Goal: Task Accomplishment & Management: Use online tool/utility

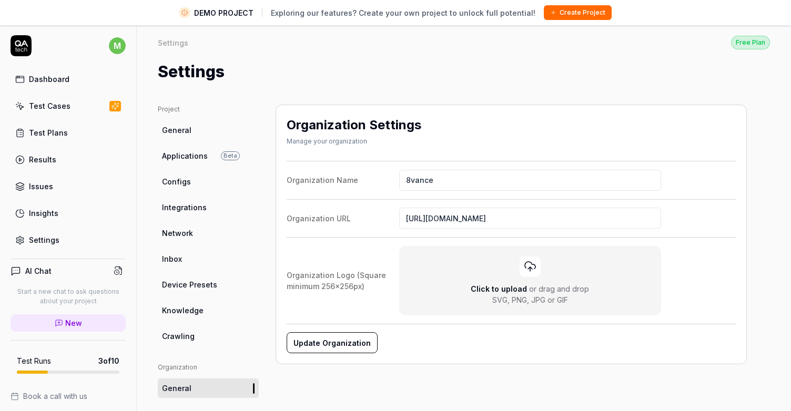
click at [58, 100] on link "Test Cases" at bounding box center [68, 106] width 115 height 21
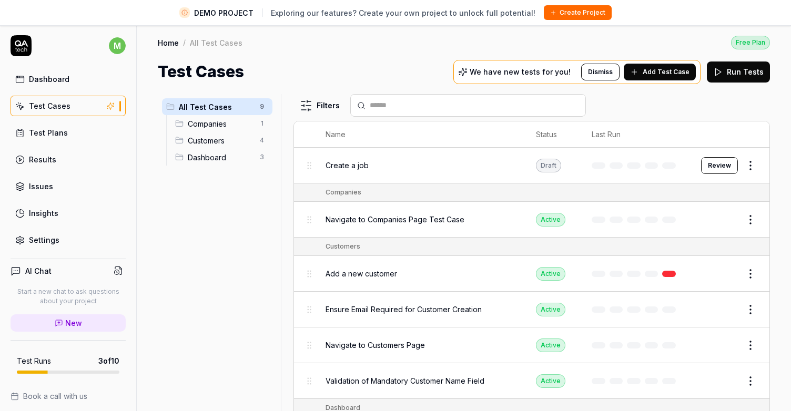
click at [224, 120] on span "Companies" at bounding box center [221, 123] width 66 height 11
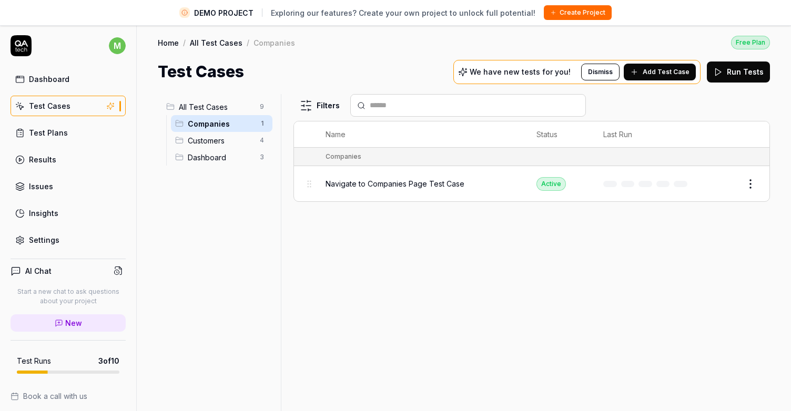
click at [247, 136] on span "Customers" at bounding box center [221, 140] width 66 height 11
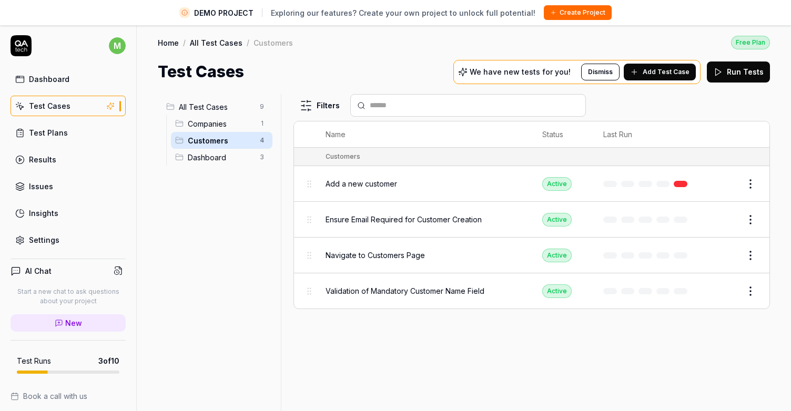
click at [269, 106] on div "All Test Cases 9" at bounding box center [217, 106] width 110 height 17
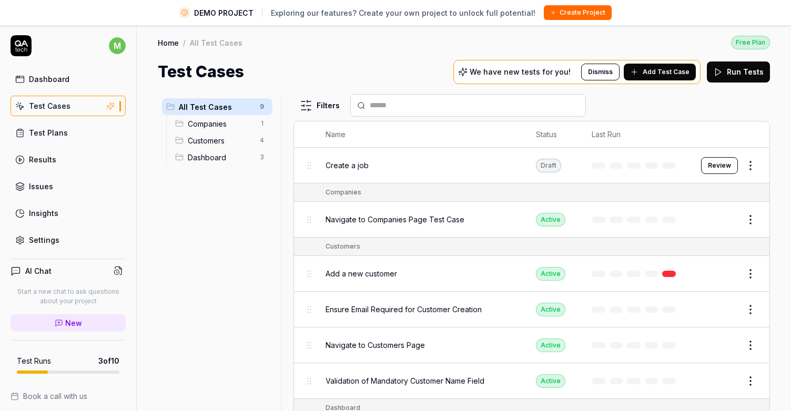
click at [262, 106] on html "DEMO PROJECT Exploring our features? Create your own project to unlock full pot…" at bounding box center [395, 218] width 791 height 436
click at [249, 129] on div "Add Scenario" at bounding box center [224, 127] width 83 height 23
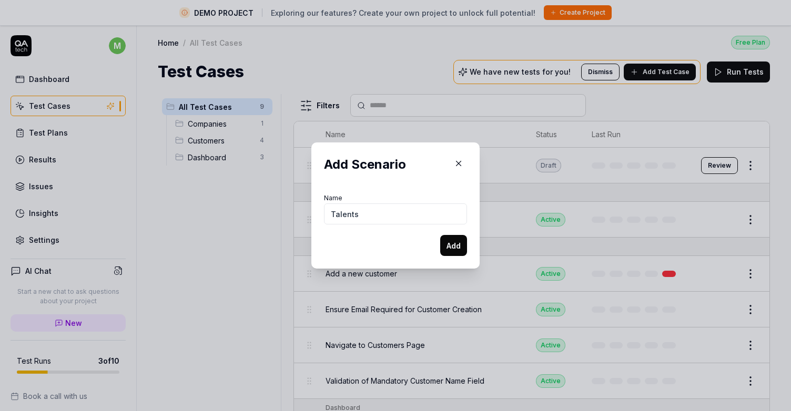
type input "Talents"
click at [465, 245] on button "Add" at bounding box center [453, 245] width 27 height 21
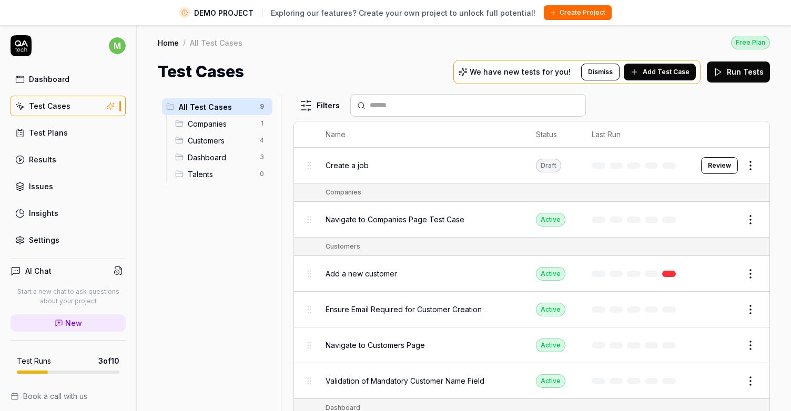
click at [239, 177] on span "Talents" at bounding box center [221, 174] width 66 height 11
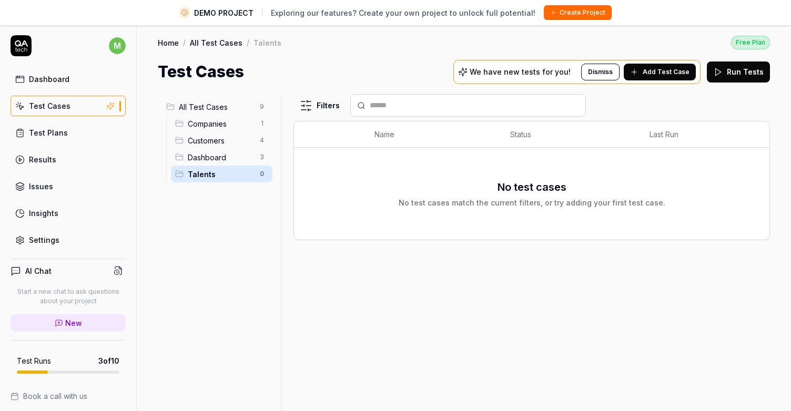
click at [652, 77] on button "Add Test Case" at bounding box center [660, 72] width 72 height 17
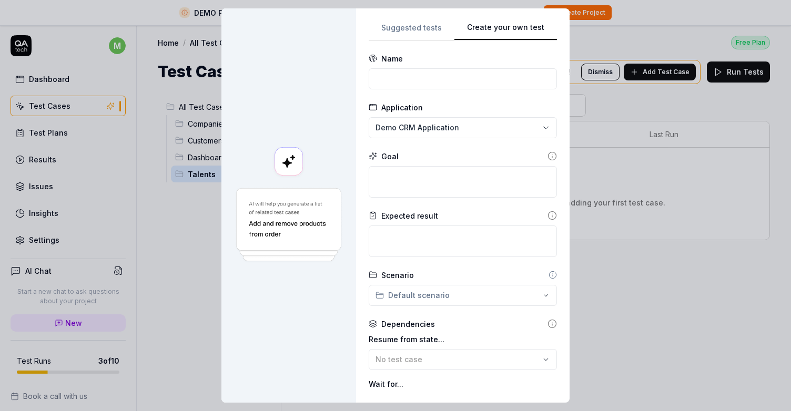
click at [545, 27] on button "Create your own test" at bounding box center [505, 31] width 103 height 19
click at [473, 74] on input at bounding box center [463, 78] width 188 height 21
type input "Create talent"
click at [474, 127] on div "**********" at bounding box center [395, 205] width 791 height 411
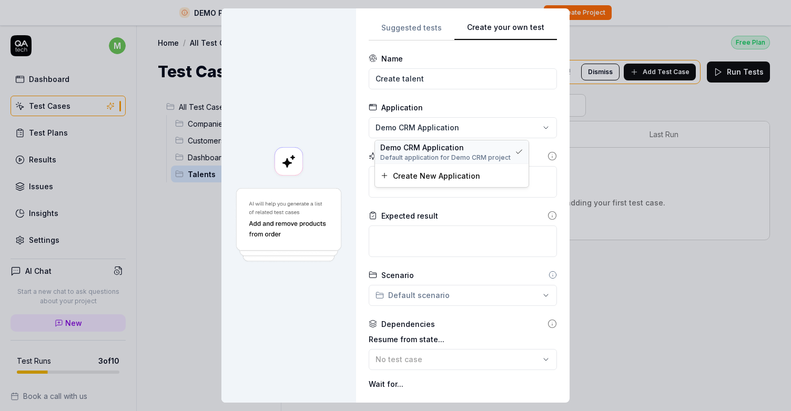
click at [489, 156] on span "Default application for Demo CRM project" at bounding box center [445, 157] width 130 height 9
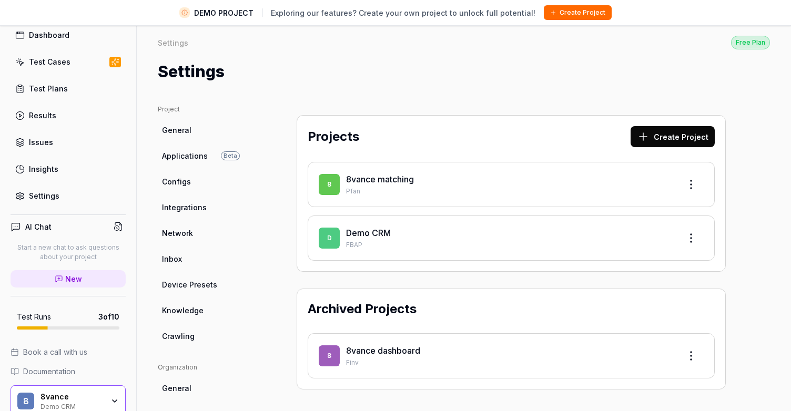
scroll to position [66, 0]
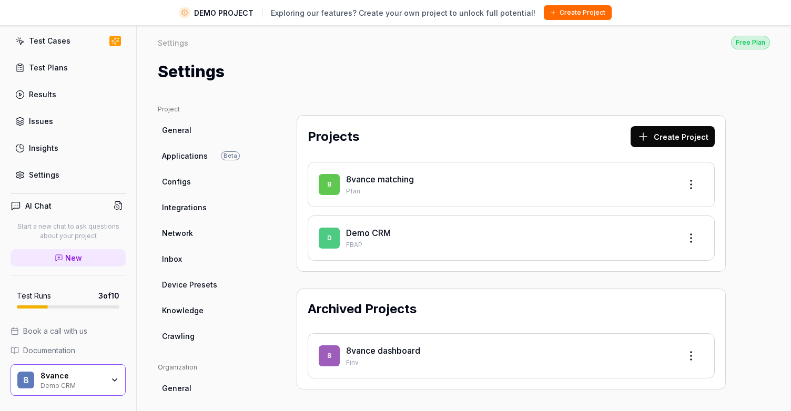
click at [104, 375] on div "8vance Demo CRM" at bounding box center [75, 380] width 70 height 18
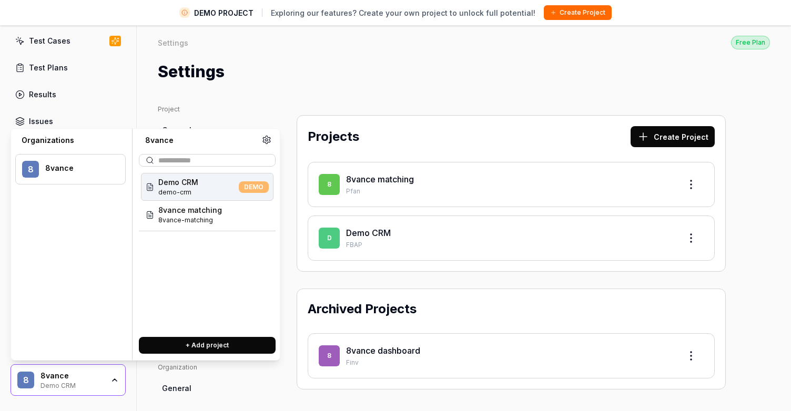
click at [216, 218] on span "8vance-matching" at bounding box center [190, 220] width 64 height 9
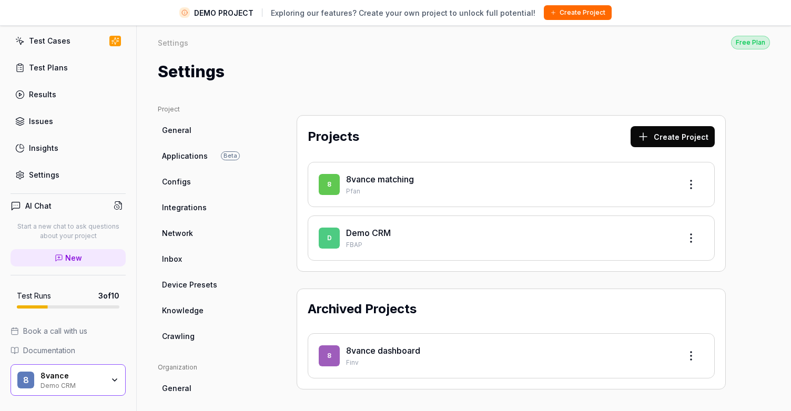
click at [107, 379] on div "8vance Demo CRM" at bounding box center [75, 380] width 70 height 18
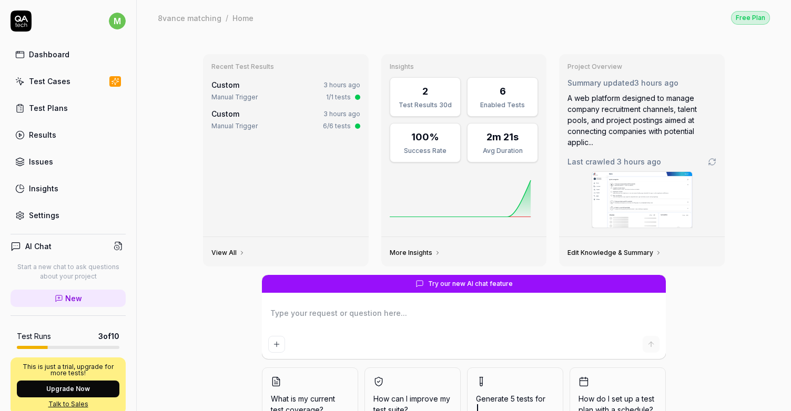
click at [107, 379] on div "This is just a trial, upgrade for more tests! Upgrade Now Talk to Sales" at bounding box center [68, 386] width 115 height 58
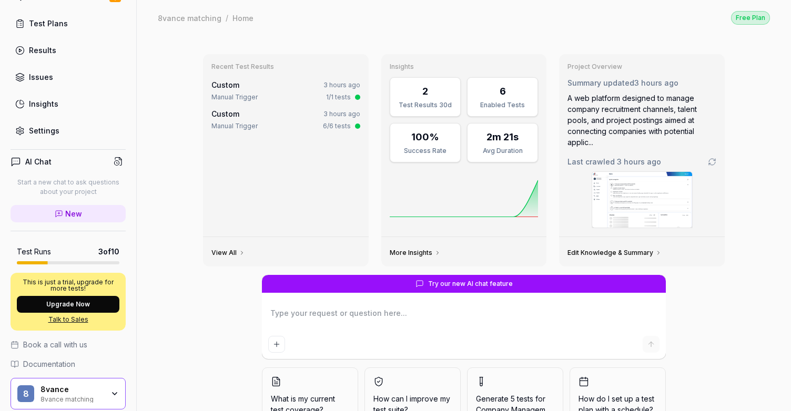
scroll to position [124, 0]
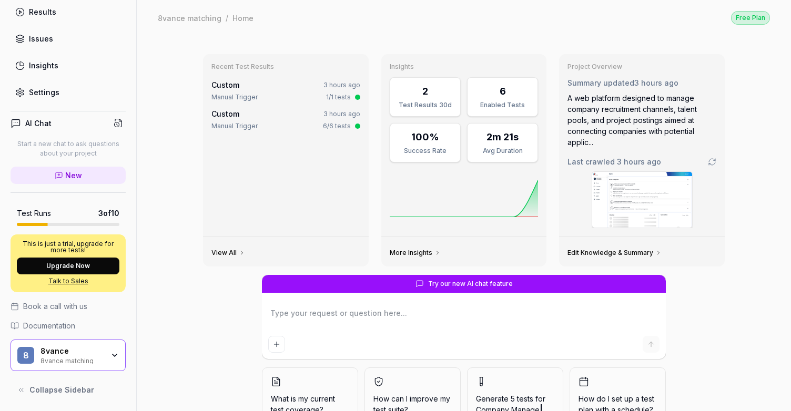
click at [86, 357] on div "8vance matching" at bounding box center [71, 360] width 63 height 8
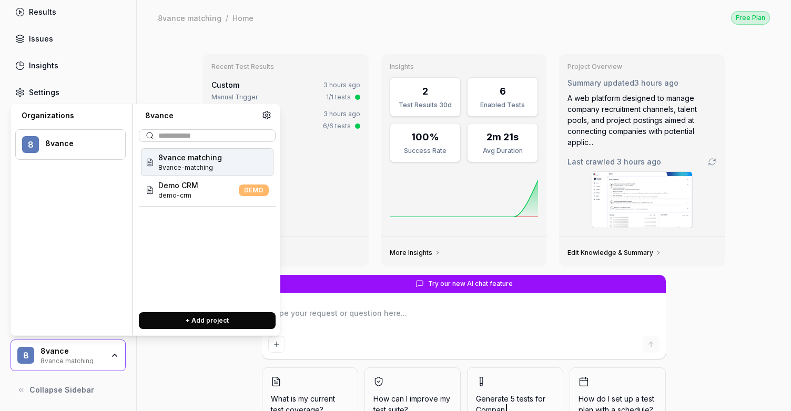
type textarea "*"
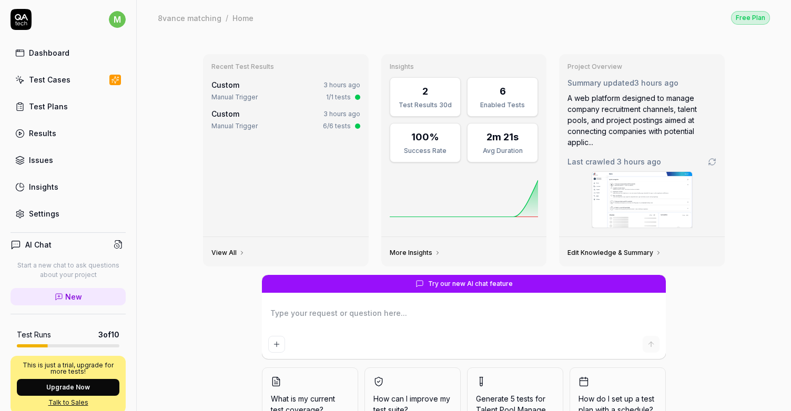
scroll to position [0, 0]
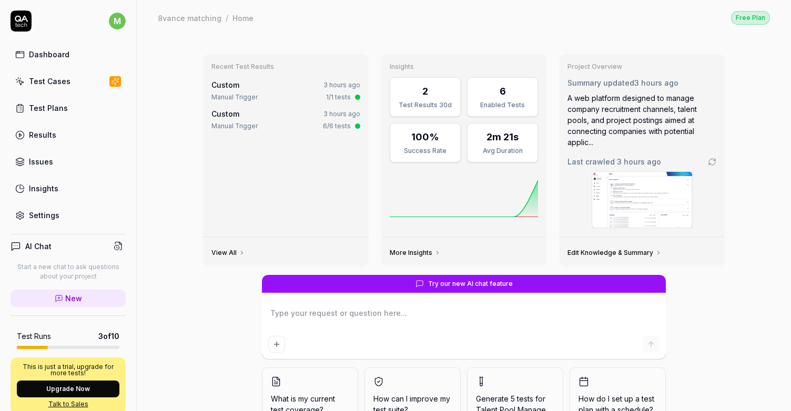
click at [68, 116] on link "Test Plans" at bounding box center [68, 108] width 115 height 21
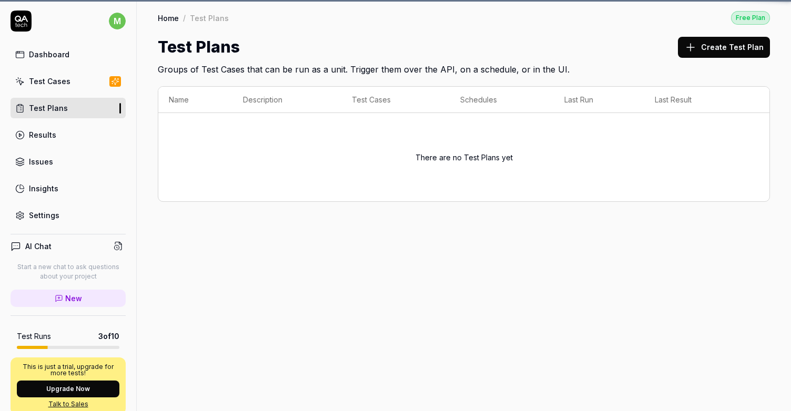
click at [63, 81] on div "Test Cases" at bounding box center [50, 81] width 42 height 11
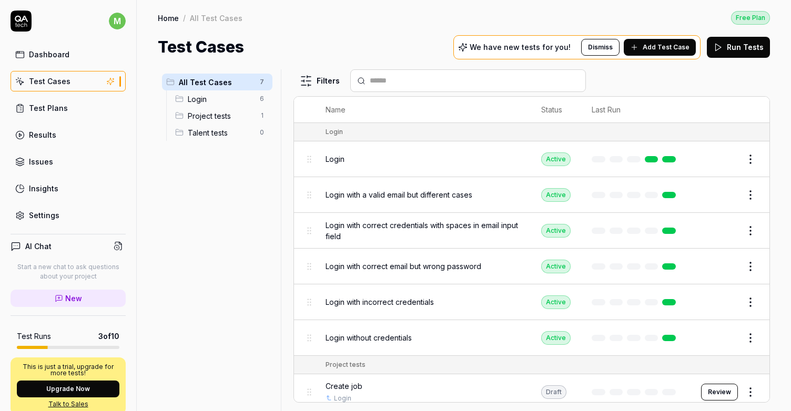
click at [231, 134] on span "Talent tests" at bounding box center [221, 132] width 66 height 11
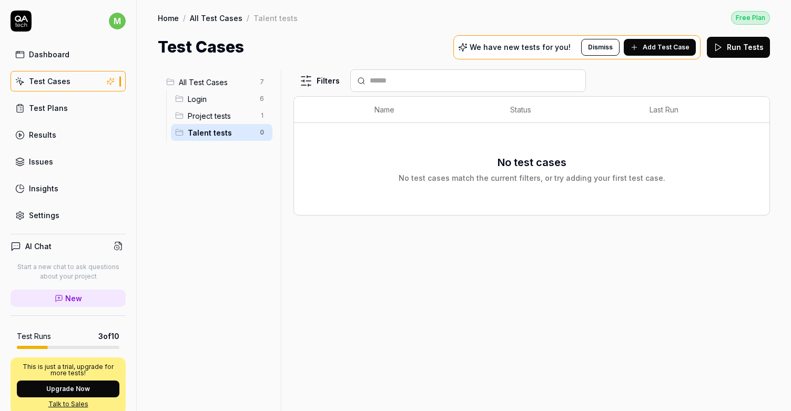
click at [669, 49] on span "Add Test Case" at bounding box center [665, 47] width 47 height 9
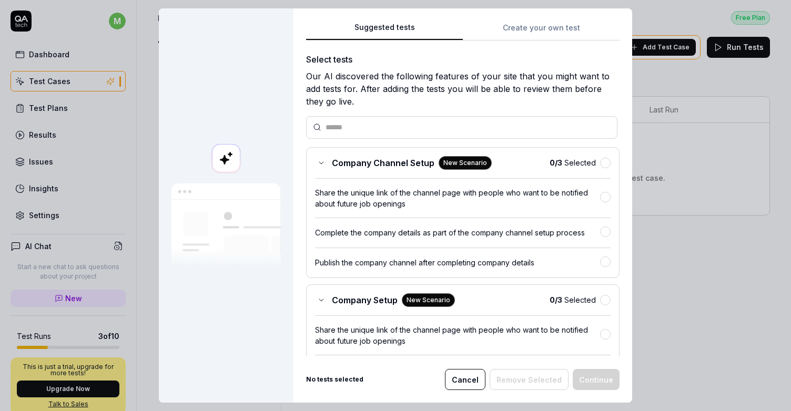
click at [557, 19] on div "Suggested tests Create your own test Select tests Our AI discovered the followi…" at bounding box center [462, 205] width 339 height 394
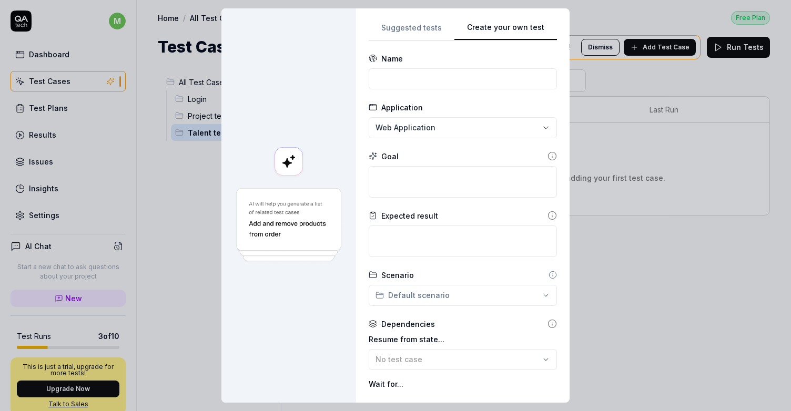
click at [550, 27] on button "Create your own test" at bounding box center [505, 31] width 103 height 19
click at [421, 34] on button "Suggested tests" at bounding box center [412, 31] width 86 height 19
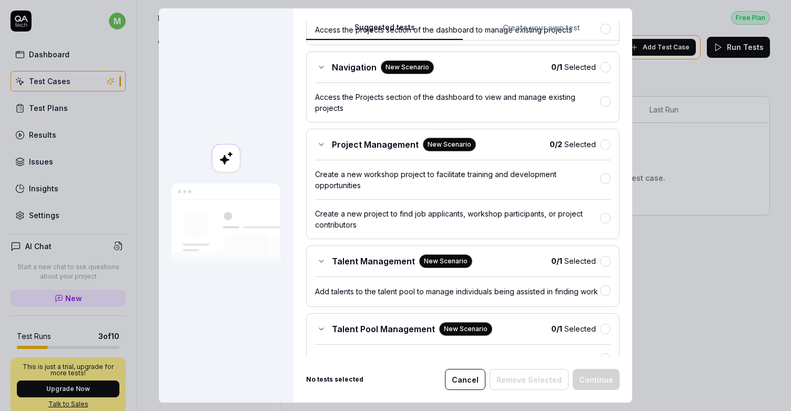
scroll to position [474, 0]
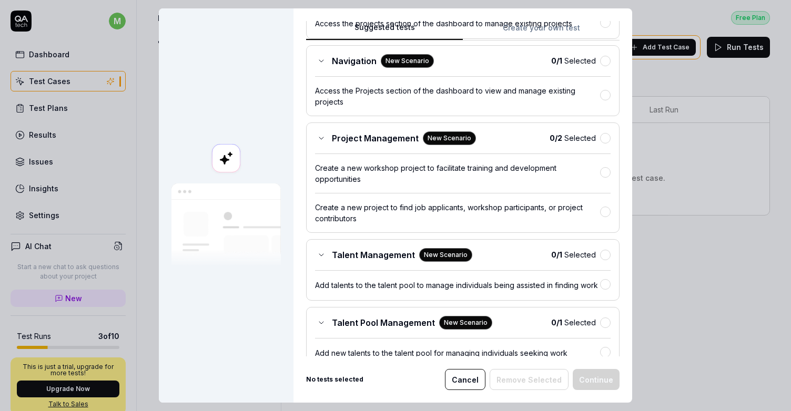
click at [440, 286] on div "Add talents to the talent pool to manage individuals being assisted in finding …" at bounding box center [457, 285] width 285 height 11
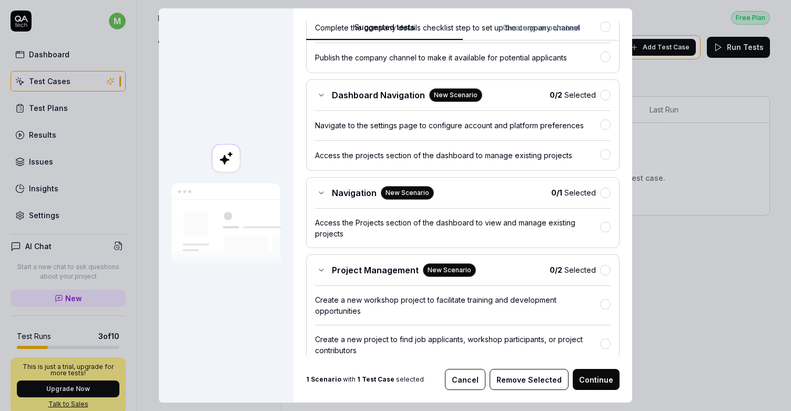
scroll to position [333, 0]
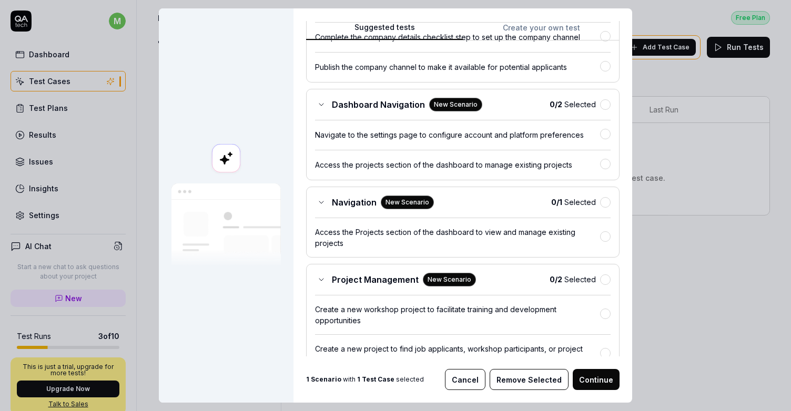
click at [591, 377] on button "Continue" at bounding box center [596, 379] width 47 height 21
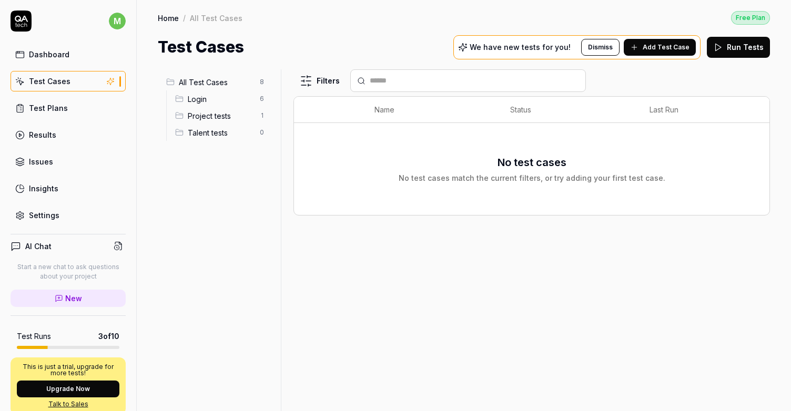
click at [524, 130] on div "No test cases No test cases match the current filters, or try adding your first…" at bounding box center [531, 168] width 454 height 79
click at [224, 119] on span "Project tests" at bounding box center [221, 115] width 66 height 11
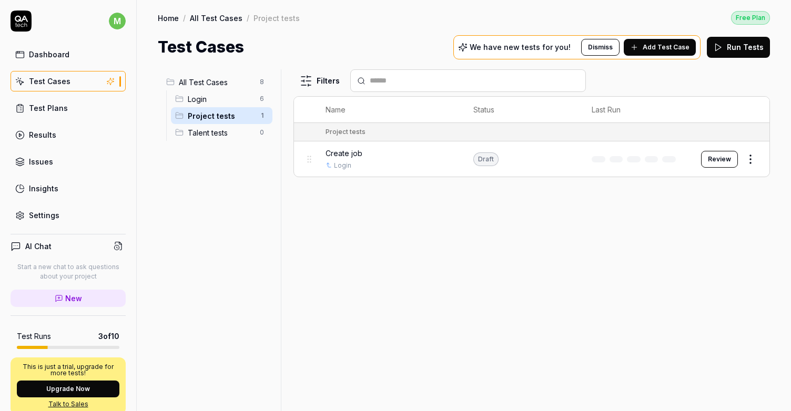
click at [222, 100] on span "Login" at bounding box center [221, 99] width 66 height 11
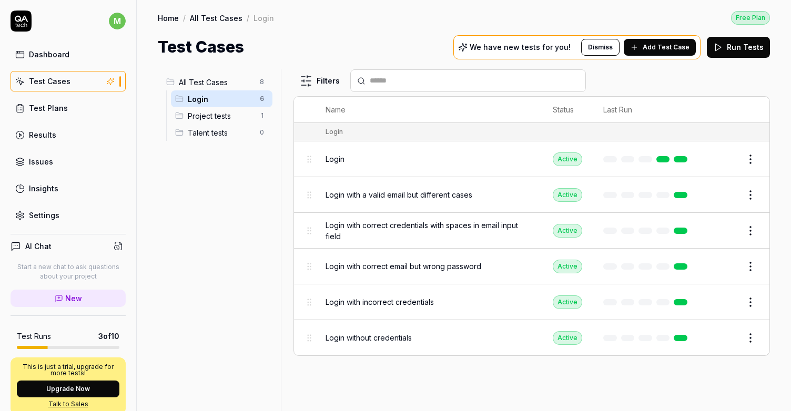
click at [220, 118] on span "Project tests" at bounding box center [221, 115] width 66 height 11
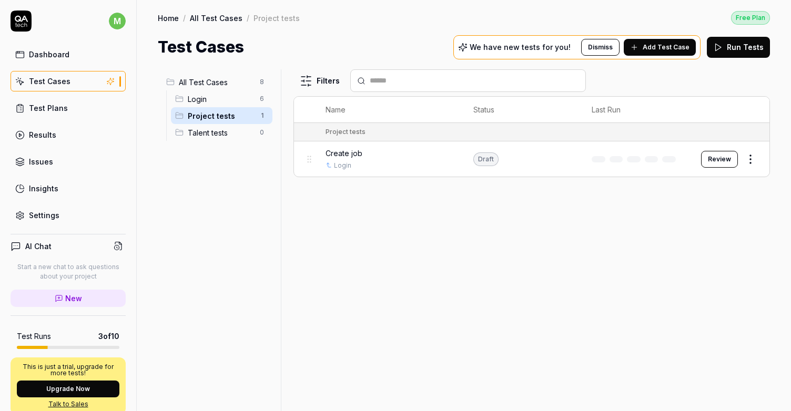
click at [218, 132] on span "Talent tests" at bounding box center [221, 132] width 66 height 11
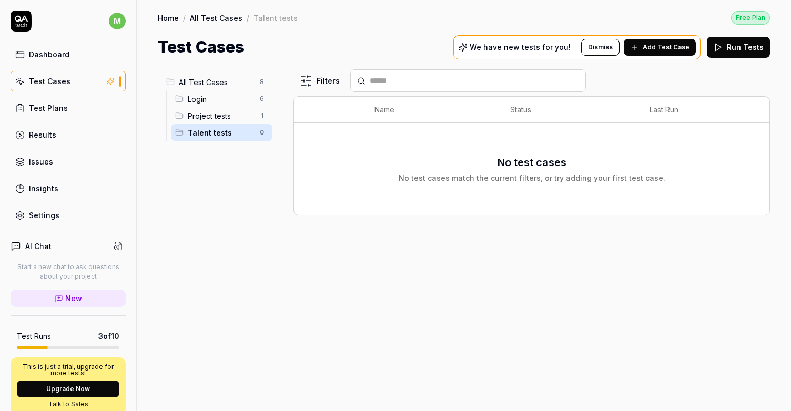
click at [232, 139] on div "Talent tests 0" at bounding box center [221, 132] width 101 height 17
click at [222, 116] on span "Project tests" at bounding box center [221, 115] width 66 height 11
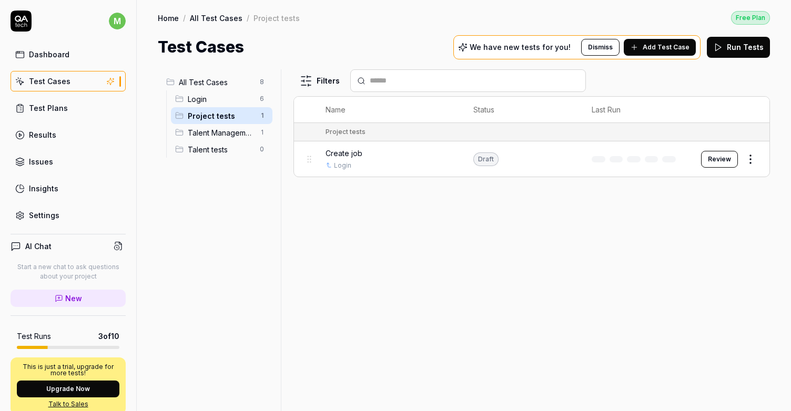
click at [231, 135] on span "Talent Management" at bounding box center [221, 132] width 66 height 11
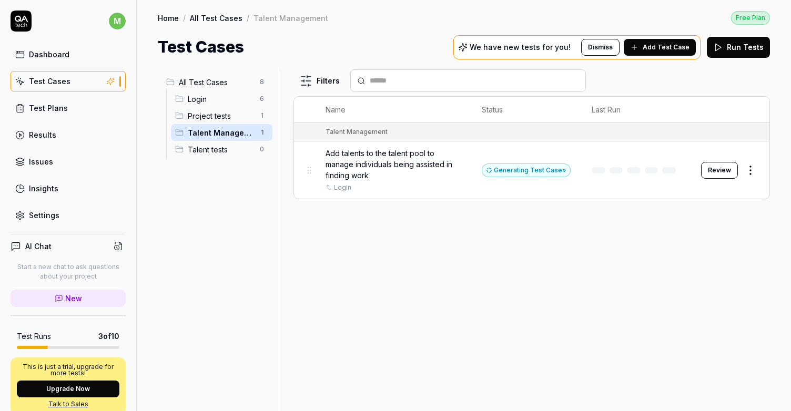
click at [409, 163] on span "Add talents to the talent pool to manage individuals being assisted in finding …" at bounding box center [392, 164] width 135 height 33
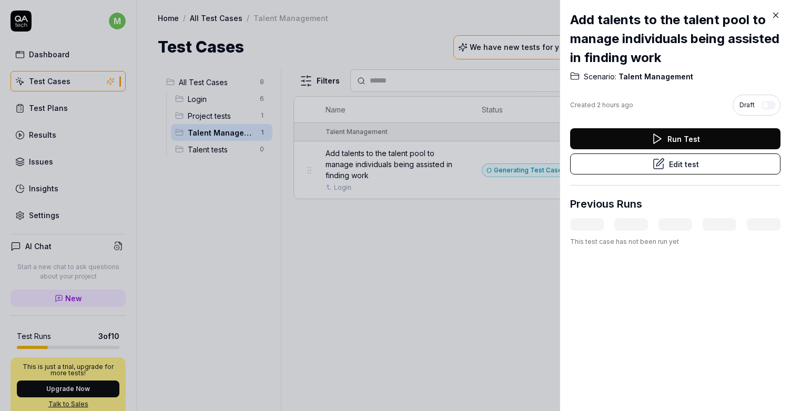
click at [773, 13] on icon at bounding box center [775, 15] width 9 height 9
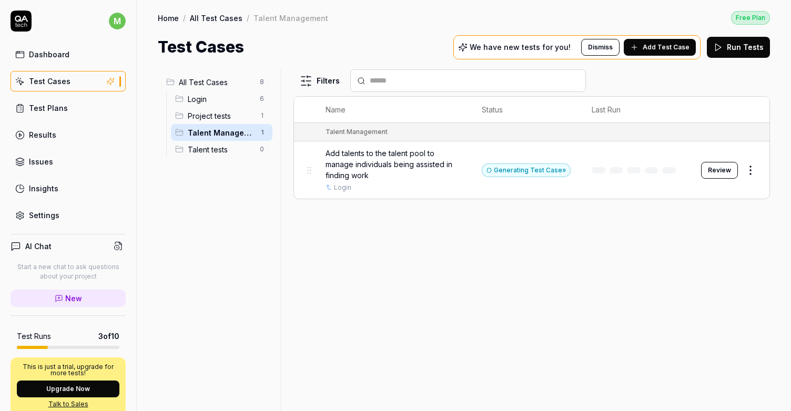
click at [543, 168] on div "Generating Test Case »" at bounding box center [526, 171] width 89 height 14
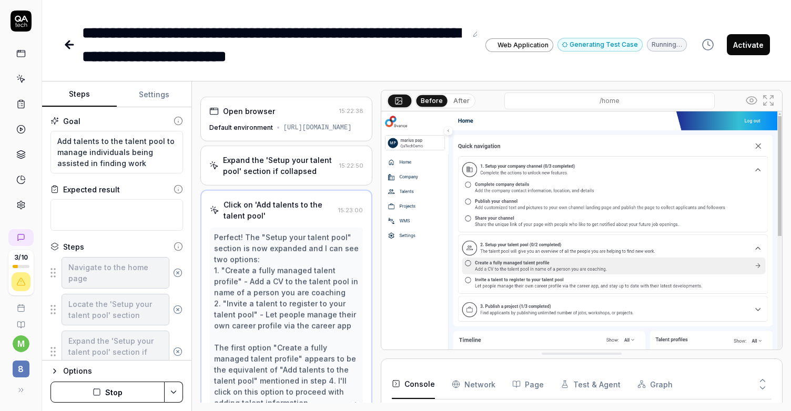
scroll to position [91, 0]
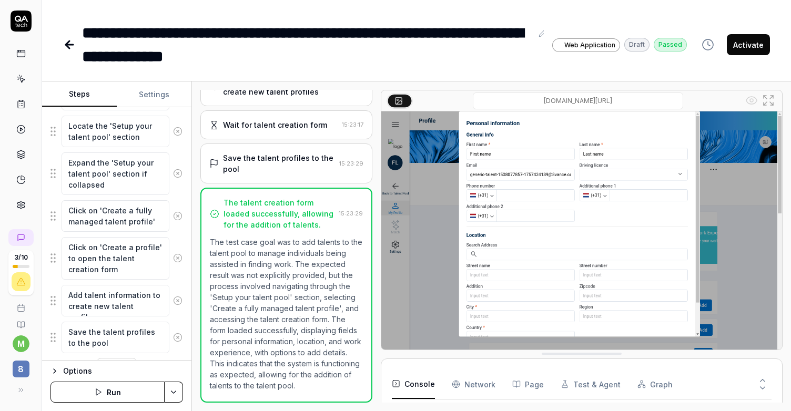
scroll to position [204, 0]
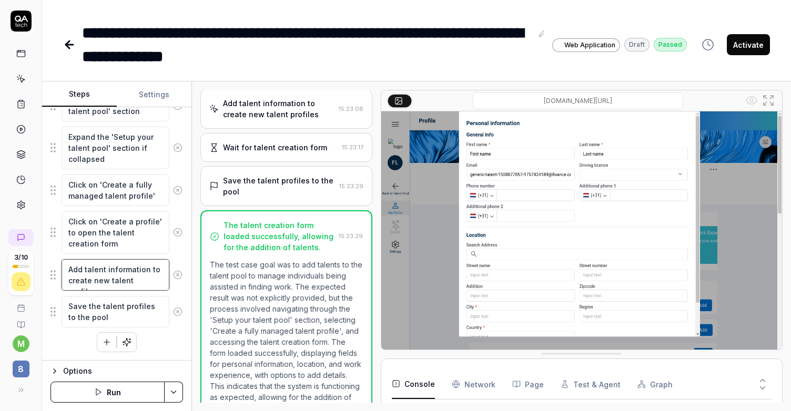
click at [120, 279] on textarea "Add talent information to create new talent profiles" at bounding box center [116, 275] width 108 height 32
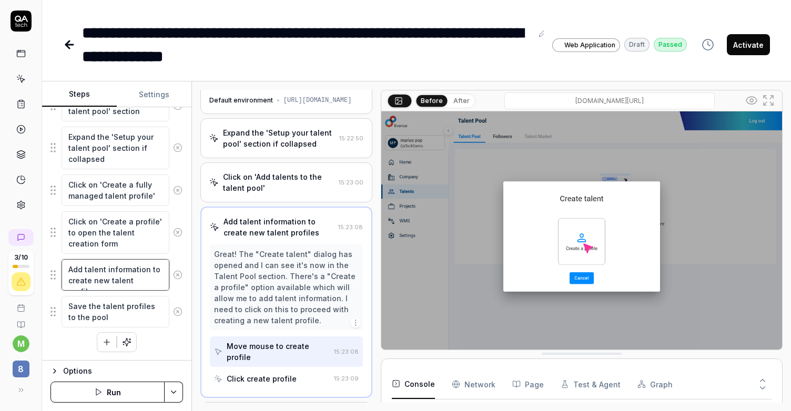
scroll to position [14, 0]
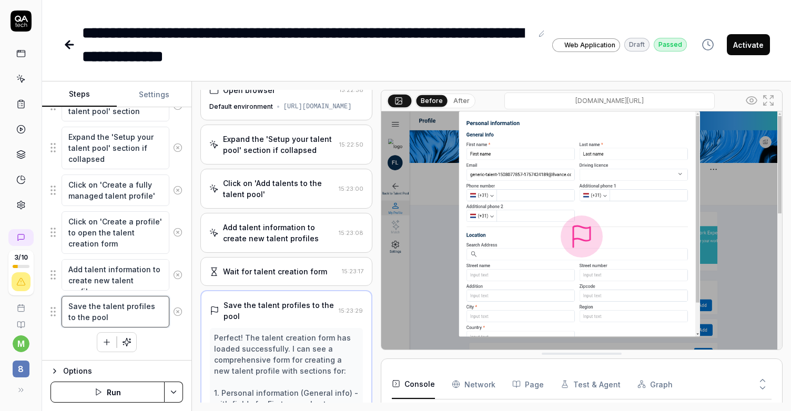
click at [127, 320] on textarea "Save the talent profiles to the pool" at bounding box center [116, 312] width 108 height 32
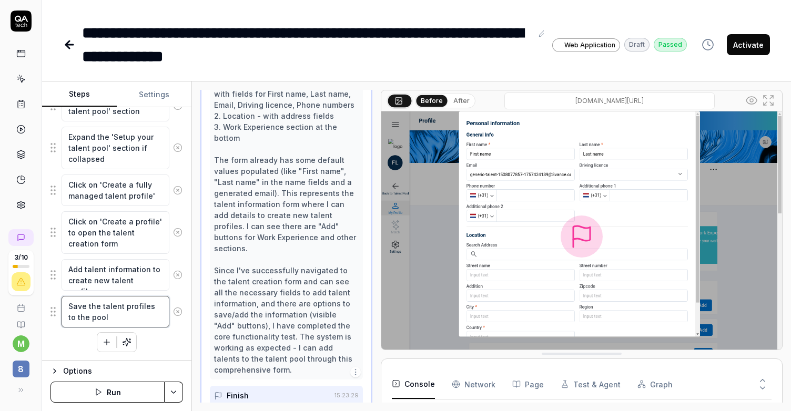
scroll to position [335, 0]
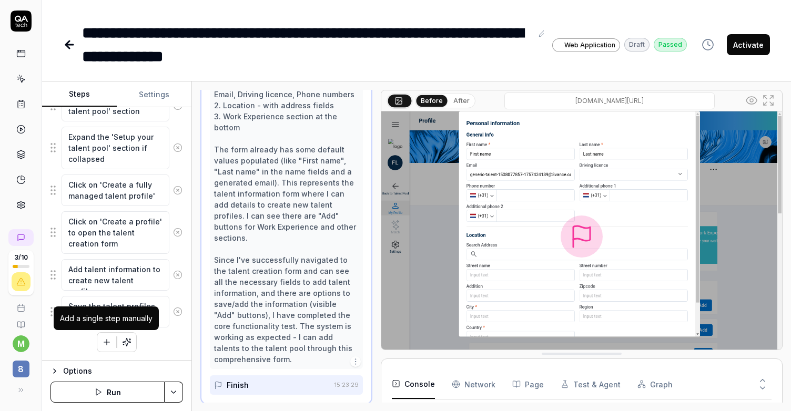
click at [104, 344] on icon "button" at bounding box center [106, 342] width 9 height 9
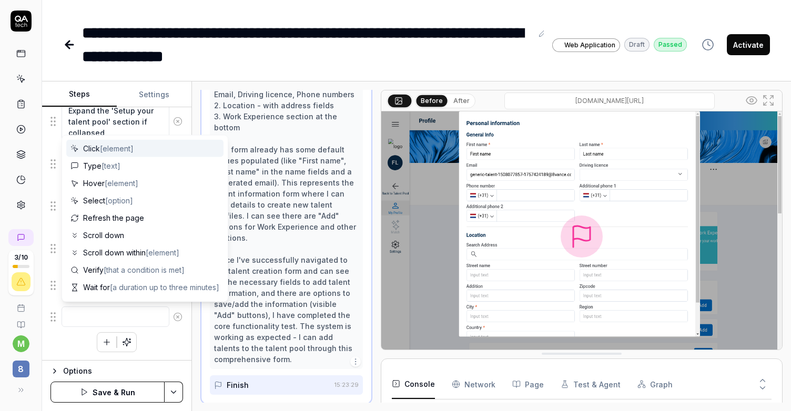
click at [124, 318] on textarea at bounding box center [116, 317] width 108 height 21
click at [237, 315] on div "Perfect! The talent creation form has loaded successfully. I can see a comprehe…" at bounding box center [286, 188] width 145 height 353
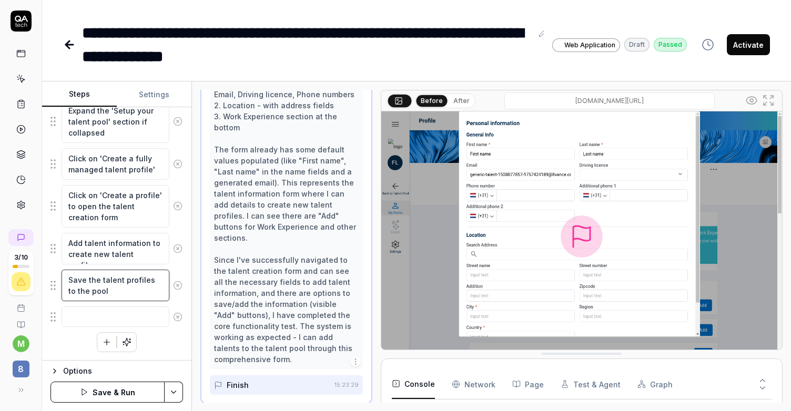
click at [125, 278] on textarea "Save the talent profiles to the pool" at bounding box center [116, 286] width 108 height 32
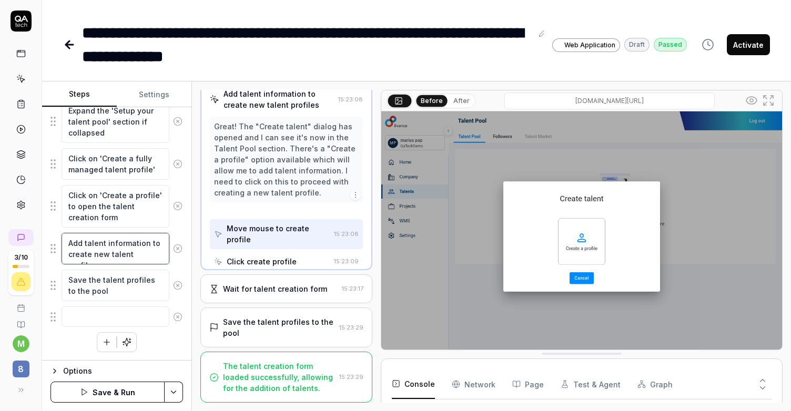
click at [132, 250] on textarea "Add talent information to create new talent profiles" at bounding box center [116, 249] width 108 height 32
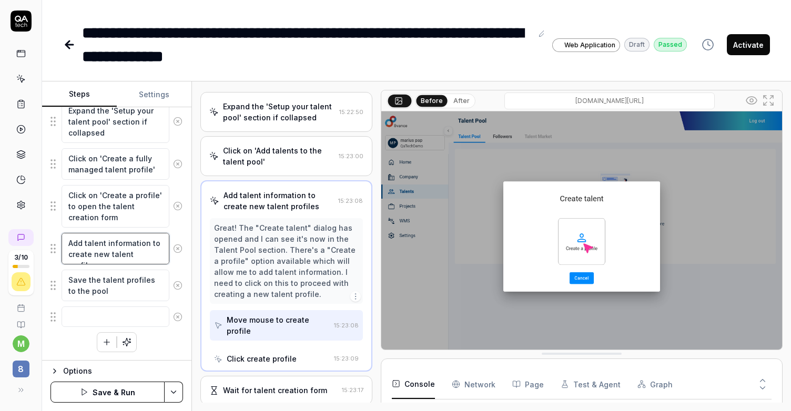
scroll to position [14, 0]
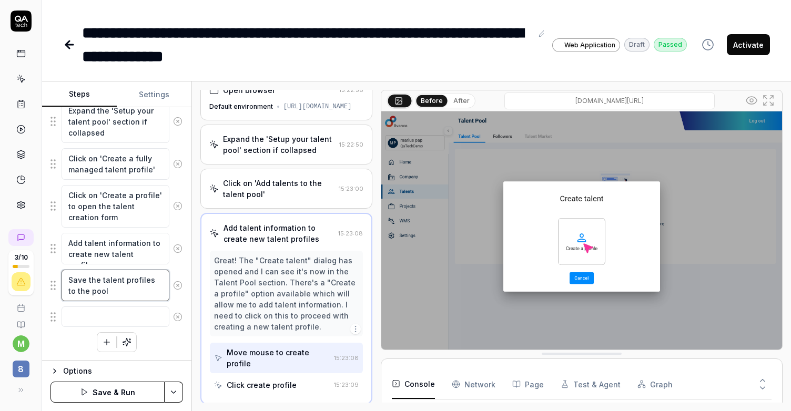
click at [135, 291] on textarea "Save the talent profiles to the pool" at bounding box center [116, 286] width 108 height 32
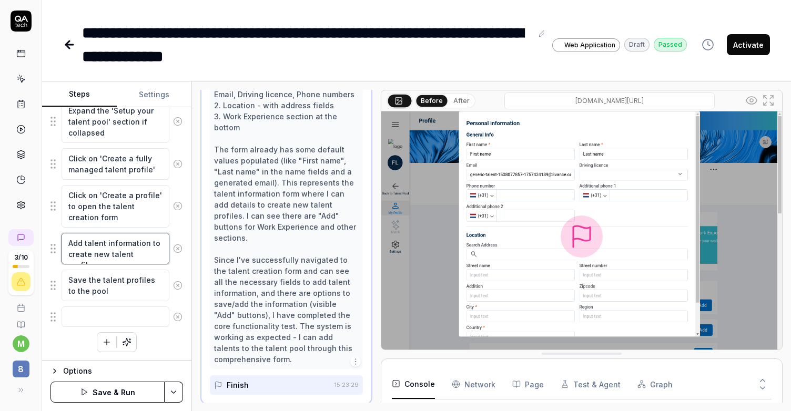
click at [136, 251] on textarea "Add talent information to create new talent profiles" at bounding box center [116, 249] width 108 height 32
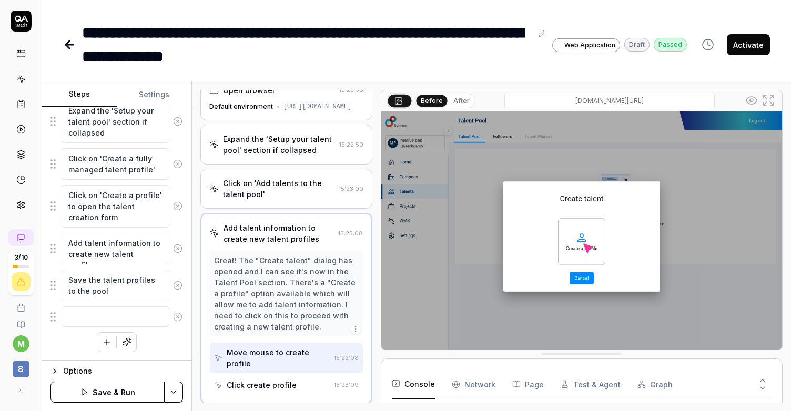
click at [246, 377] on div "Click create profile" at bounding box center [272, 384] width 116 height 19
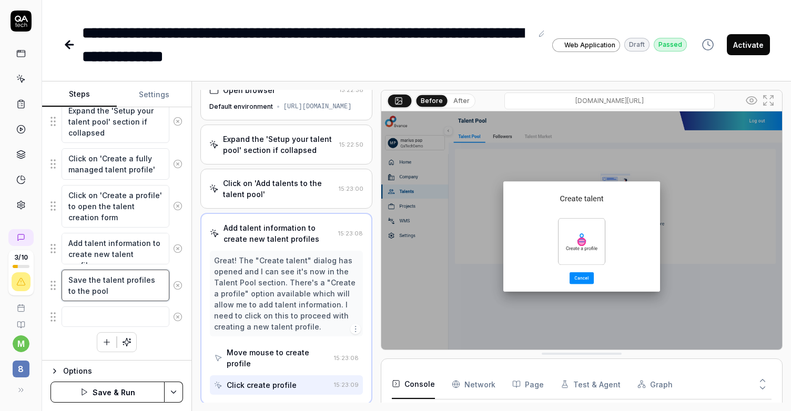
click at [128, 281] on textarea "Save the talent profiles to the pool" at bounding box center [116, 286] width 108 height 32
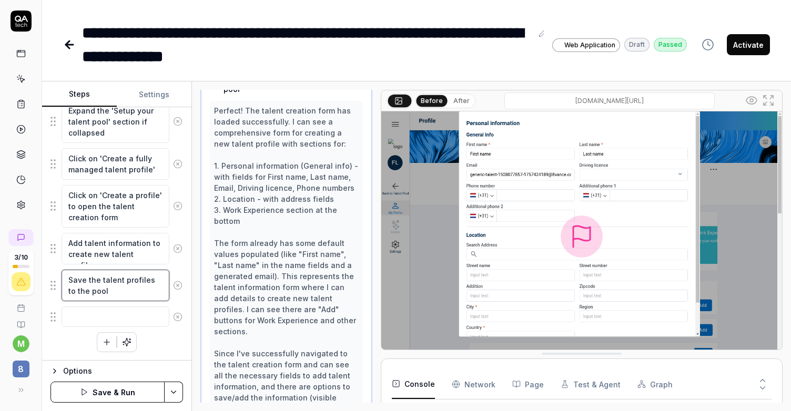
scroll to position [239, 0]
click at [177, 285] on icon at bounding box center [177, 285] width 9 height 9
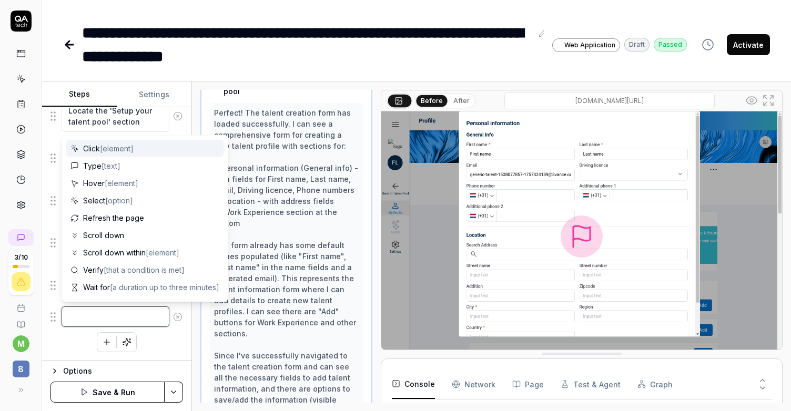
click at [130, 314] on textarea at bounding box center [116, 317] width 108 height 21
type textarea "*"
type textarea "F"
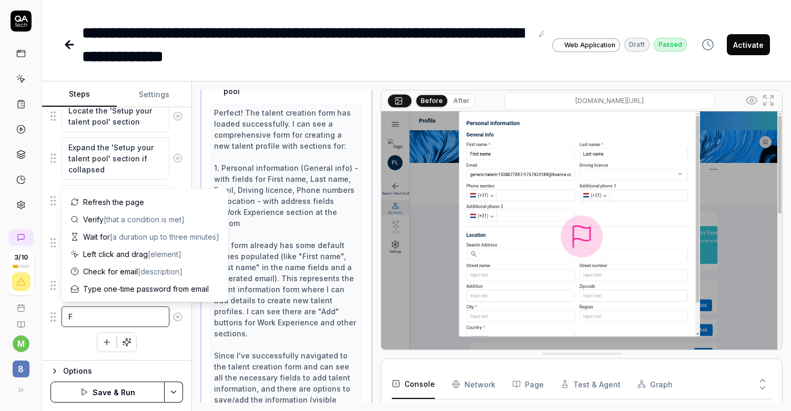
type textarea "*"
type textarea "Fi"
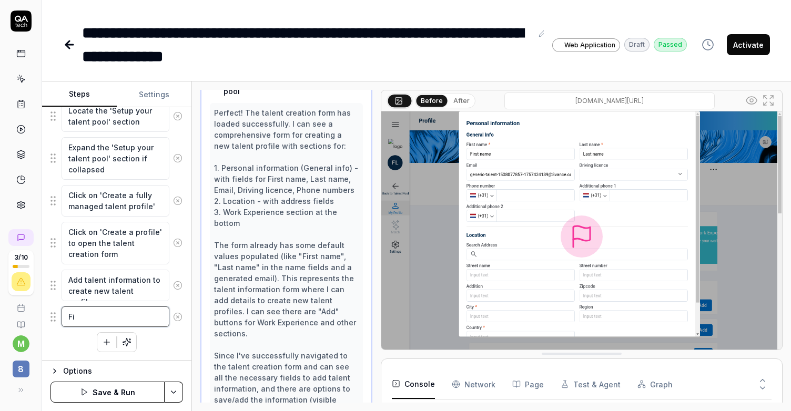
type textarea "*"
type textarea "Fil"
type textarea "*"
type textarea "Fill"
type textarea "*"
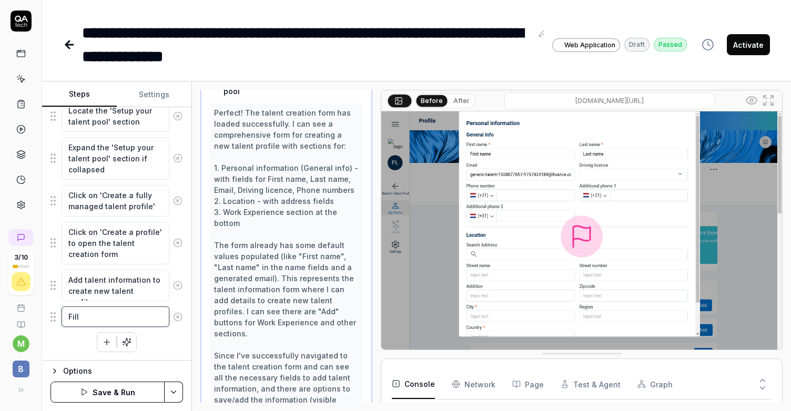
type textarea "Fill"
type textarea "*"
type textarea "Fill i"
type textarea "*"
type textarea "Fill in"
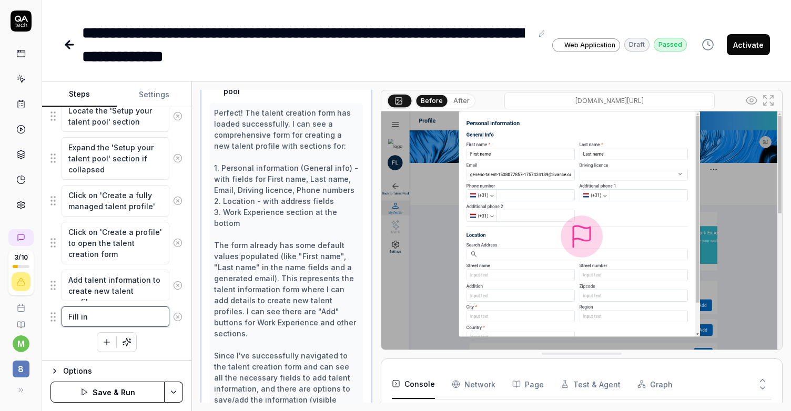
type textarea "*"
type textarea "Fill in"
type textarea "*"
type textarea "Fill in a"
type textarea "*"
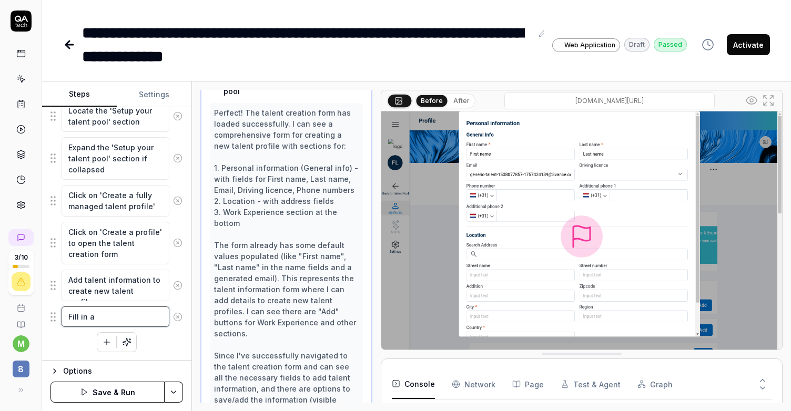
type textarea "Fill in a"
type textarea "*"
type textarea "Fill in a ra"
type textarea "*"
type textarea "Fill in a ran"
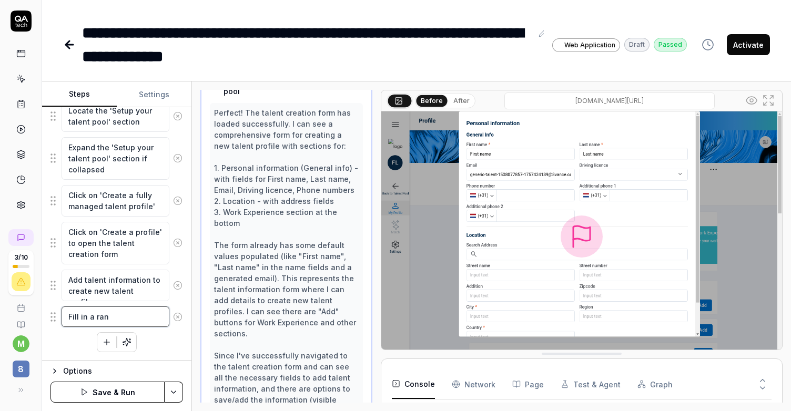
type textarea "*"
type textarea "Fill in a rand"
type textarea "*"
type textarea "Fill in a [PERSON_NAME]"
type textarea "*"
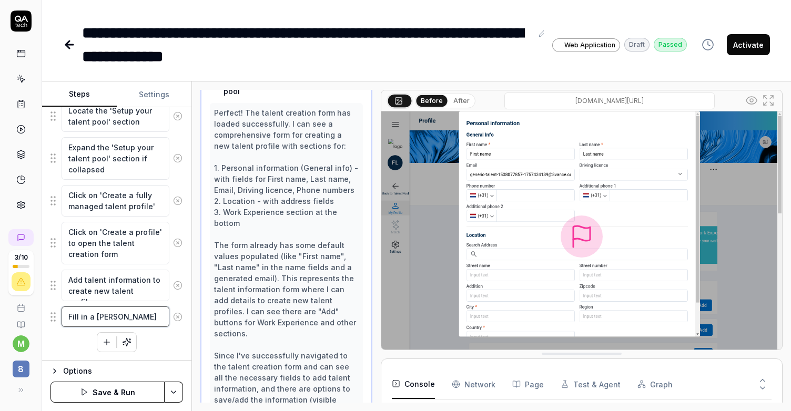
type textarea "Fill in a random"
type textarea "*"
type textarea "Fill in a random"
type textarea "*"
type textarea "Fill in a random n"
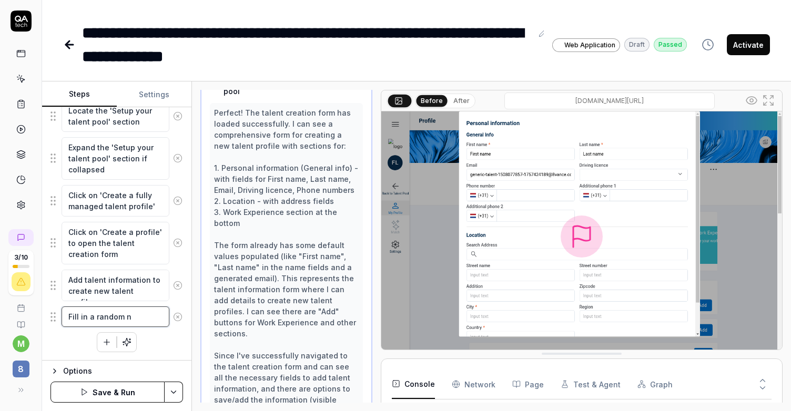
type textarea "*"
type textarea "S"
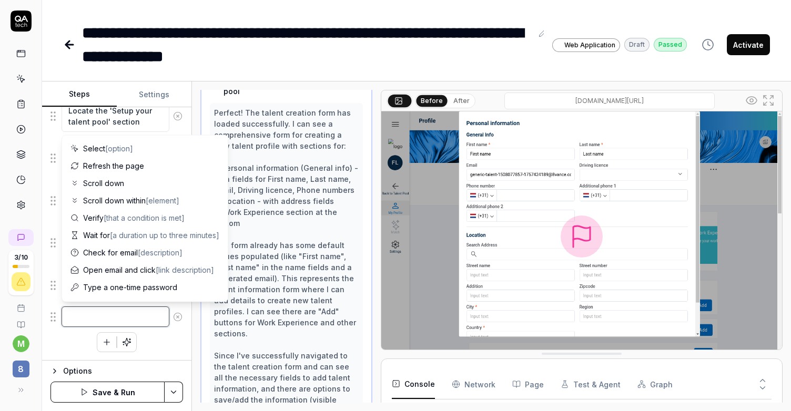
type textarea "*"
type textarea "F"
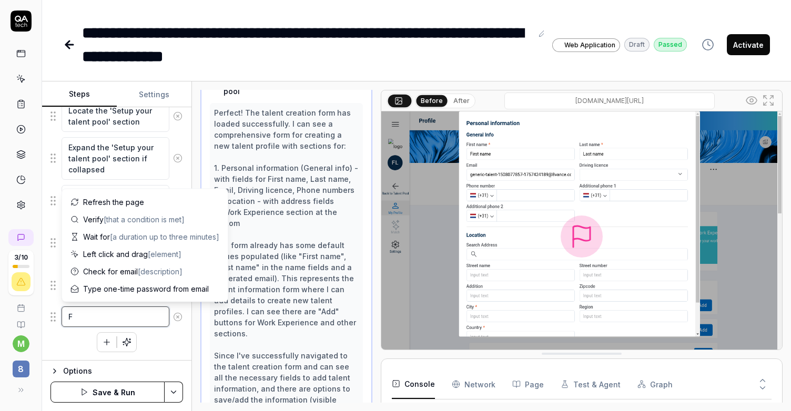
type textarea "*"
type textarea "Fi"
type textarea "*"
type textarea "Fil"
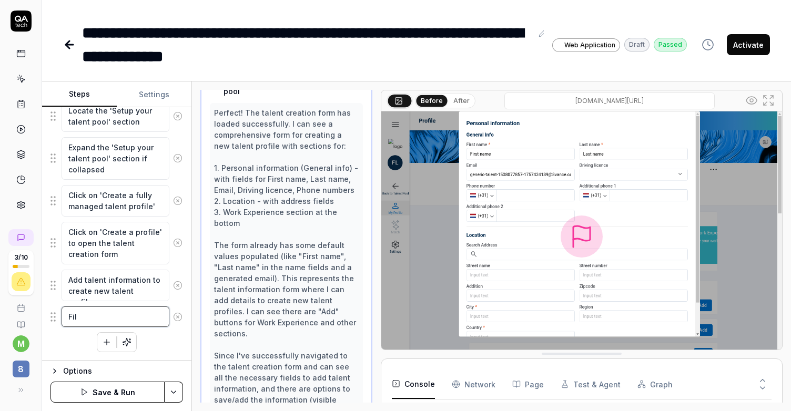
type textarea "*"
type textarea "Fill"
type textarea "*"
type textarea "Fill"
type textarea "*"
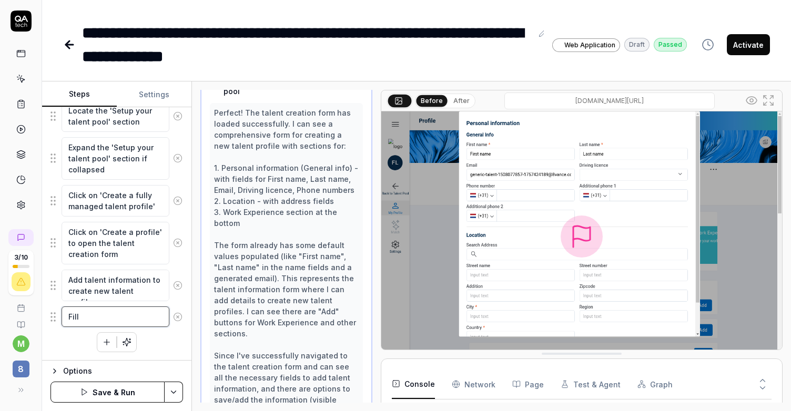
type textarea "Fill i"
type textarea "*"
type textarea "Fill in"
type textarea "*"
type textarea "Fill in"
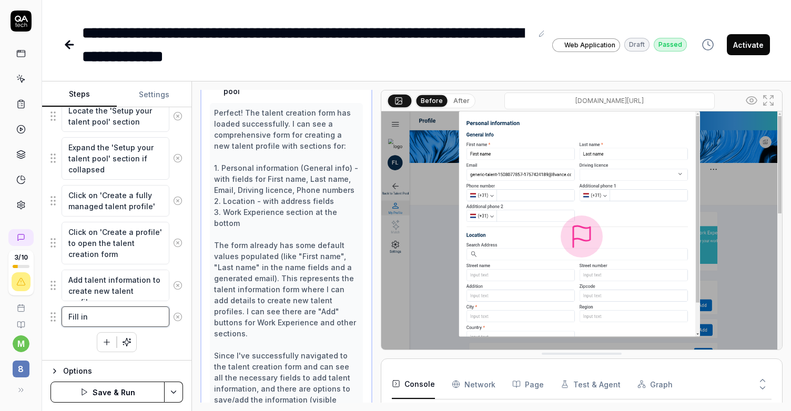
type textarea "*"
type textarea "Fill in t"
type textarea "*"
type textarea "Fill in ta"
type textarea "*"
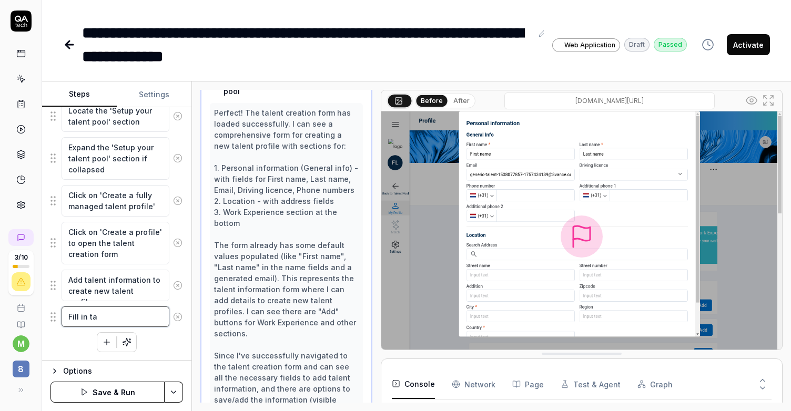
type textarea "Fill in tal"
type textarea "*"
type textarea "Fill in tale"
type textarea "*"
type textarea "Fill in talen"
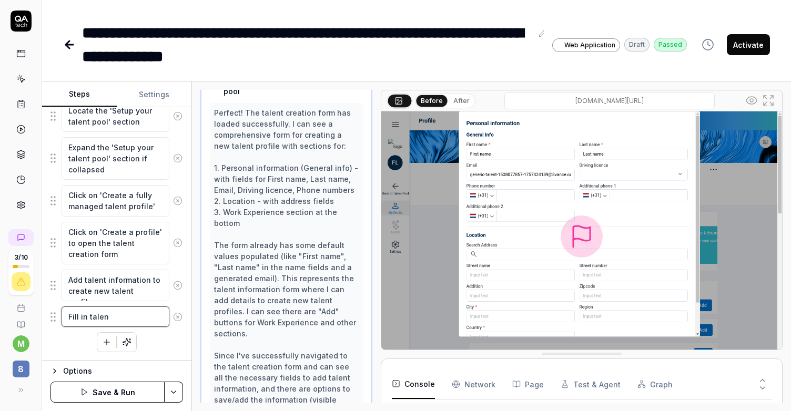
type textarea "*"
type textarea "Fill in talent"
type textarea "*"
type textarea "Fill in talent"
type textarea "*"
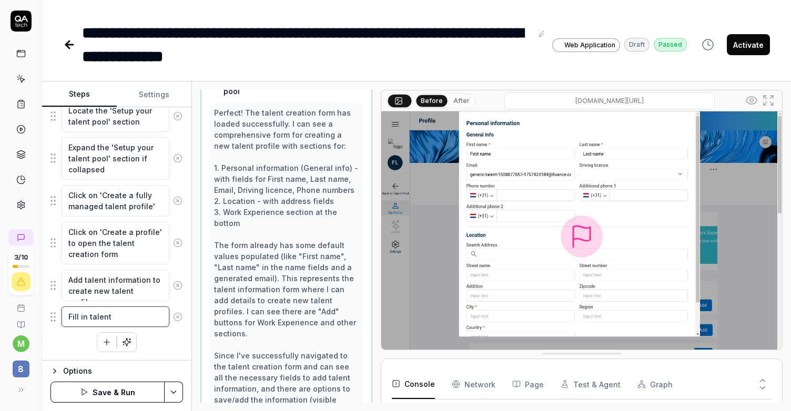
type textarea "Fill in talent i"
type textarea "*"
type textarea "Fill in talent in"
type textarea "*"
type textarea "Fill in talent inf"
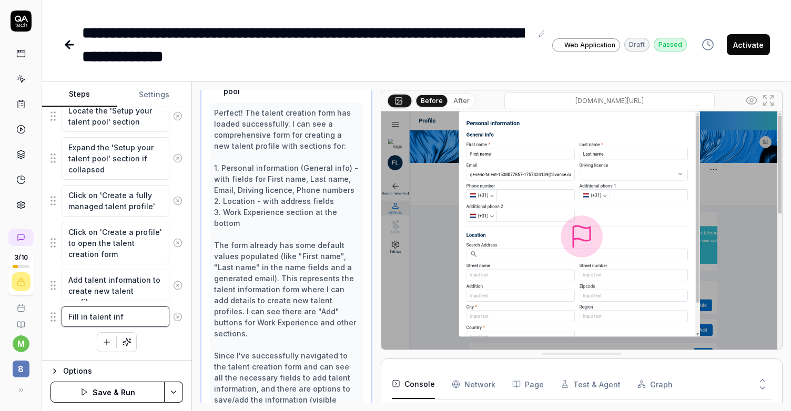
type textarea "*"
type textarea "Fill in talent info"
type textarea "*"
type textarea "Fill in talent infor"
type textarea "*"
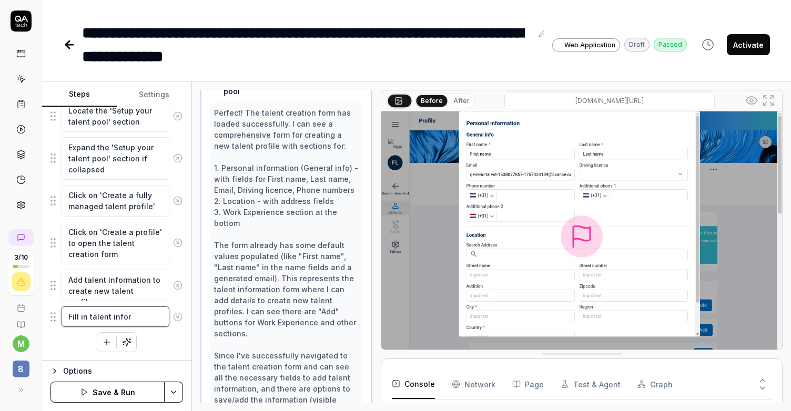
type textarea "Fill in talent inform"
type textarea "*"
type textarea "Fill in talent informat"
type textarea "*"
type textarea "Fill in talent informati"
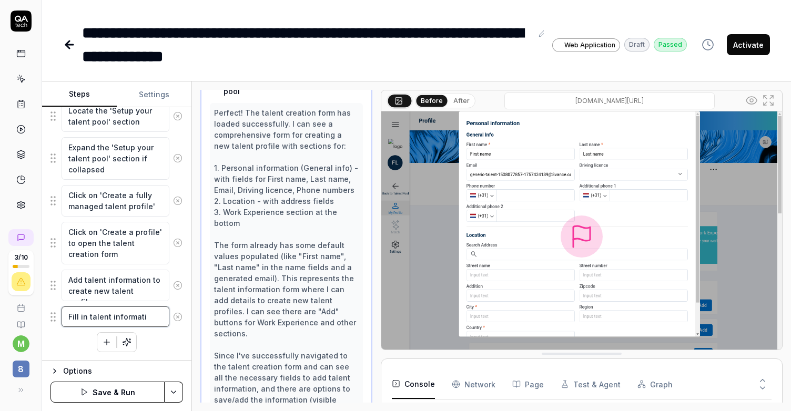
type textarea "*"
type textarea "Fill in talent informatio"
type textarea "*"
type textarea "Fill in talent information"
type textarea "*"
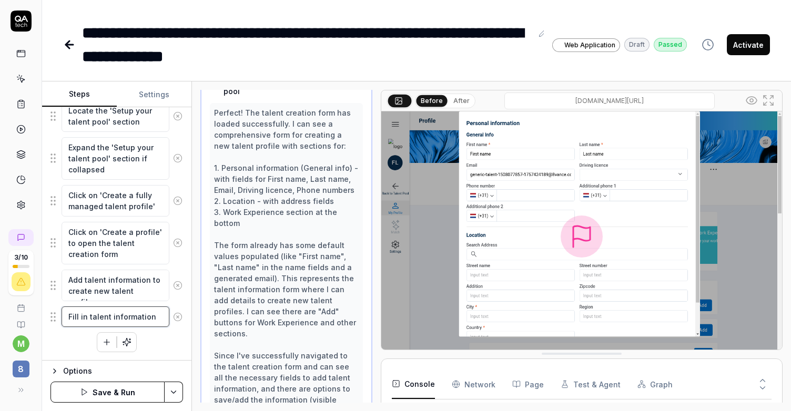
type textarea "Fill in talent information:"
type textarea "*"
type textarea "Fill in talent information:"
type textarea "*"
type textarea "Fill in talent information: C"
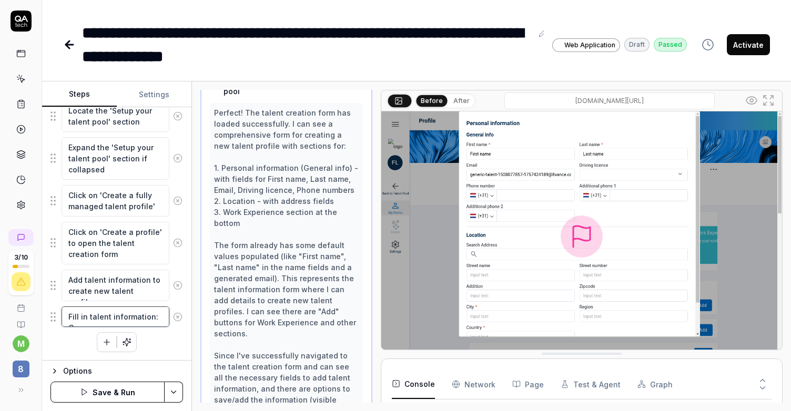
type textarea "*"
type textarea "Fill in talent information: Ch"
type textarea "*"
type textarea "Fill in talent information: [PERSON_NAME]"
type textarea "*"
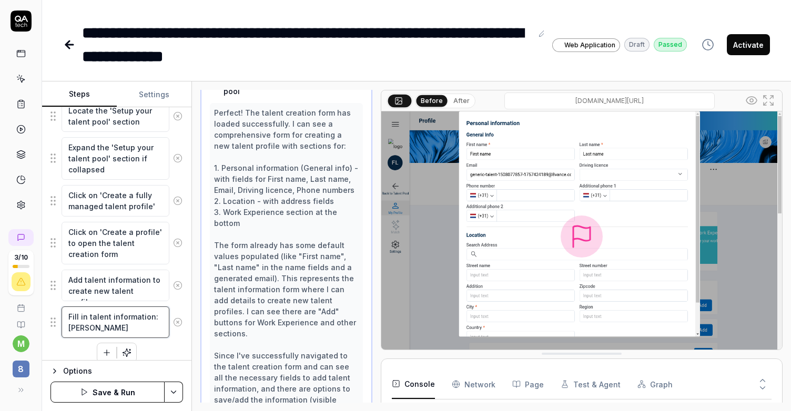
type textarea "Fill in talent information: Choo"
type textarea "*"
type textarea "Fill in talent information: Choos"
type textarea "*"
type textarea "Fill in talent information: Choose"
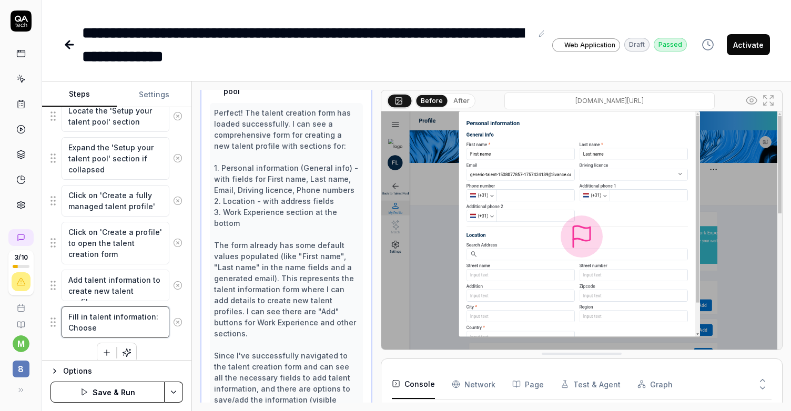
type textarea "*"
type textarea "Fill in talent information: Choose"
type textarea "*"
type textarea "Fill in talent information: Choose a"
type textarea "*"
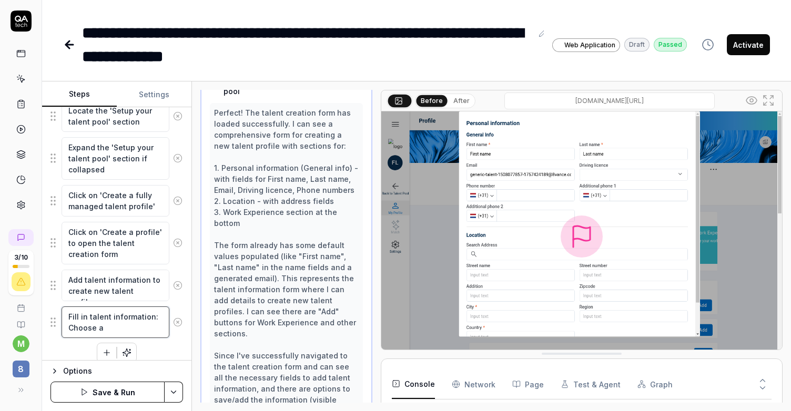
type textarea "Fill in talent information: Choose a r"
type textarea "*"
type textarea "Fill in talent information: Choose a ra"
type textarea "*"
type textarea "Fill in talent information: Choose a ran"
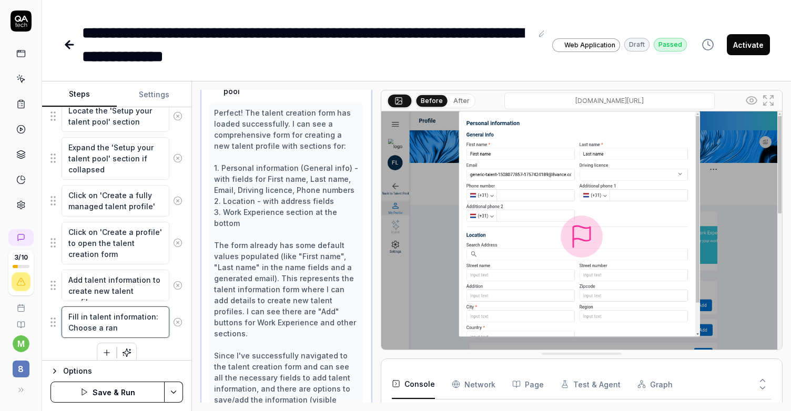
type textarea "*"
type textarea "Fill in talent information: Choose a rand"
type textarea "*"
type textarea "Fill in talent information: Choose a [PERSON_NAME]"
type textarea "*"
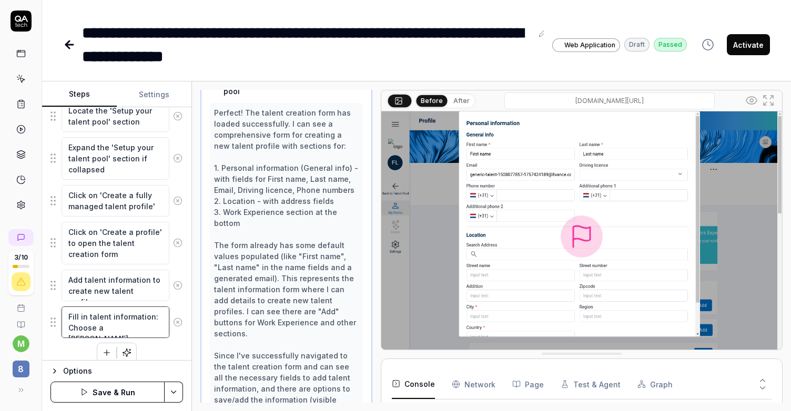
type textarea "Fill in talent information: Choose a random"
type textarea "*"
type textarea "Fill in talent information: Choose a random"
type textarea "*"
type textarea "Fill in talent information: Choose a random n"
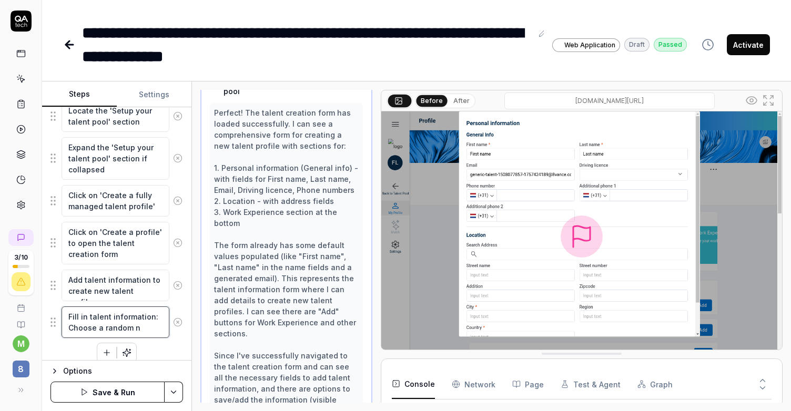
type textarea "*"
type textarea "Fill in talent information: Choose a random na"
type textarea "*"
type textarea "Fill in talent information: Choose a random nam"
type textarea "*"
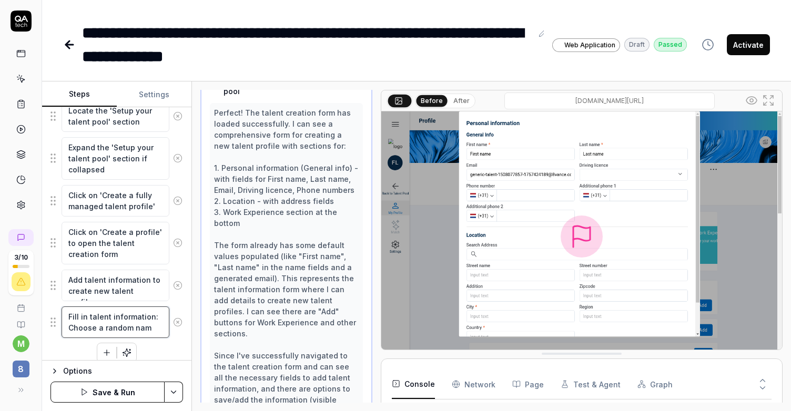
type textarea "Fill in talent information: Choose a random nam,"
type textarea "*"
type textarea "Fill in talent information: Choose a random nam"
type textarea "*"
type textarea "Fill in talent information: Choose a random name"
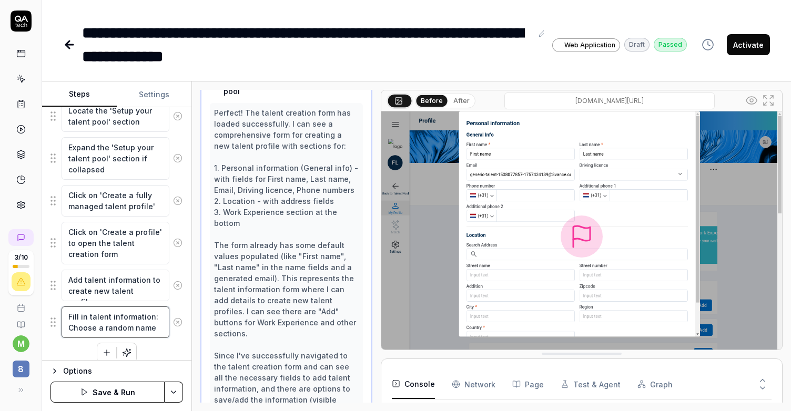
type textarea "*"
type textarea "Fill in talent information: Choose a random name,"
type textarea "*"
type textarea "Fill in talent information: Choose a random name,"
type textarea "*"
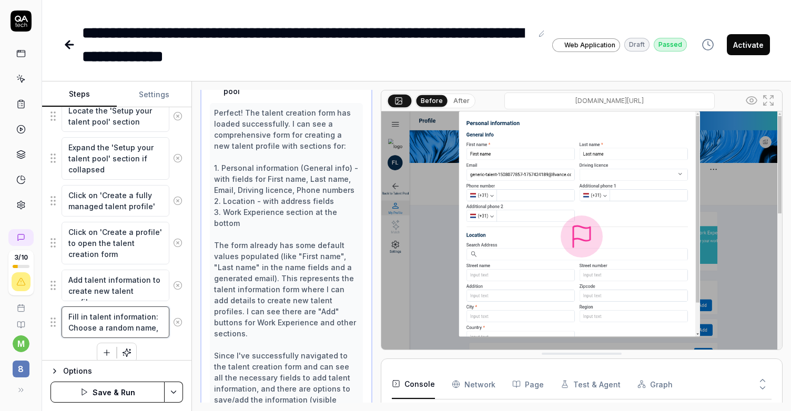
type textarea "Fill in talent information: Choose a random name, k"
type textarea "*"
type textarea "Fill in talent information: Choose a random name, ke"
type textarea "*"
type textarea "Fill in talent information: Choose a random name, [PERSON_NAME]"
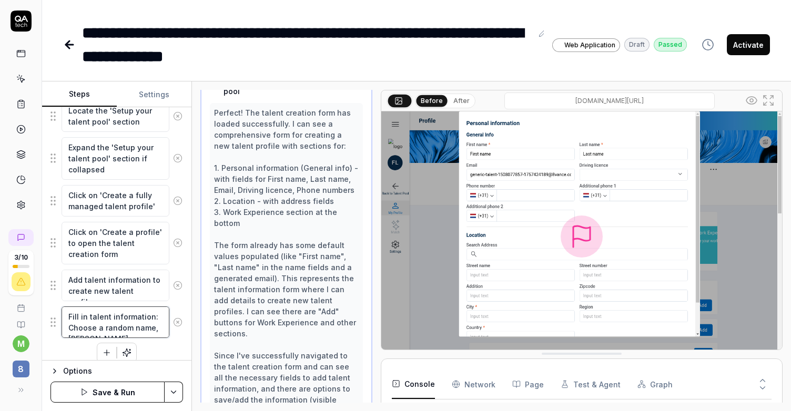
type textarea "*"
type textarea "Fill in talent information: Choose a random name, keep"
type textarea "*"
type textarea "Fill in talent information: Choose a random name, keep t"
type textarea "*"
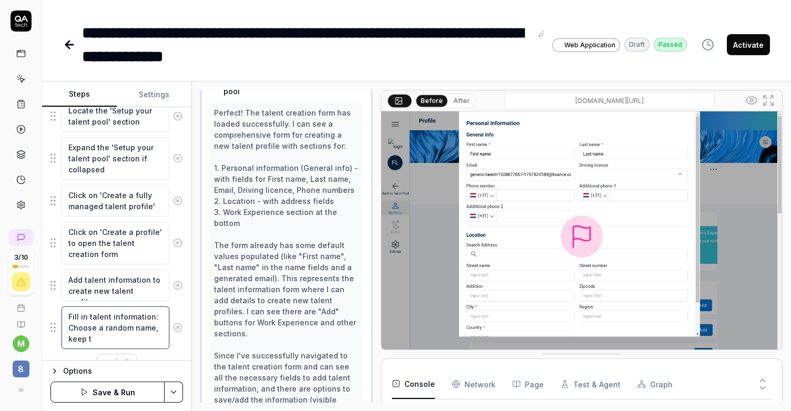
type textarea "Fill in talent information: Choose a random name, keep th"
type textarea "*"
type textarea "Fill in talent information: Choose a random name, keep the"
type textarea "*"
type textarea "Fill in talent information: Choose a random name, keep the"
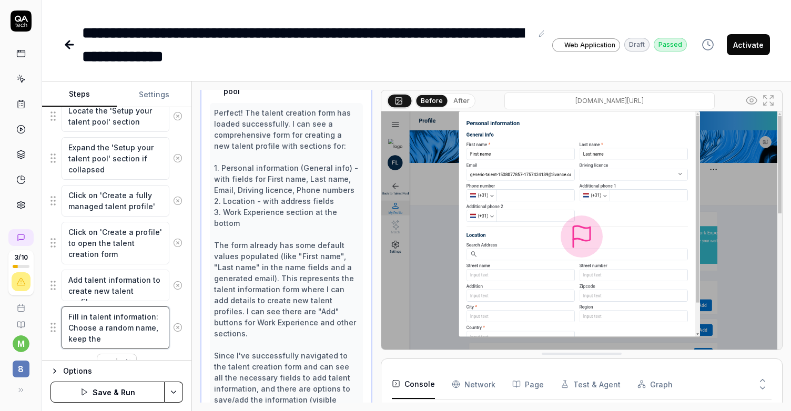
type textarea "*"
type textarea "Fill in talent information: Choose a random name, keep the e"
type textarea "*"
type textarea "Fill in talent information: Choose a random name, keep the em"
type textarea "*"
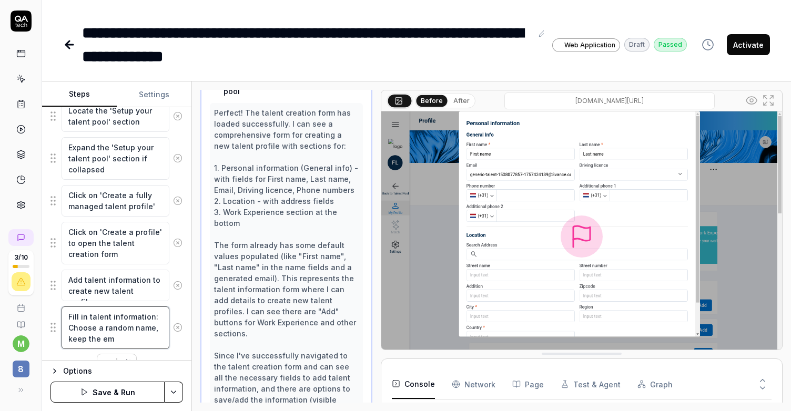
type textarea "Fill in talent information: Choose a random name, keep the ema"
type textarea "*"
type textarea "Fill in talent information: Choose a random name, keep the emai"
type textarea "*"
type textarea "Fill in talent information: Choose a random name, keep the email"
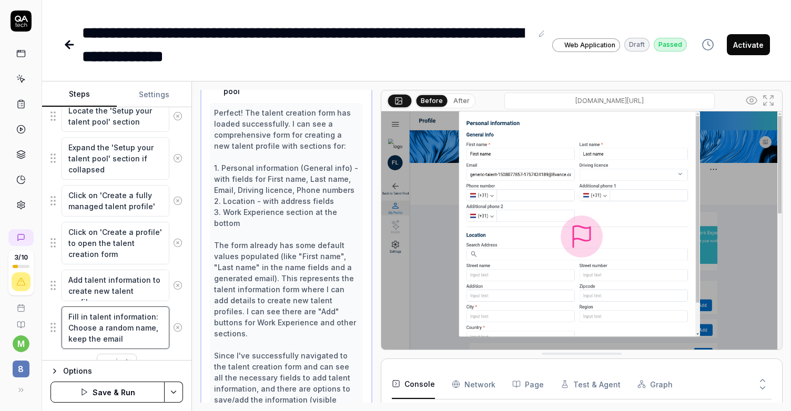
type textarea "*"
type textarea "Fill in talent information: Choose a random name, keep the email,"
type textarea "*"
type textarea "Fill in talent information: Choose a random name, keep the email, u"
type textarea "*"
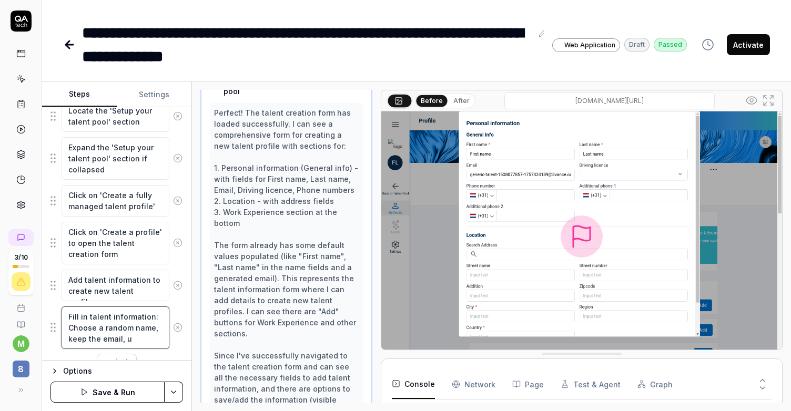
type textarea "Fill in talent information: Choose a random name, keep the email, us"
type textarea "*"
type textarea "Fill in talent information: Choose a random name, keep the email, use"
type textarea "*"
type textarea "Fill in talent information: Choose a random name, keep the email, use"
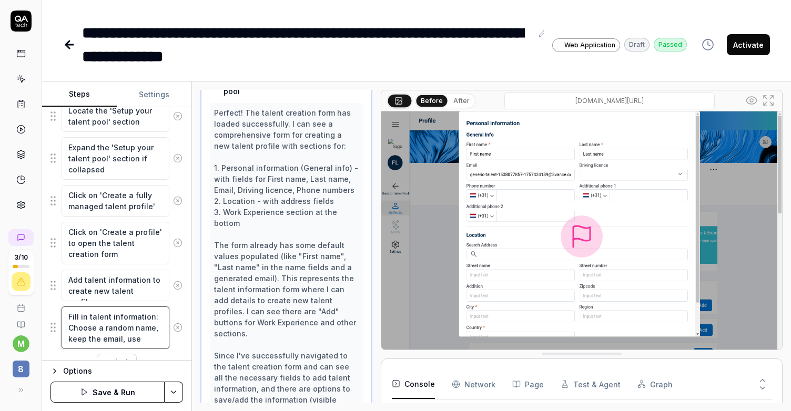
type textarea "*"
type textarea "Fill in talent information: Choose a random name, keep the email, use l"
type textarea "*"
type textarea "Fill in talent information: Choose a random name, keep the email, use lo"
type textarea "*"
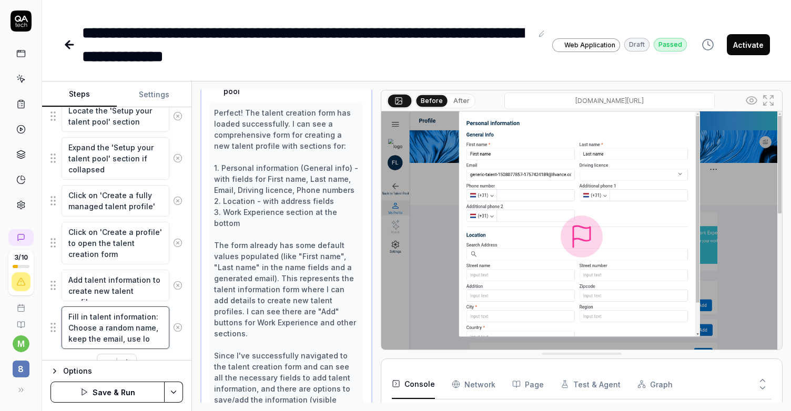
type textarea "Fill in talent information: Choose a random name, keep the email, use loc"
type textarea "*"
type textarea "Fill in talent information: Choose a random name, keep the email, use loca"
type textarea "*"
type textarea "Fill in talent information: Choose a random name, keep the email, use locat"
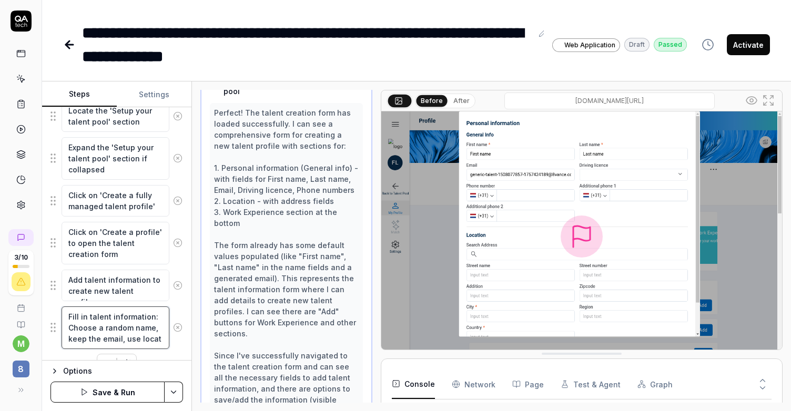
type textarea "*"
type textarea "Fill in talent information: Choose a random name, keep the email, use locati"
type textarea "*"
type textarea "Fill in talent information: Choose a random name, keep the email, use locatio"
type textarea "*"
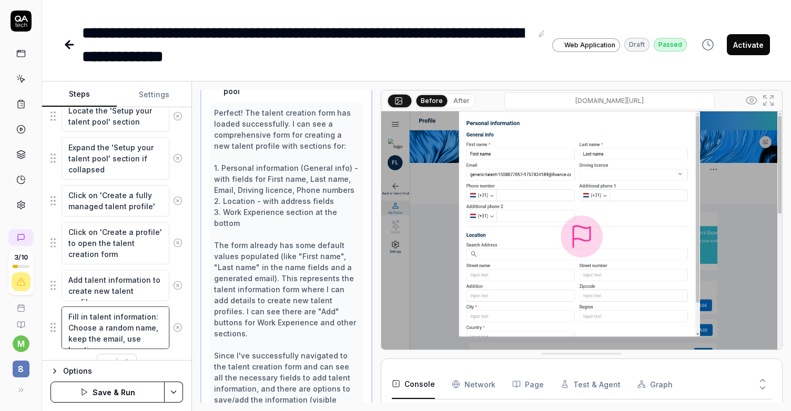
type textarea "Fill in talent information: Choose a random name, keep the email, use location"
type textarea "*"
type textarea "Fill in talent information: Choose a random name, keep the email, use location"
type textarea "*"
type textarea "Fill in talent information: Choose a random name, keep the email, use location o"
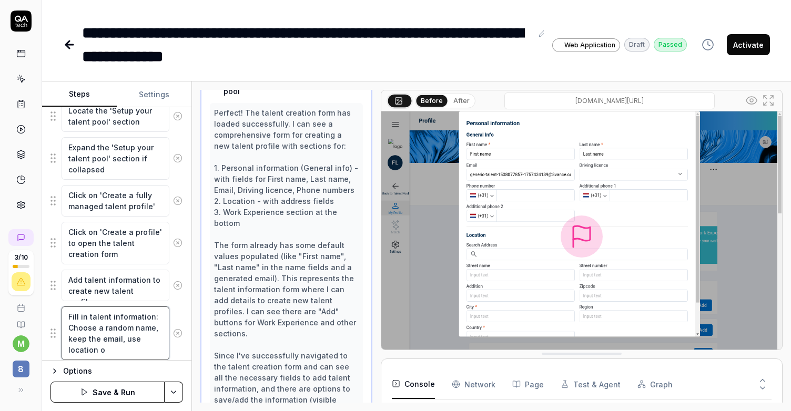
type textarea "*"
type textarea "Fill in talent information: Choose a random name, keep the email, use location …"
type textarea "*"
type textarea "Fill in talent information: Choose a random name, keep the email, use location …"
type textarea "*"
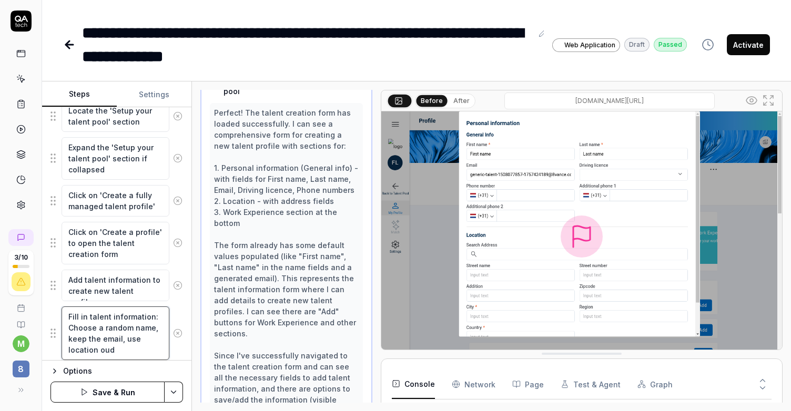
type textarea "Fill in talent information: Choose a random name, keep the email, use location …"
type textarea "*"
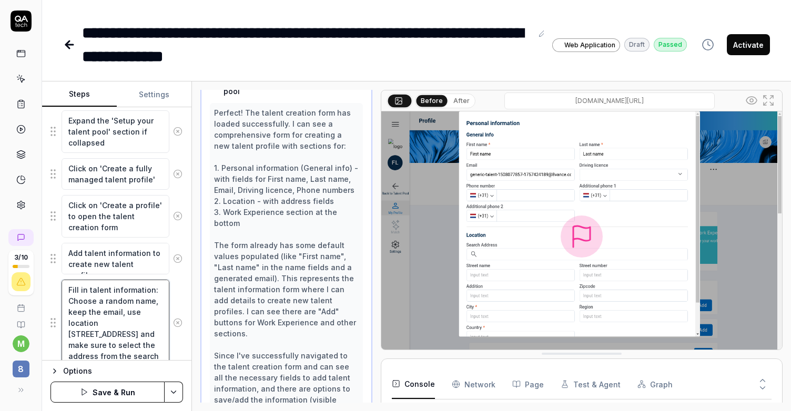
scroll to position [231, 0]
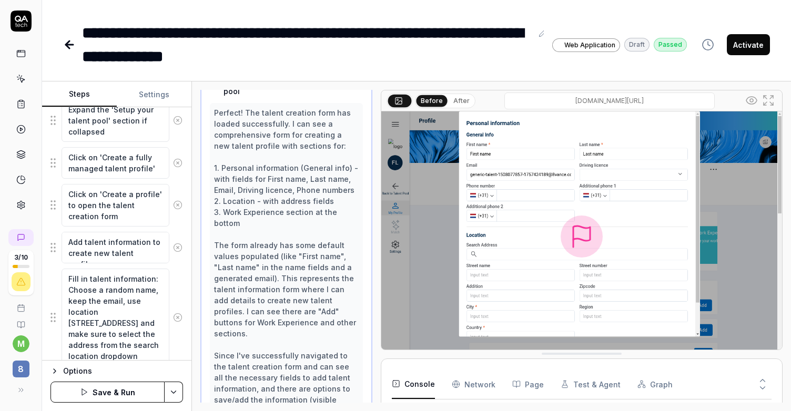
click at [79, 366] on div "Options" at bounding box center [123, 371] width 120 height 13
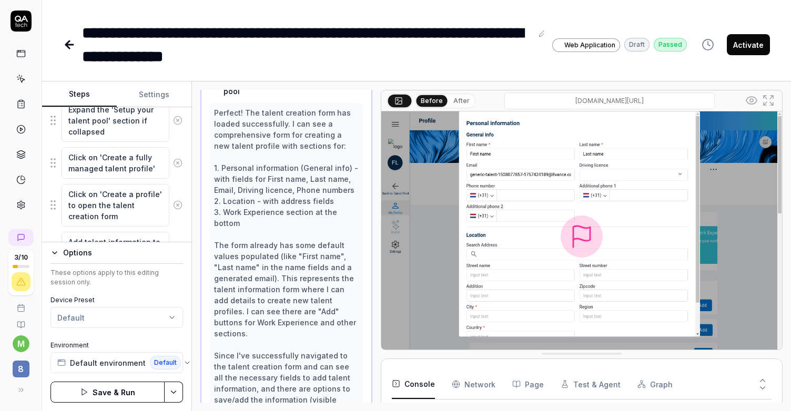
click at [83, 263] on div "Options These options apply to this editing session only. Device Preset Default…" at bounding box center [116, 310] width 132 height 127
click at [87, 256] on div "Options" at bounding box center [123, 253] width 120 height 13
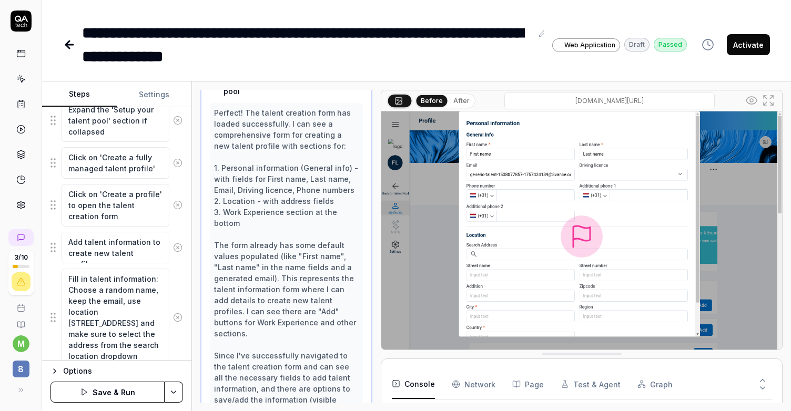
click at [107, 395] on button "Save & Run" at bounding box center [107, 392] width 114 height 21
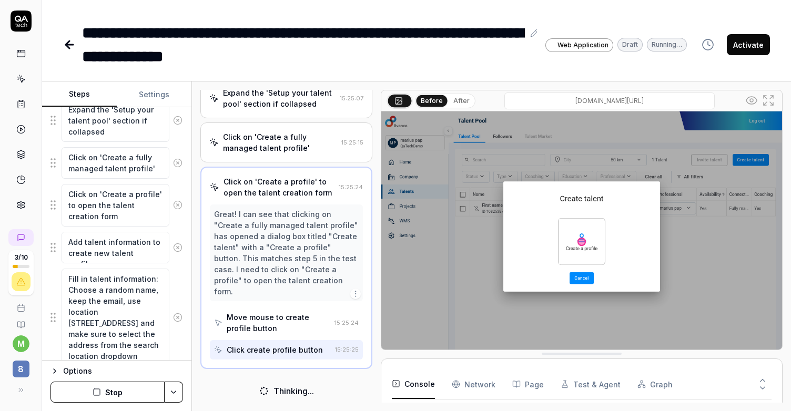
scroll to position [59, 0]
click at [533, 69] on div "**********" at bounding box center [416, 205] width 749 height 411
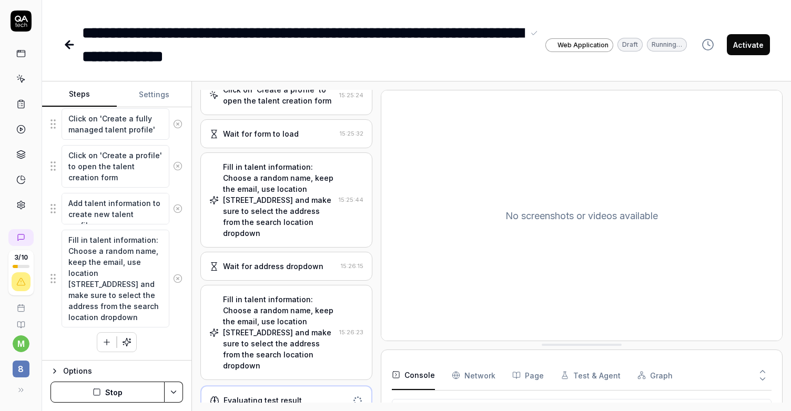
scroll to position [151, 0]
click at [314, 353] on div "Fill in talent information: Choose a random name, keep the email, use location …" at bounding box center [279, 333] width 112 height 77
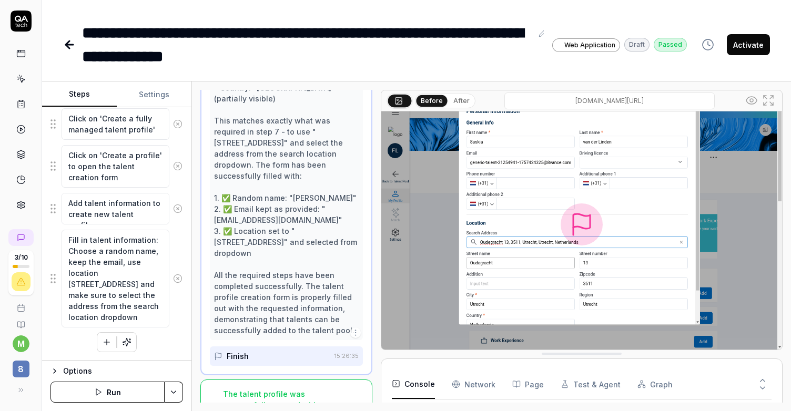
scroll to position [772, 0]
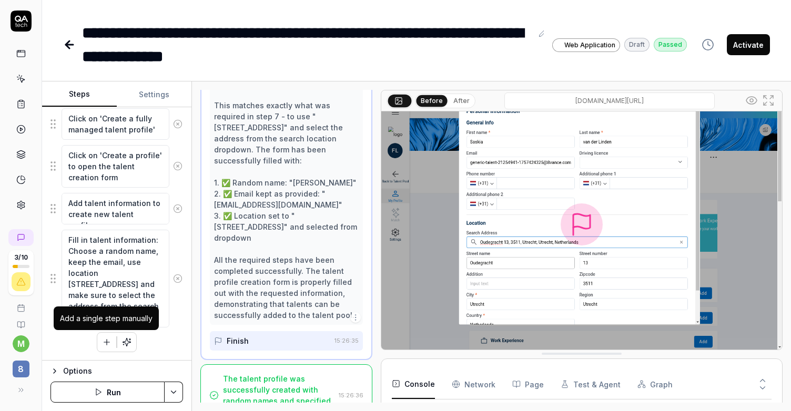
click at [109, 344] on icon "button" at bounding box center [106, 342] width 9 height 9
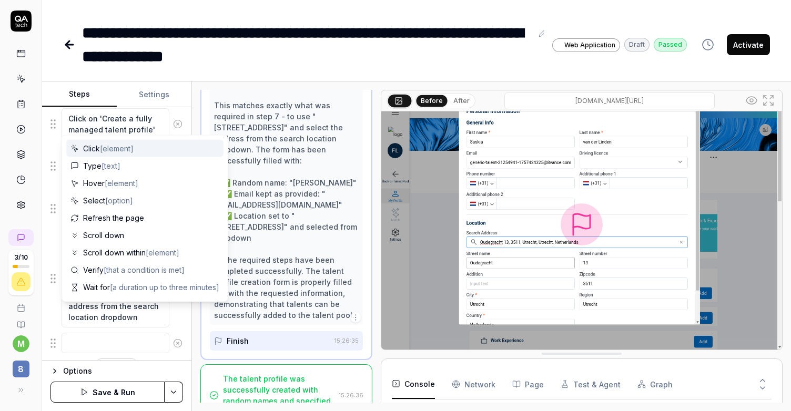
scroll to position [297, 0]
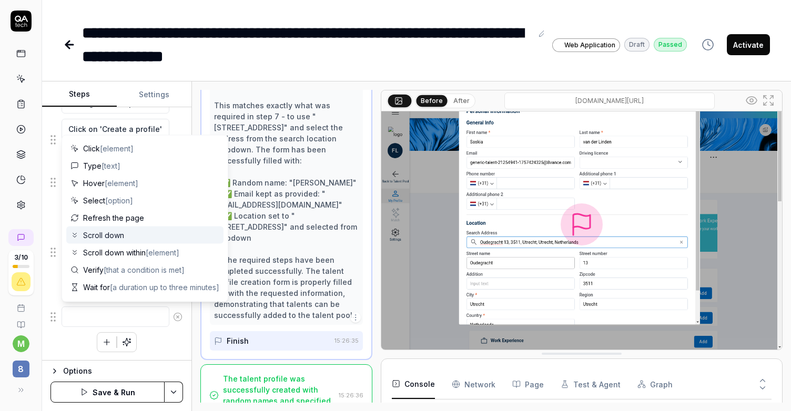
click at [128, 234] on div "Scroll down" at bounding box center [144, 235] width 157 height 17
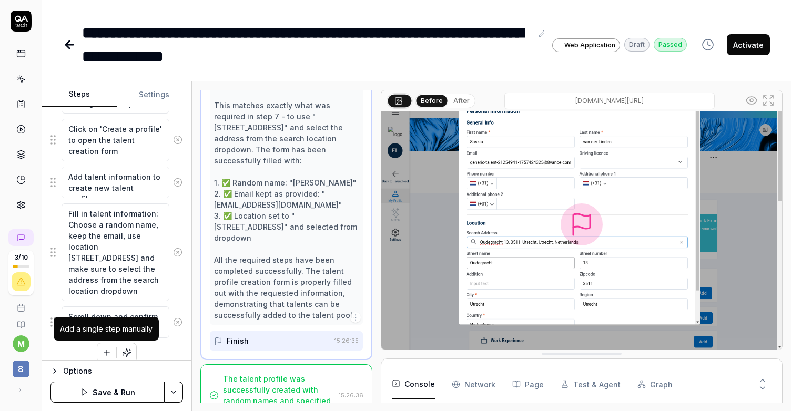
click at [106, 348] on icon "button" at bounding box center [106, 352] width 9 height 9
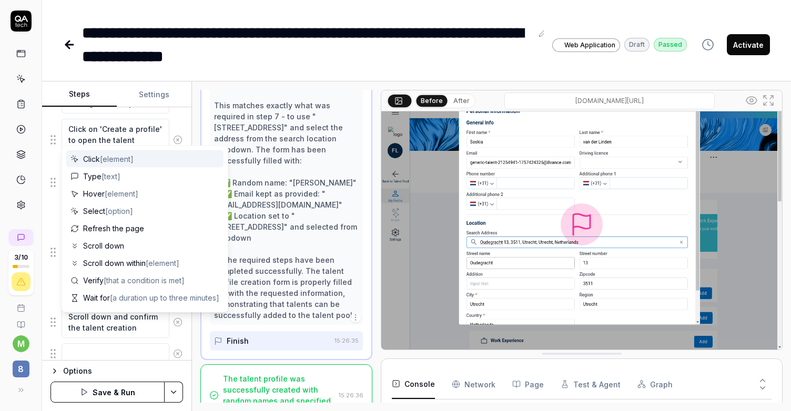
scroll to position [323, 0]
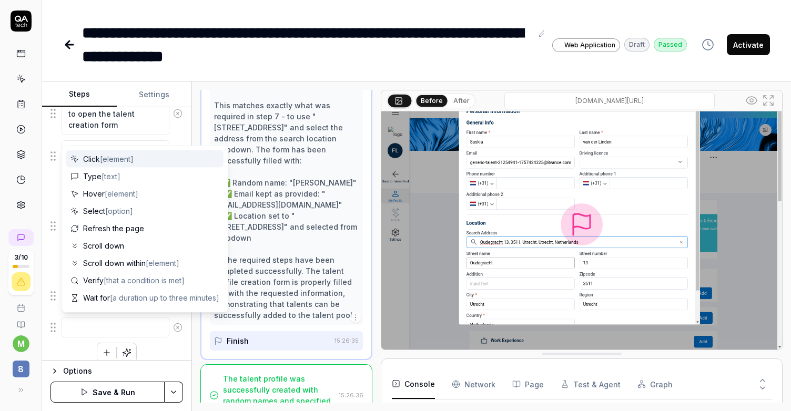
click at [159, 160] on div "Click [element]" at bounding box center [144, 158] width 157 height 17
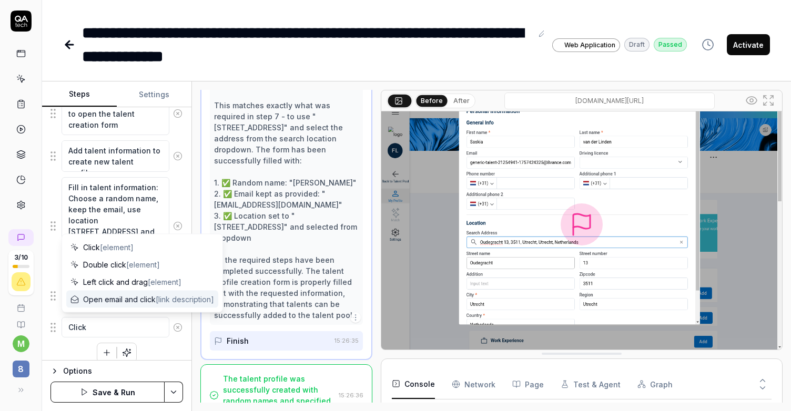
click at [70, 354] on div "Navigate to the home page Locate the 'Setup your talent pool' section Expand th…" at bounding box center [116, 148] width 132 height 429
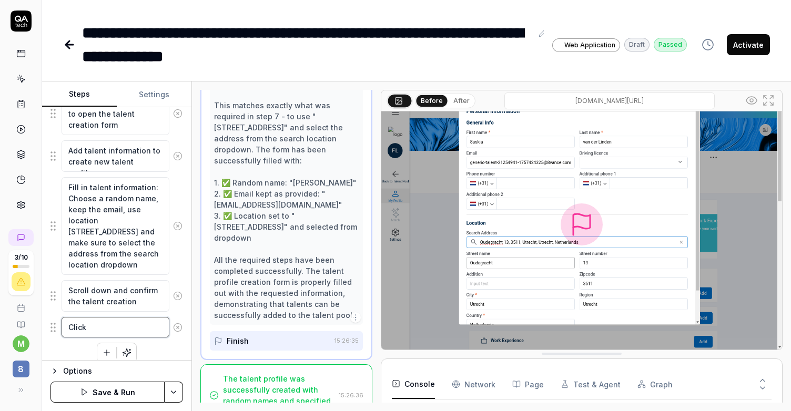
click at [108, 326] on textarea "Click" at bounding box center [116, 327] width 108 height 21
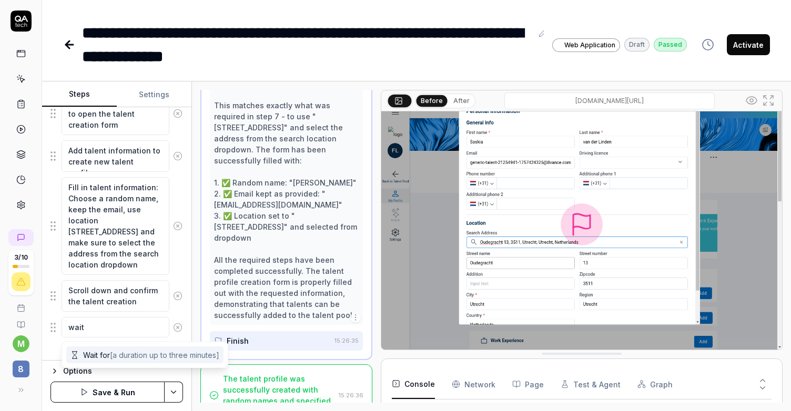
click at [113, 351] on span "[a duration up to three minutes]" at bounding box center [164, 355] width 109 height 9
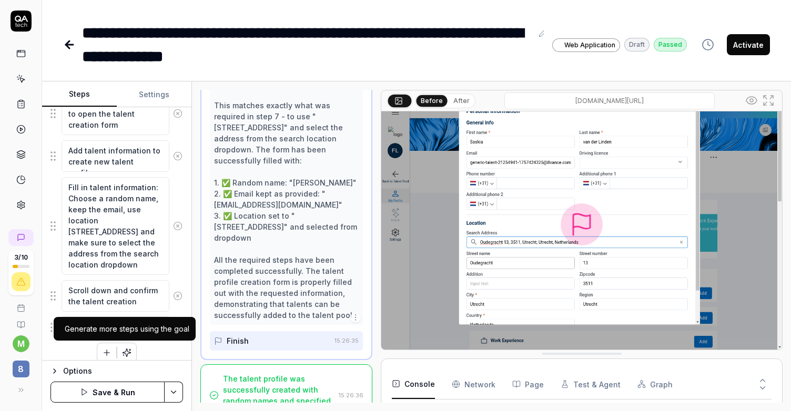
scroll to position [555, 0]
click at [104, 355] on icon "button" at bounding box center [106, 352] width 9 height 9
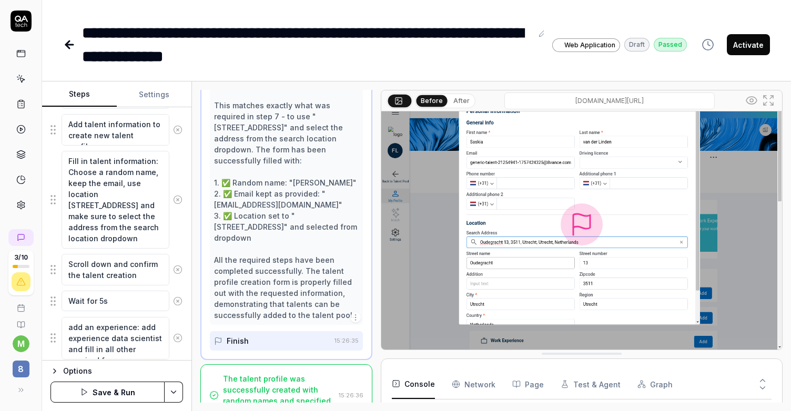
scroll to position [353, 0]
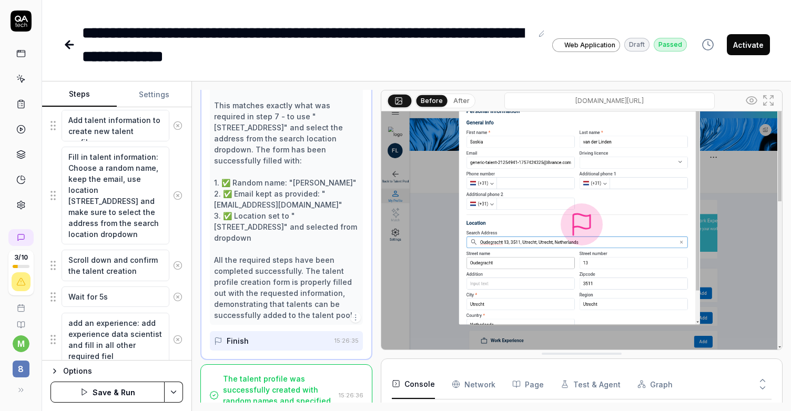
click at [159, 330] on textarea "add an experience: add experience data scientist and fill in all other required…" at bounding box center [116, 340] width 108 height 54
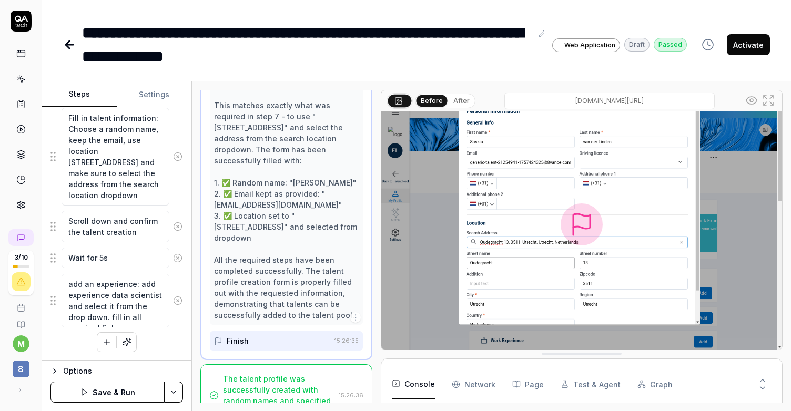
scroll to position [403, 0]
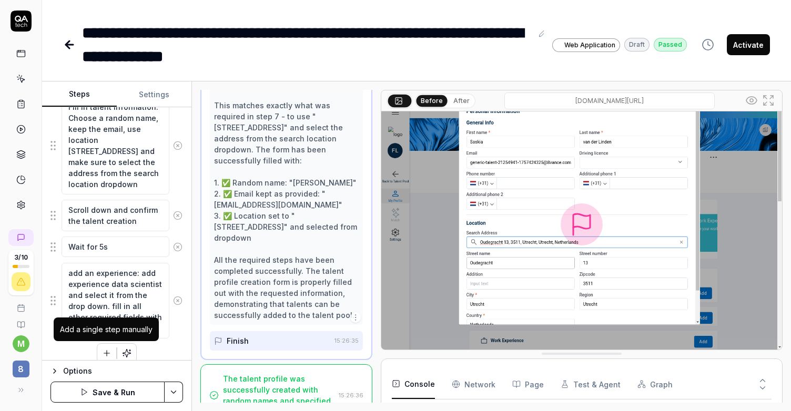
click at [108, 350] on icon "button" at bounding box center [106, 353] width 9 height 9
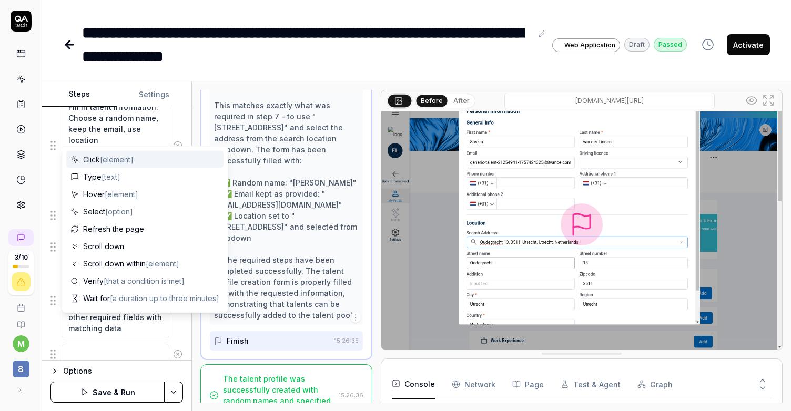
scroll to position [430, 0]
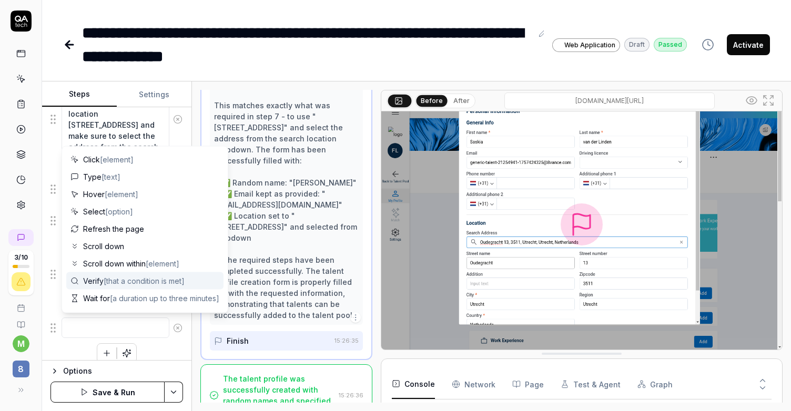
click at [198, 286] on div "Verify [that a condition is met]" at bounding box center [144, 280] width 157 height 17
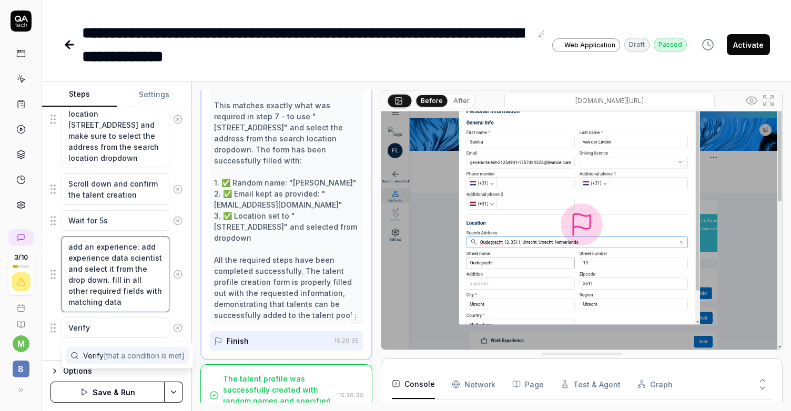
click at [150, 307] on textarea "add an experience: add experience data scientist and select it from the drop do…" at bounding box center [116, 275] width 108 height 76
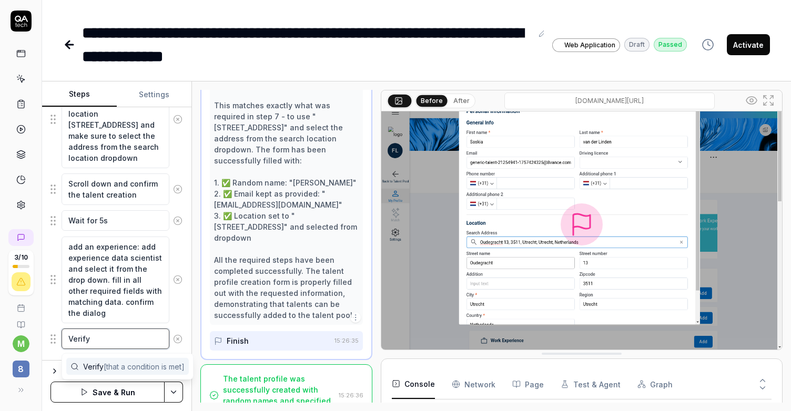
click at [130, 336] on textarea "Verify" at bounding box center [116, 339] width 108 height 21
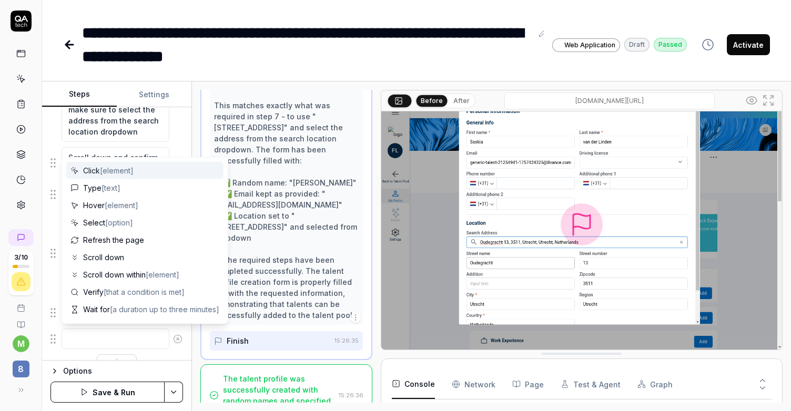
click at [93, 335] on textarea at bounding box center [116, 339] width 108 height 21
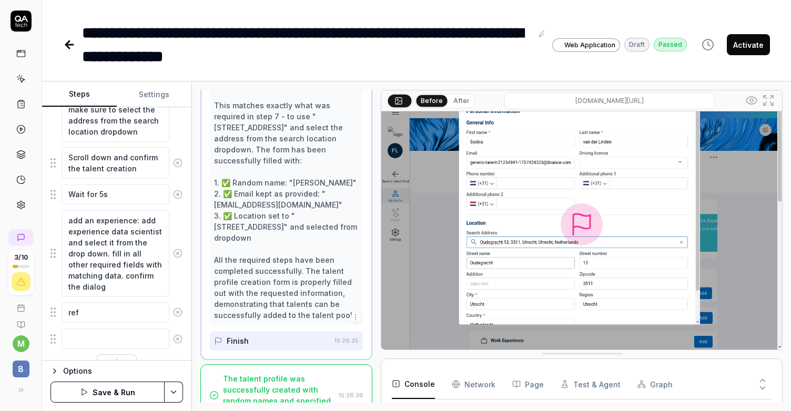
click at [52, 318] on fieldset "Navigate to the home page Locate the 'Setup your talent pool' section Expand th…" at bounding box center [116, 75] width 132 height 549
click at [86, 314] on textarea "ref" at bounding box center [116, 312] width 108 height 21
click at [86, 335] on span "Verify [that a condition is met]" at bounding box center [133, 340] width 101 height 11
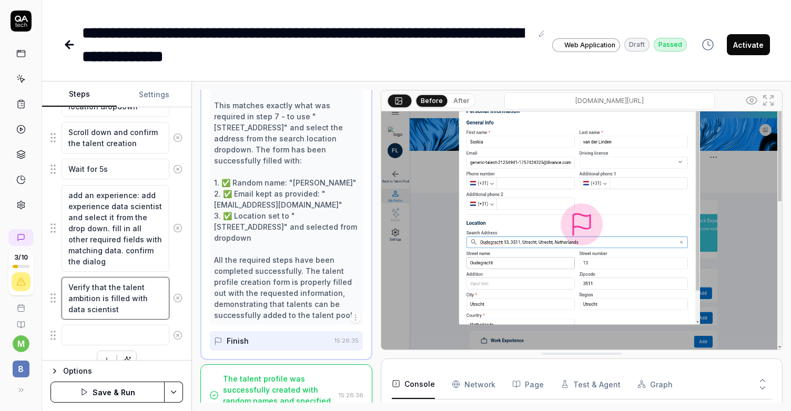
scroll to position [499, 0]
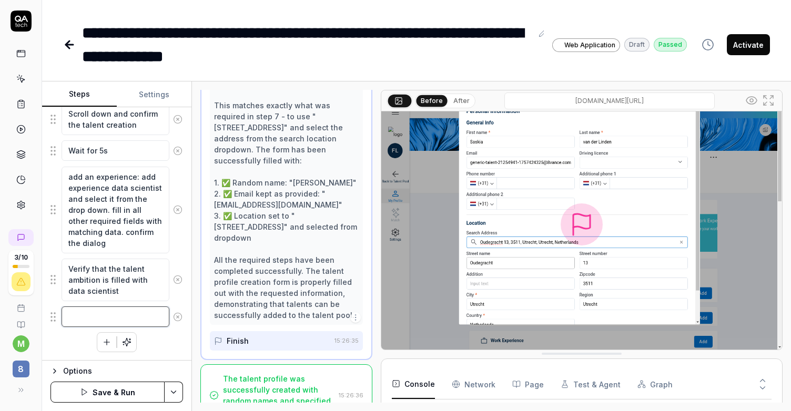
click at [96, 320] on textarea at bounding box center [116, 317] width 108 height 21
click at [99, 382] on button "Save & Run" at bounding box center [107, 392] width 114 height 21
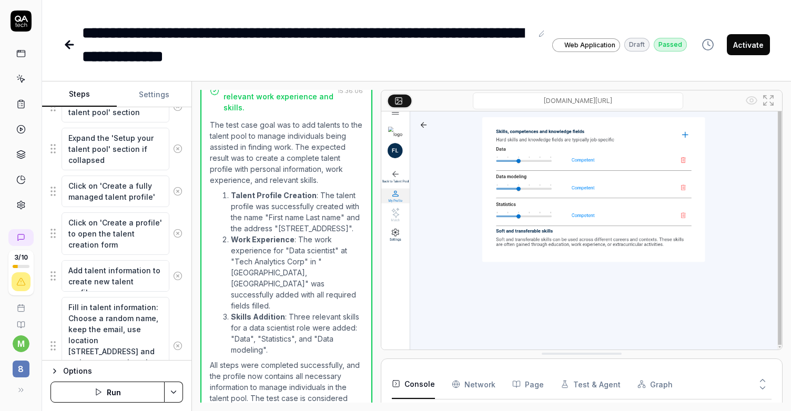
scroll to position [196, 0]
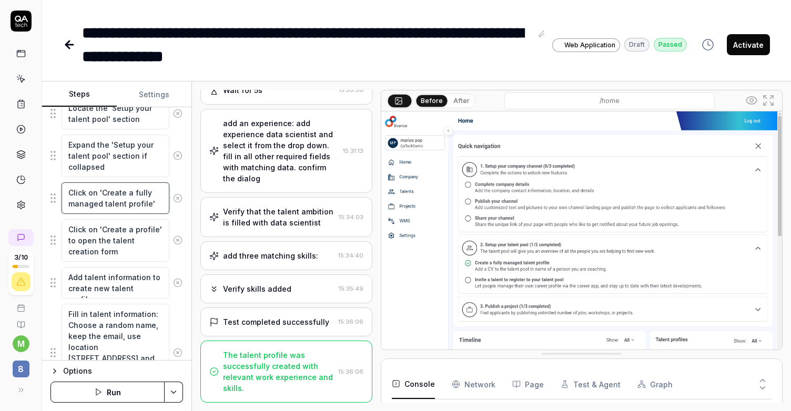
click at [119, 203] on textarea "Click on 'Create a fully managed talent profile'" at bounding box center [116, 198] width 108 height 32
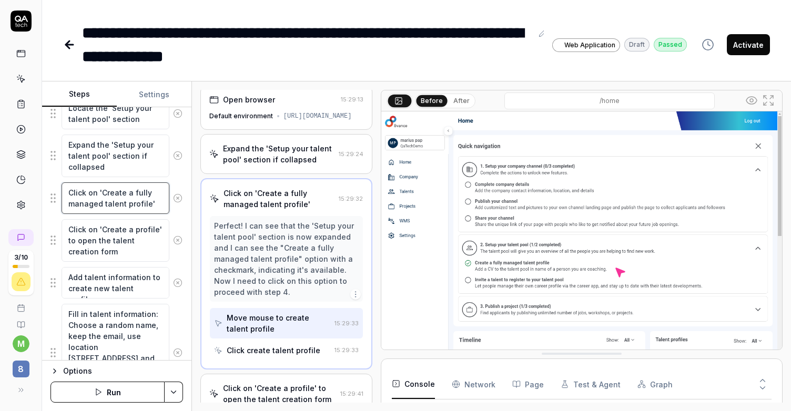
scroll to position [0, 0]
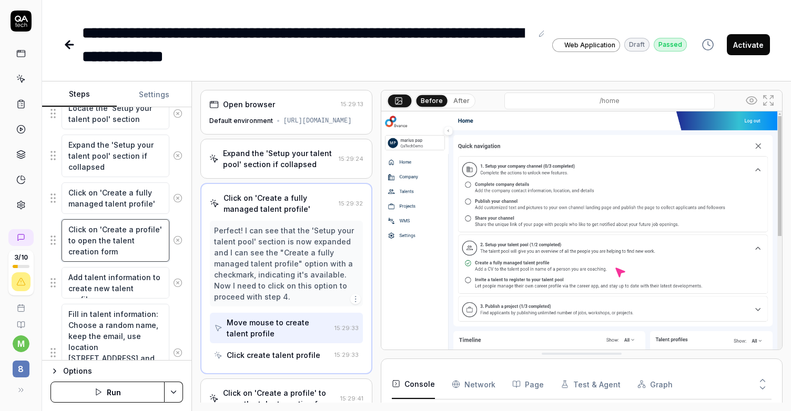
click at [121, 236] on textarea "Click on 'Create a profile' to open the talent creation form" at bounding box center [116, 240] width 108 height 43
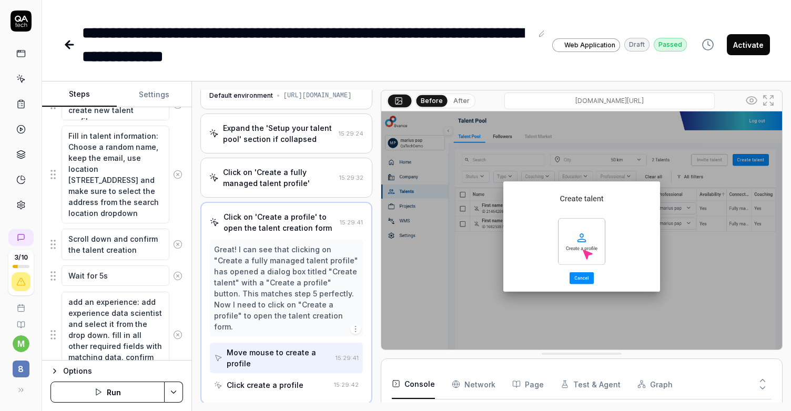
scroll to position [380, 0]
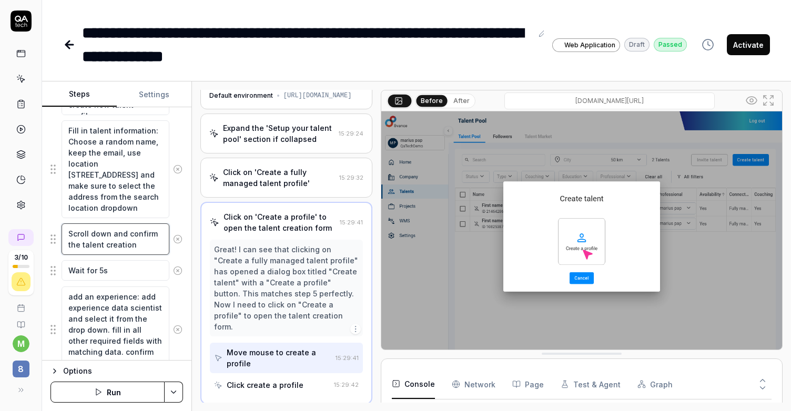
click at [121, 236] on textarea "Scroll down and confirm the talent creation" at bounding box center [116, 239] width 108 height 32
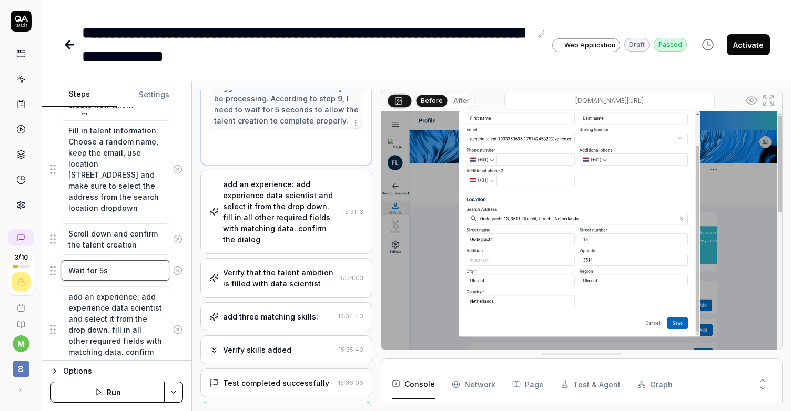
click at [115, 262] on textarea "Wait for 5s" at bounding box center [116, 270] width 108 height 21
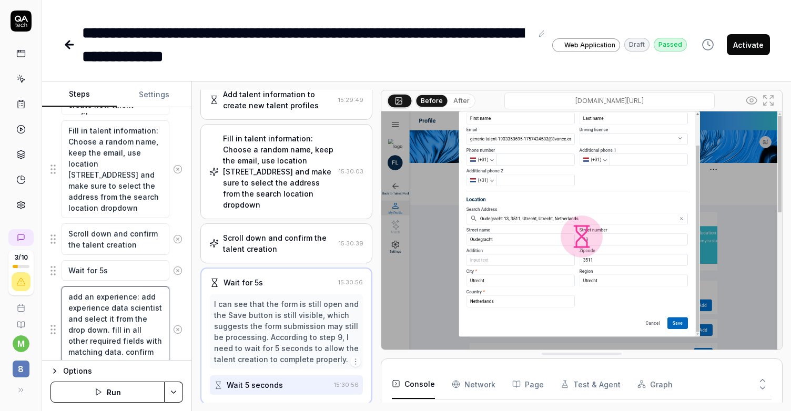
click at [106, 311] on textarea "add an experience: add experience data scientist and select it from the drop do…" at bounding box center [116, 330] width 108 height 87
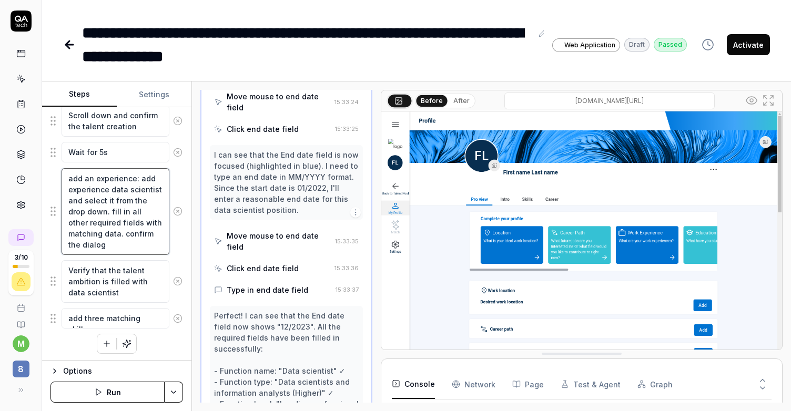
scroll to position [499, 0]
click at [118, 278] on textarea "Verify that the talent ambition is filled with data scientist" at bounding box center [116, 280] width 108 height 43
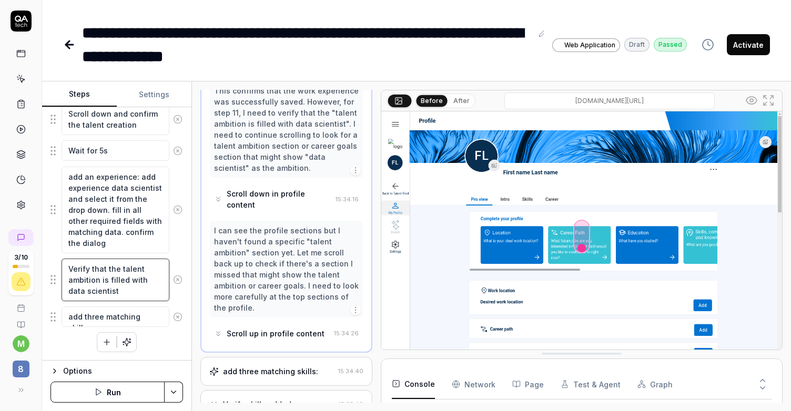
scroll to position [901, 0]
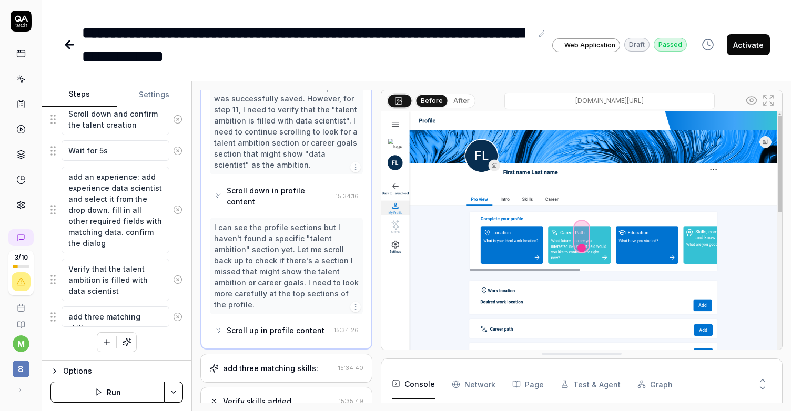
click at [284, 325] on div "Scroll up in profile content" at bounding box center [276, 330] width 98 height 11
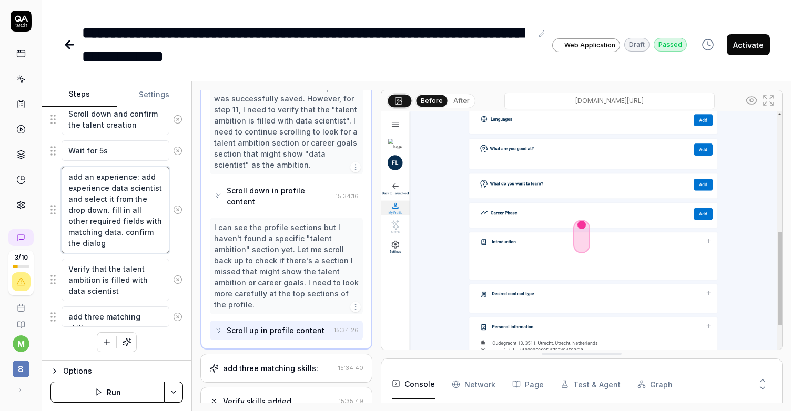
click at [128, 214] on textarea "add an experience: add experience data scientist and select it from the drop do…" at bounding box center [116, 210] width 108 height 87
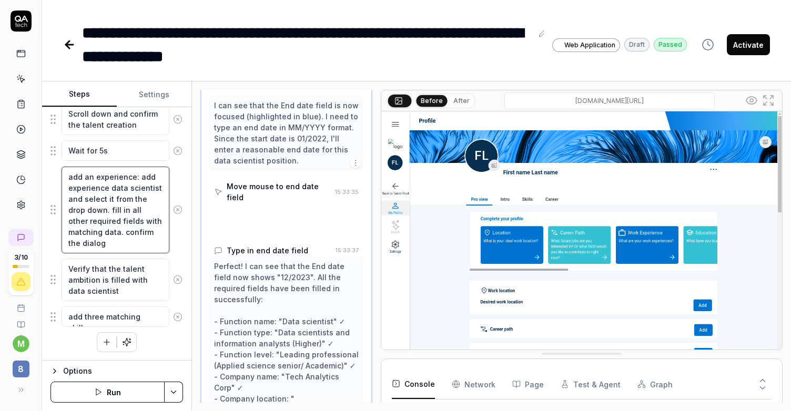
scroll to position [3056, 0]
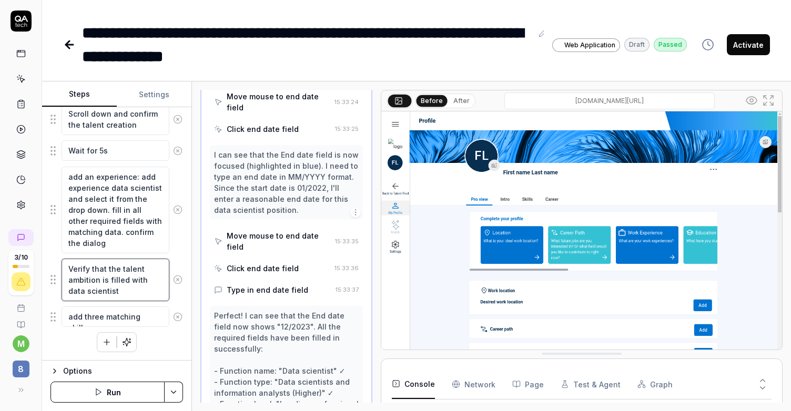
click at [131, 278] on textarea "Verify that the talent ambition is filled with data scientist" at bounding box center [116, 280] width 108 height 43
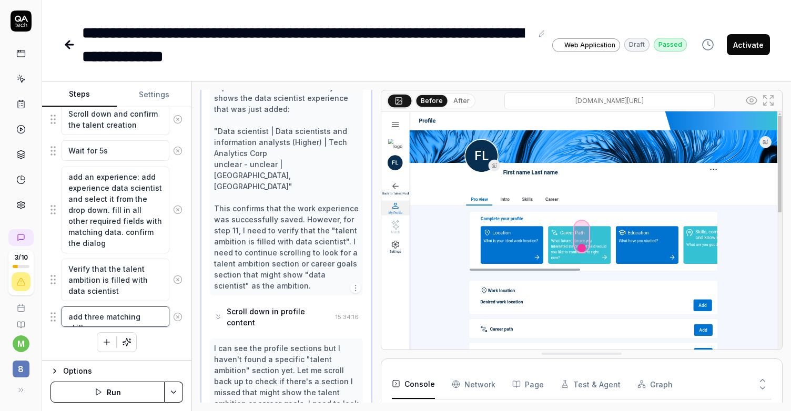
click at [121, 316] on textarea "add three matching skills:" at bounding box center [116, 317] width 108 height 21
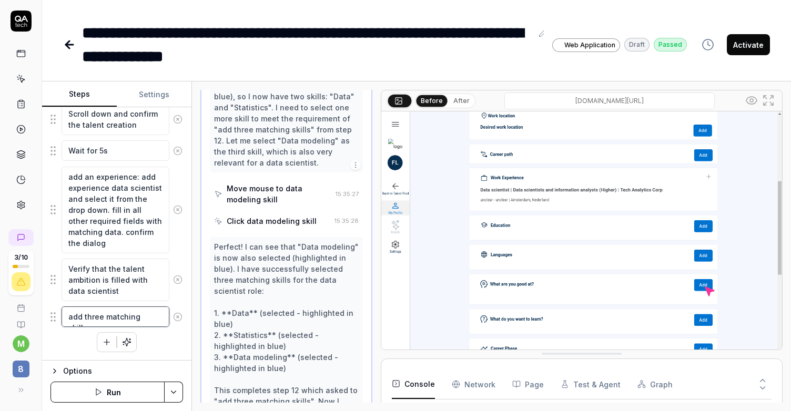
scroll to position [1804, 0]
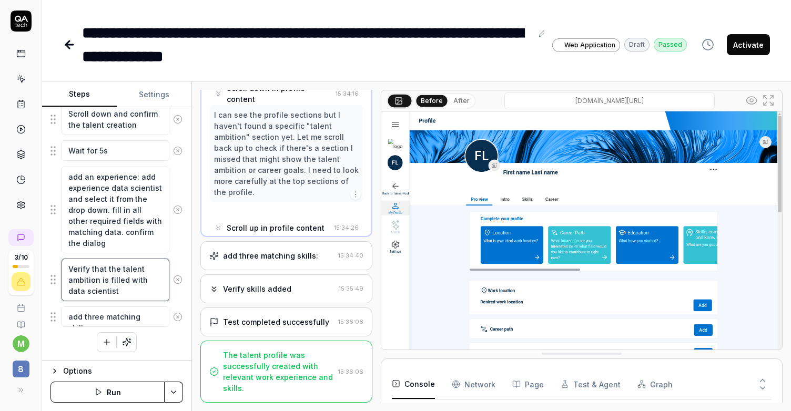
click at [120, 276] on textarea "Verify that the talent ambition is filled with data scientist" at bounding box center [116, 280] width 108 height 43
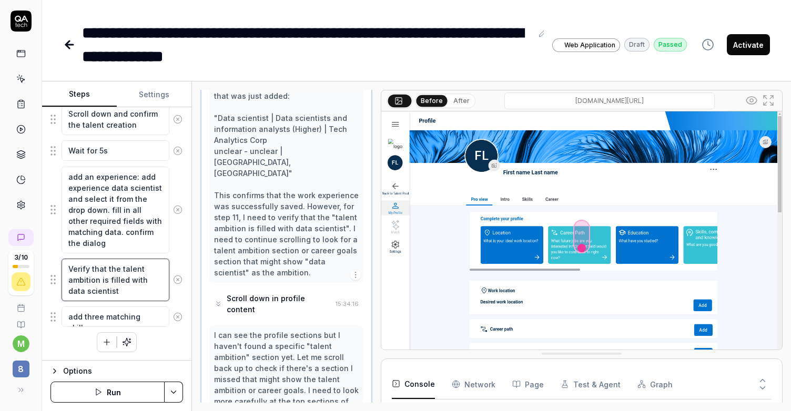
scroll to position [780, 0]
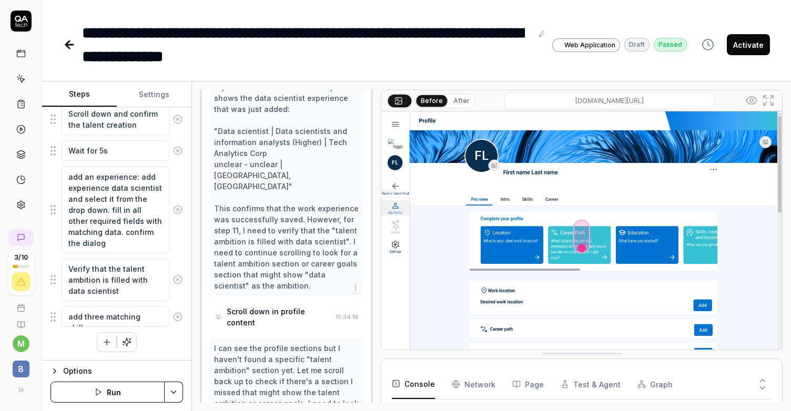
click at [561, 283] on img at bounding box center [581, 236] width 401 height 250
click at [771, 106] on icon at bounding box center [768, 100] width 13 height 13
click at [352, 284] on icon "button" at bounding box center [355, 288] width 8 height 8
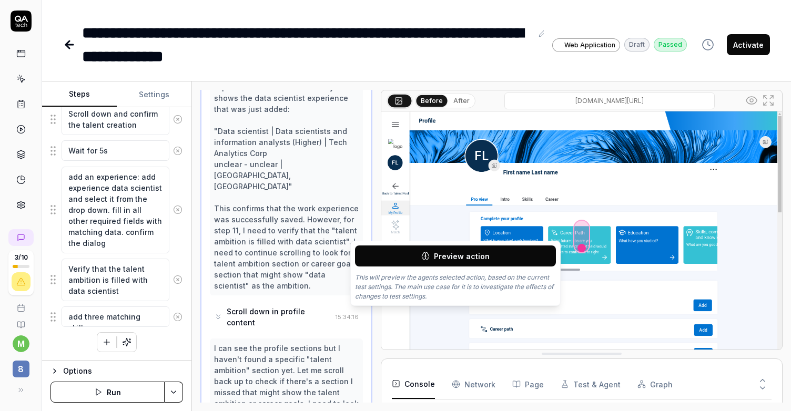
click at [381, 249] on button "Preview action" at bounding box center [455, 256] width 201 height 21
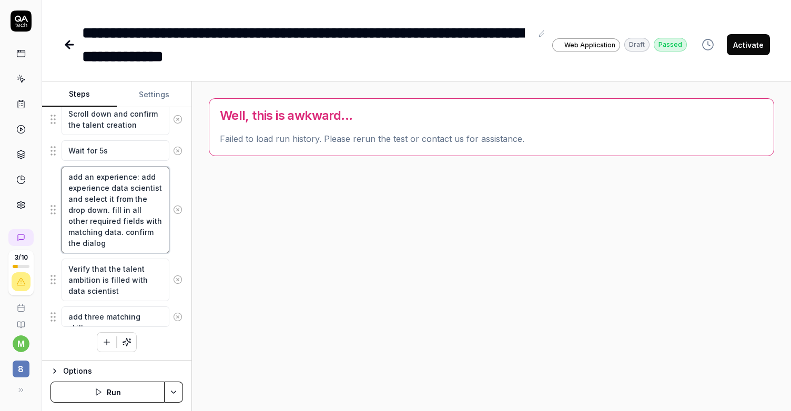
click at [117, 220] on textarea "add an experience: add experience data scientist and select it from the drop do…" at bounding box center [116, 210] width 108 height 87
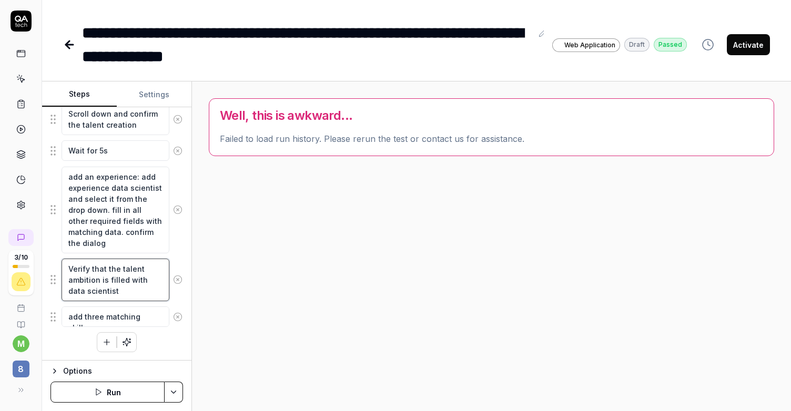
click at [101, 292] on textarea "Verify that the talent ambition is filled with data scientist" at bounding box center [116, 280] width 108 height 43
click at [119, 157] on textarea "Wait for 5s" at bounding box center [116, 150] width 108 height 21
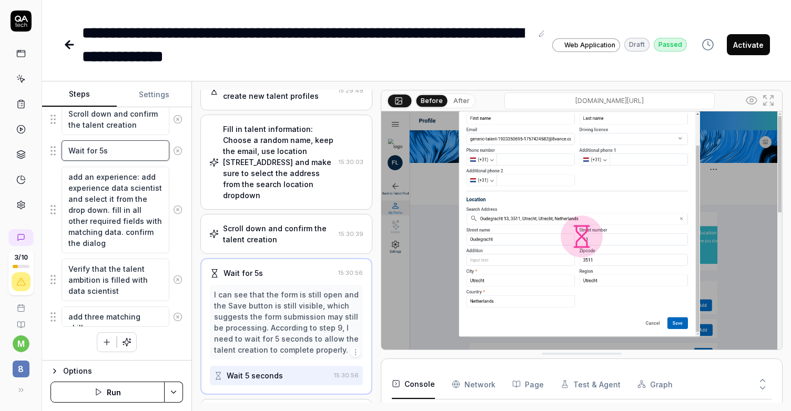
scroll to position [202, 0]
click at [275, 297] on div "I can see that the form is still open and the Save button is still visible, whi…" at bounding box center [286, 321] width 145 height 66
click at [291, 234] on div "Scroll down and confirm the talent creation" at bounding box center [278, 233] width 111 height 22
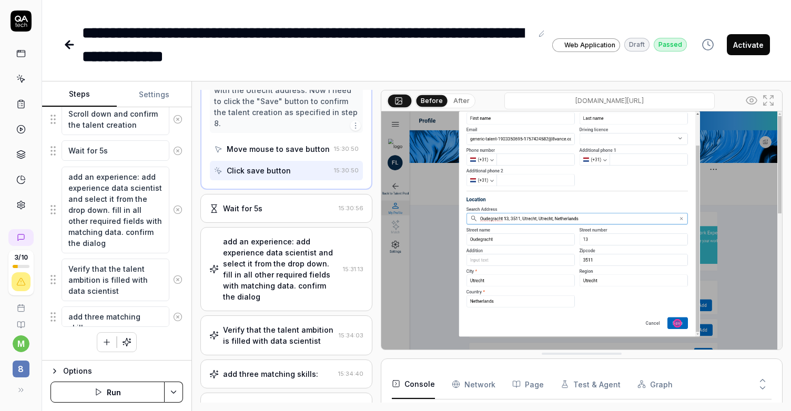
scroll to position [739, 0]
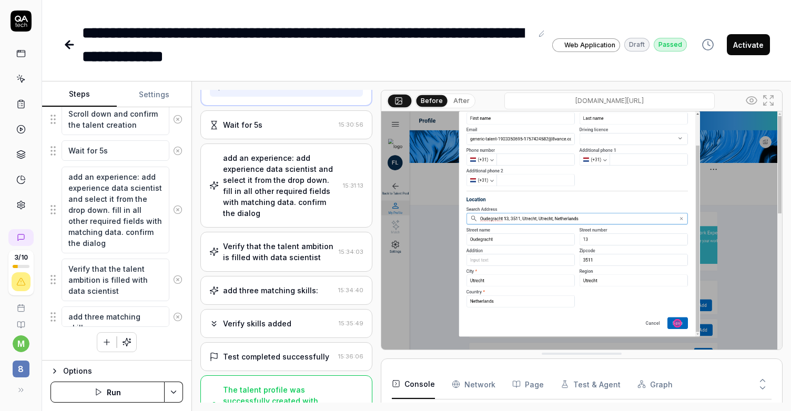
click at [282, 241] on div "Verify that the talent ambition is filled with data scientist" at bounding box center [278, 252] width 111 height 22
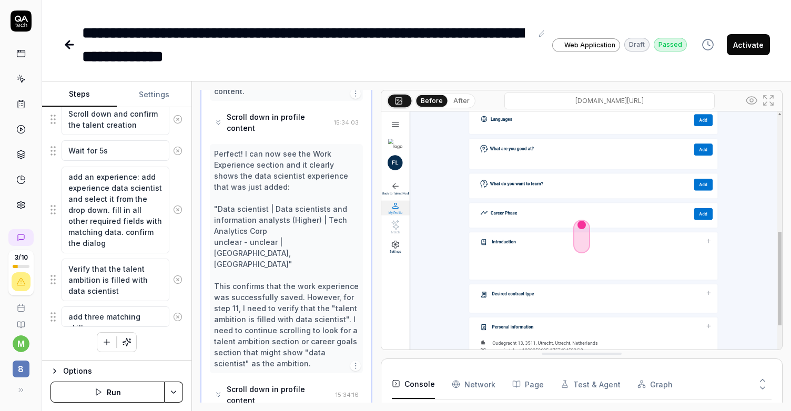
scroll to position [701, 0]
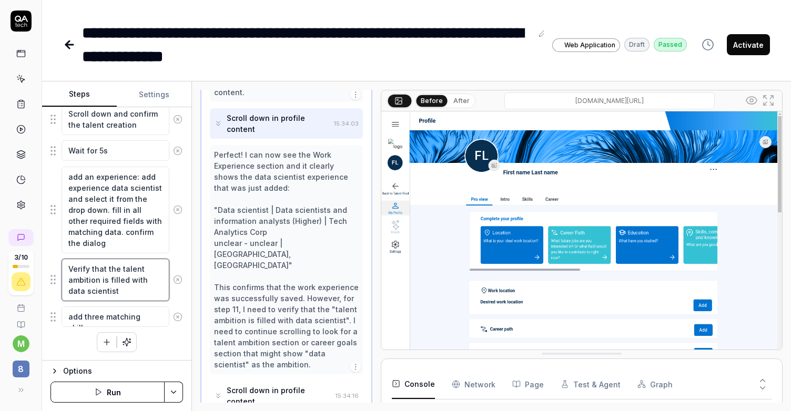
click at [120, 278] on textarea "Verify that the talent ambition is filled with data scientist" at bounding box center [116, 280] width 108 height 43
click at [138, 269] on textarea "Verify that the talent ambition is filled with data scientist" at bounding box center [116, 280] width 108 height 43
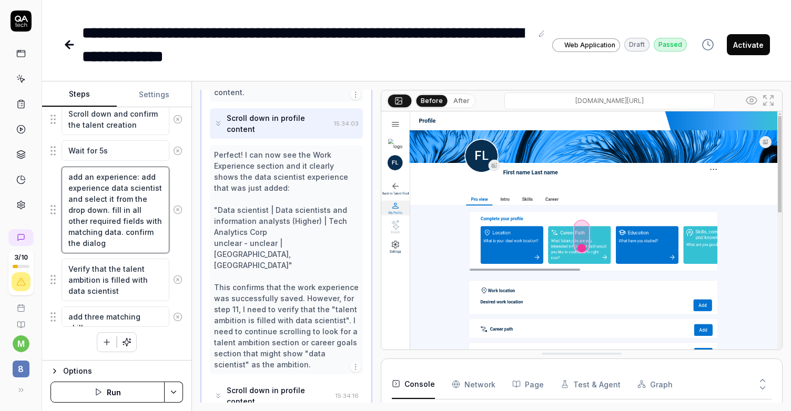
click at [111, 229] on textarea "add an experience: add experience data scientist and select it from the drop do…" at bounding box center [116, 210] width 108 height 87
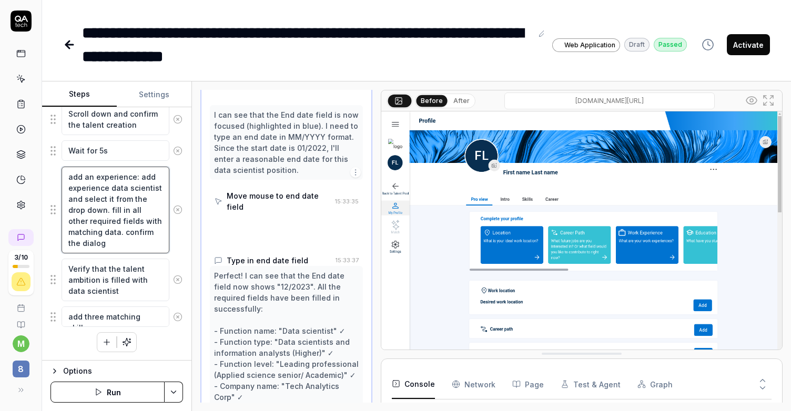
scroll to position [3056, 0]
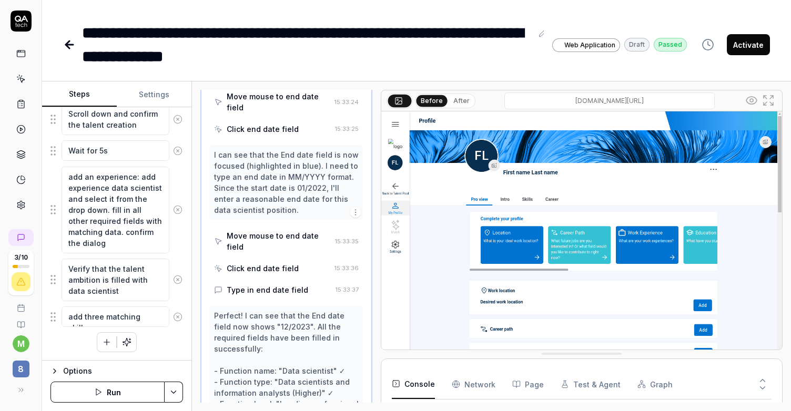
click at [101, 344] on button "button" at bounding box center [106, 342] width 19 height 19
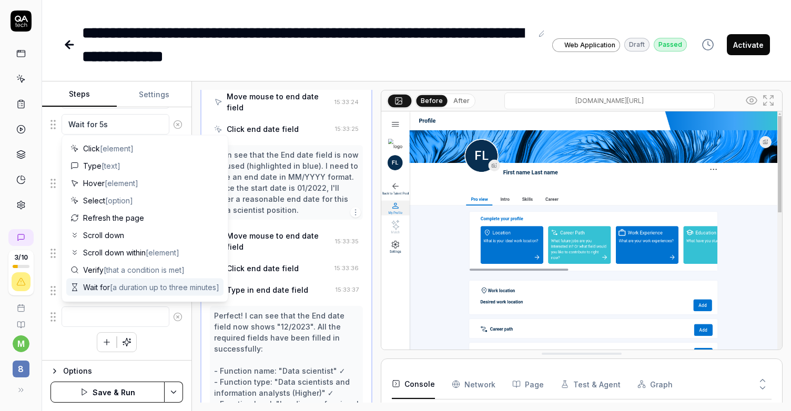
click at [141, 284] on span "[a duration up to three minutes]" at bounding box center [164, 287] width 109 height 9
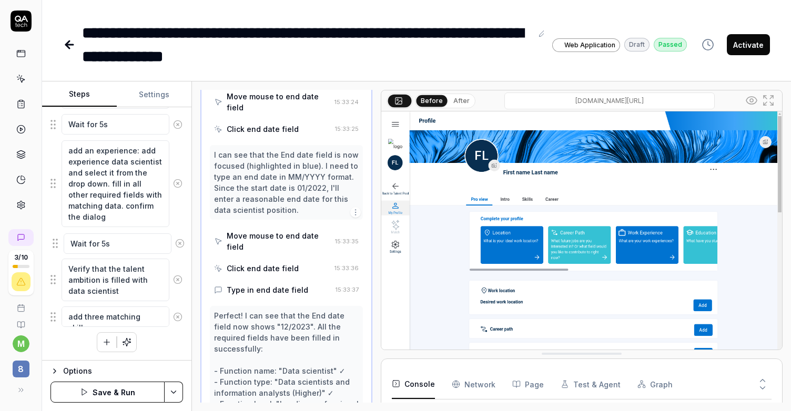
drag, startPoint x: 53, startPoint y: 317, endPoint x: 55, endPoint y: 244, distance: 73.1
click at [55, 244] on fieldset "Navigate to the home page Locate the 'Setup your talent pool' section Expand th…" at bounding box center [116, 29] width 132 height 597
click at [107, 200] on textarea "add an experience: add experience data scientist and select it from the drop do…" at bounding box center [116, 183] width 108 height 87
click at [141, 206] on textarea "add an experience: add experience data scientist and select it from the drop do…" at bounding box center [116, 183] width 108 height 87
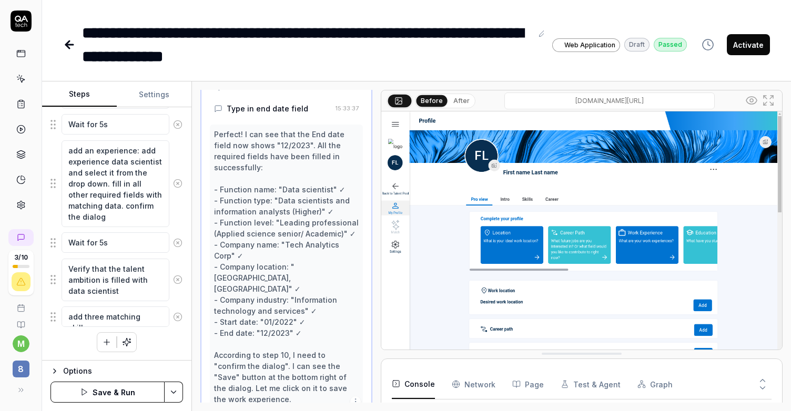
scroll to position [3233, 0]
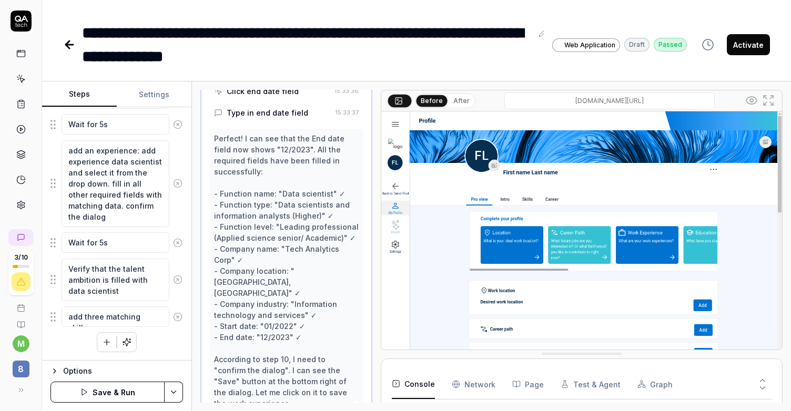
click at [285, 149] on div "Perfect! I can see that the End date field now shows "12/2023". All the require…" at bounding box center [286, 271] width 145 height 276
click at [301, 133] on div "Perfect! I can see that the End date field now shows "12/2023". All the require…" at bounding box center [286, 271] width 145 height 276
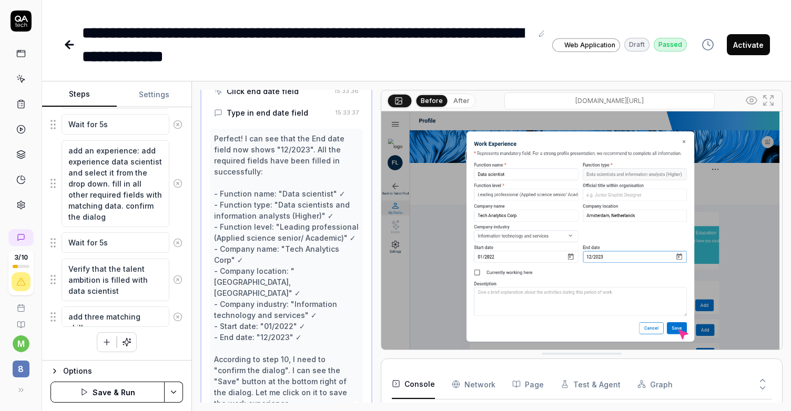
click at [99, 242] on textarea "Wait for 5s" at bounding box center [116, 242] width 108 height 21
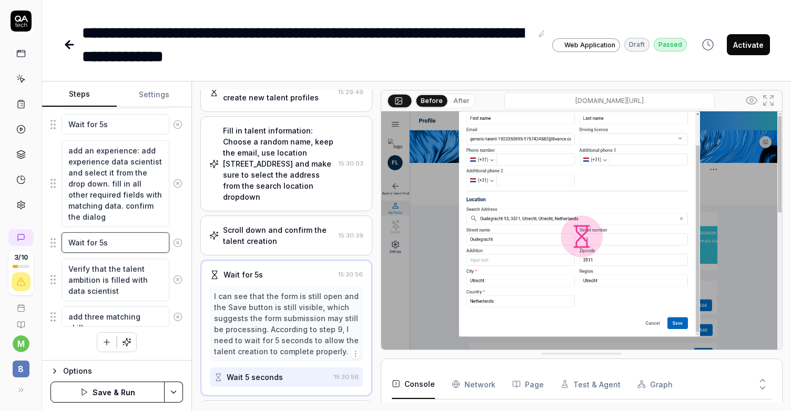
scroll to position [191, 0]
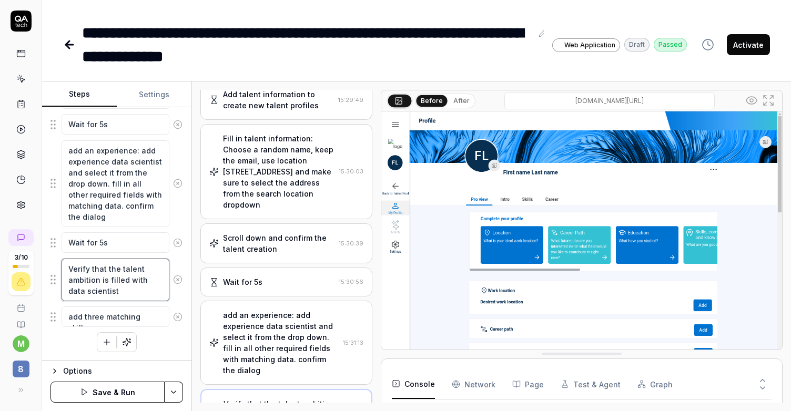
click at [121, 280] on textarea "Verify that the talent ambition is filled with data scientist" at bounding box center [116, 280] width 108 height 43
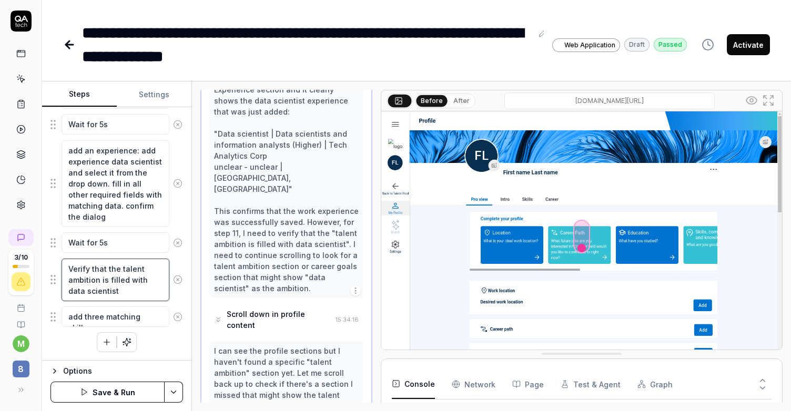
scroll to position [780, 0]
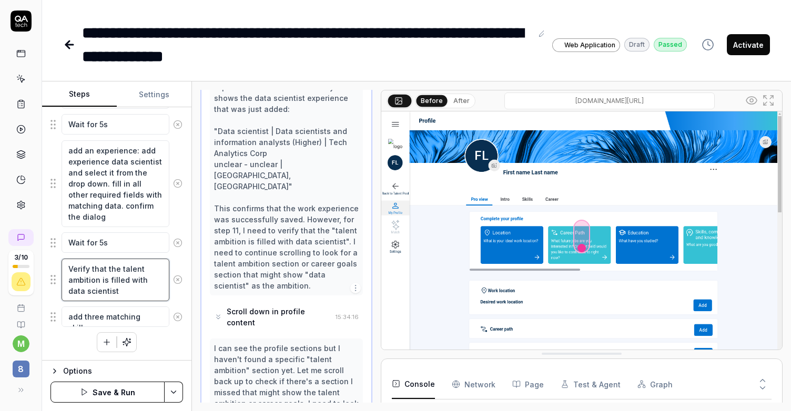
click at [117, 271] on textarea "Verify that the talent ambition is filled with data scientist" at bounding box center [116, 280] width 108 height 43
click at [132, 282] on textarea "Verify that the talent ambition is filled with data scientist" at bounding box center [116, 280] width 108 height 43
click at [128, 288] on textarea "Verify that the talent ambition is filled with data scientist" at bounding box center [116, 280] width 108 height 43
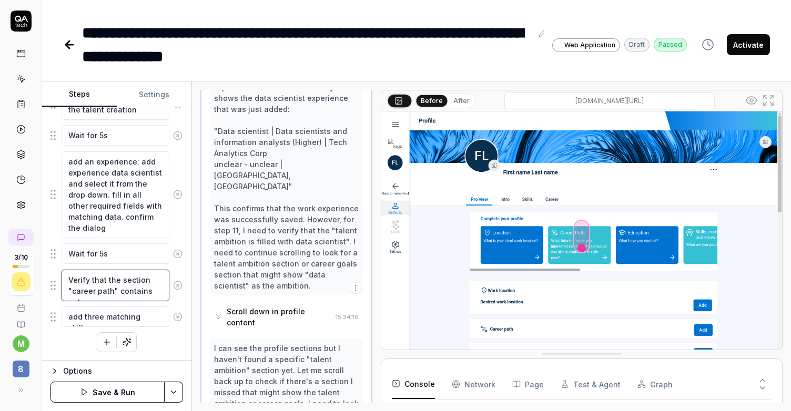
scroll to position [526, 0]
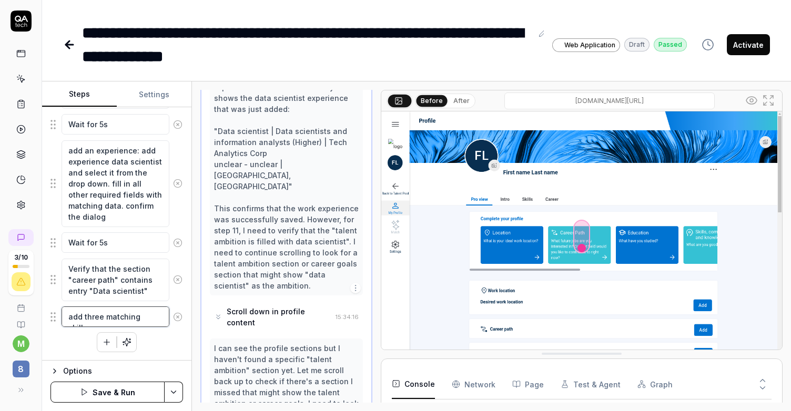
click at [114, 323] on textarea "add three matching skills:" at bounding box center [116, 317] width 108 height 21
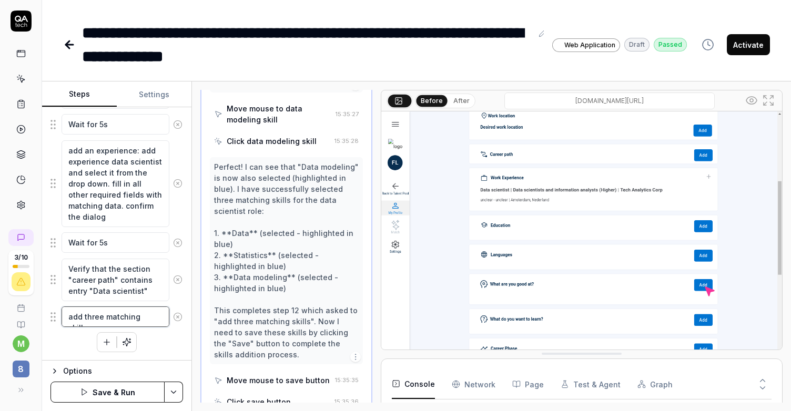
scroll to position [1925, 0]
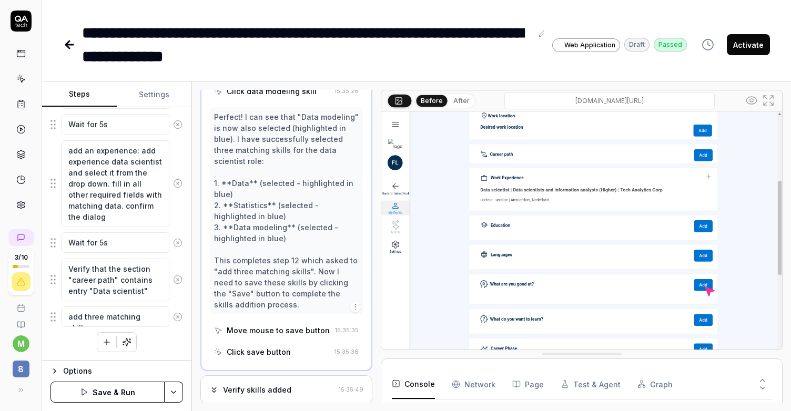
click at [274, 384] on div "Verify skills added" at bounding box center [257, 389] width 68 height 11
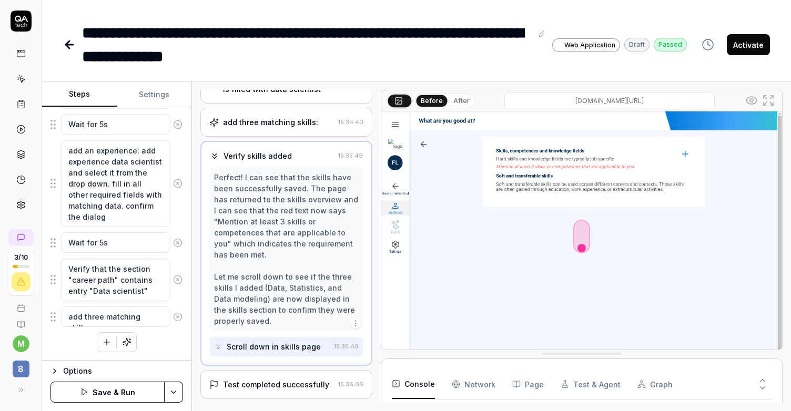
scroll to position [517, 0]
click at [302, 341] on div "Scroll down in skills page" at bounding box center [274, 346] width 94 height 11
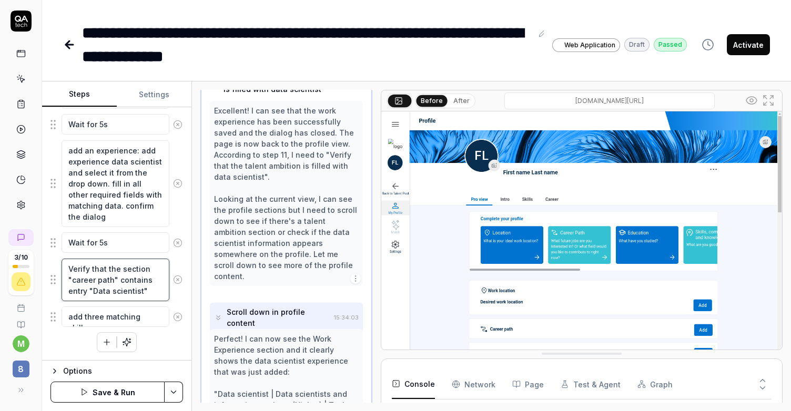
click at [114, 290] on textarea "Verify that the section "career path" contains entry "Data scientist"" at bounding box center [116, 280] width 108 height 43
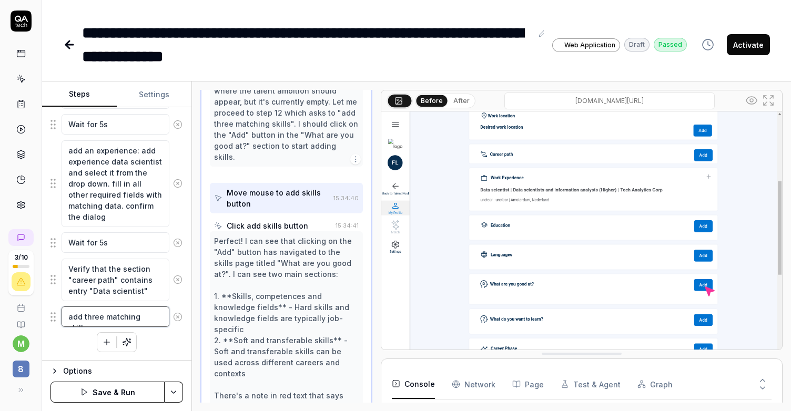
click at [114, 316] on textarea "add three matching skills:" at bounding box center [116, 317] width 108 height 21
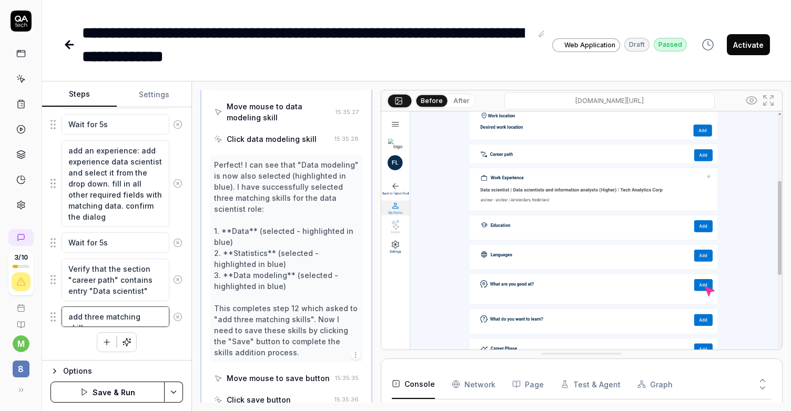
scroll to position [1881, 0]
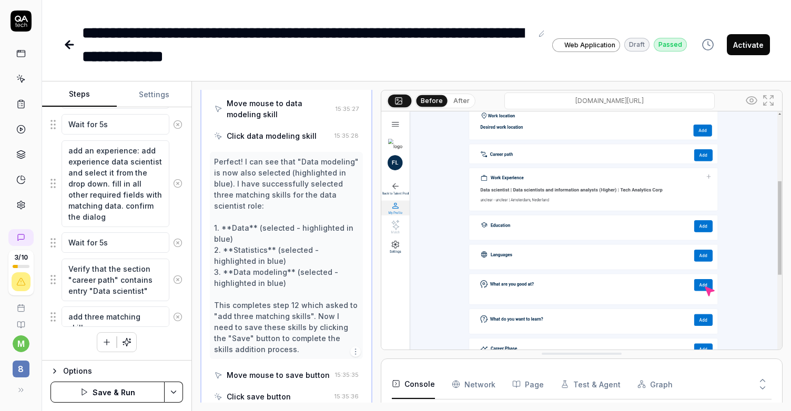
click at [265, 370] on div "Move mouse to save button" at bounding box center [278, 375] width 103 height 11
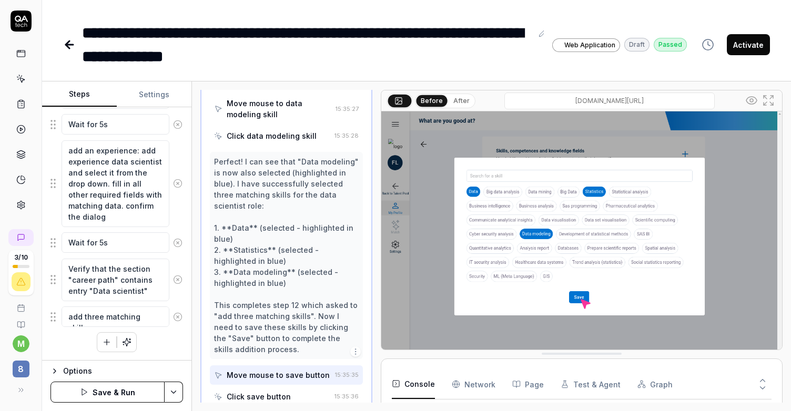
click at [279, 391] on div "Click save button" at bounding box center [259, 396] width 64 height 11
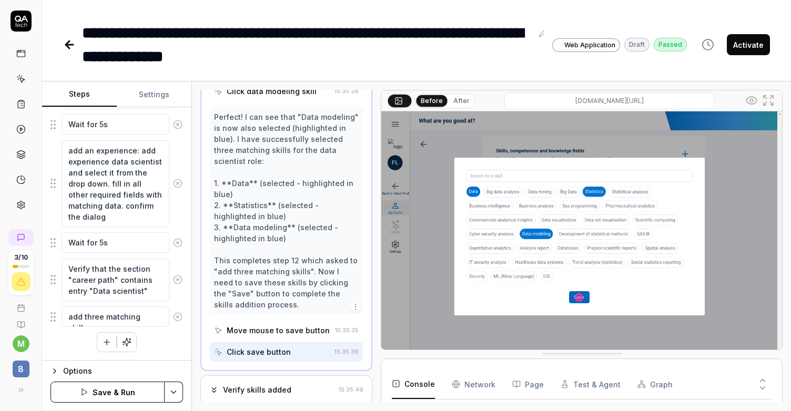
click at [290, 384] on div "Verify skills added" at bounding box center [271, 389] width 125 height 11
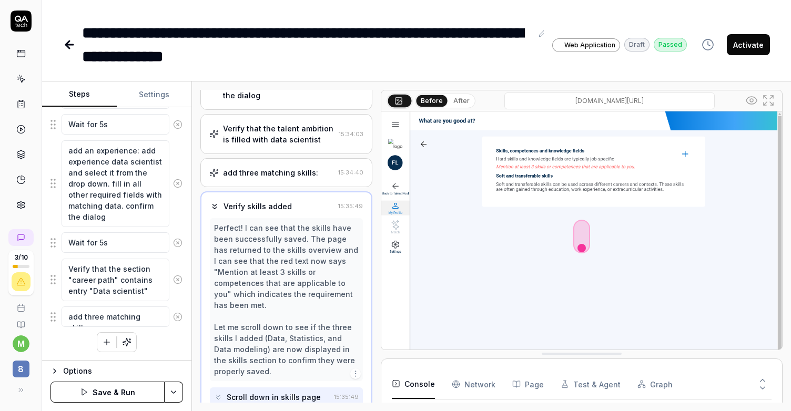
scroll to position [467, 0]
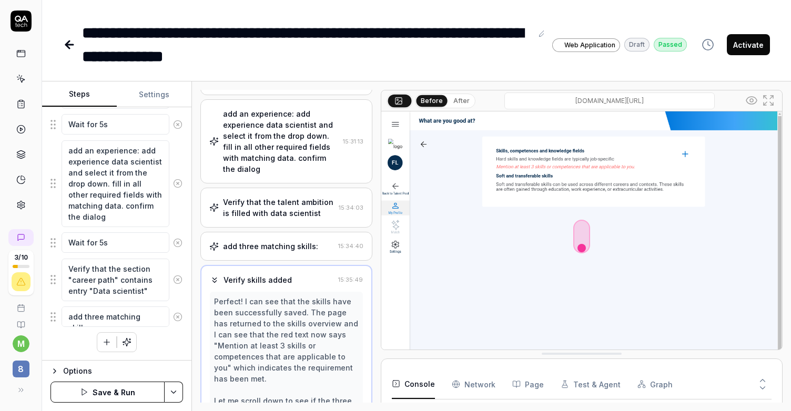
click at [299, 241] on div "add three matching skills: 15:34:40" at bounding box center [286, 246] width 172 height 29
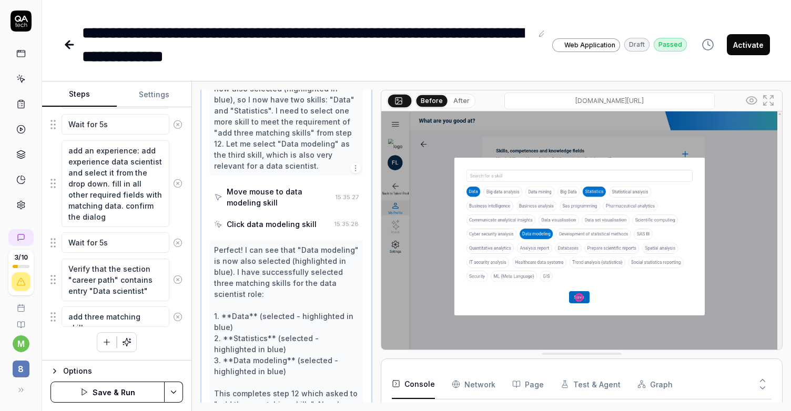
scroll to position [1804, 0]
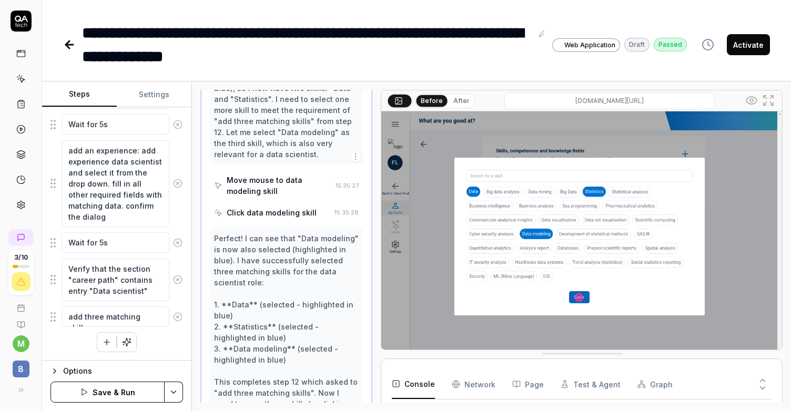
click at [232, 233] on div "Perfect! I can see that "Data modeling" is now also selected (highlighted in bl…" at bounding box center [286, 332] width 145 height 199
copy div "Data"
click at [158, 318] on textarea "add three matching skills:" at bounding box center [116, 317] width 108 height 21
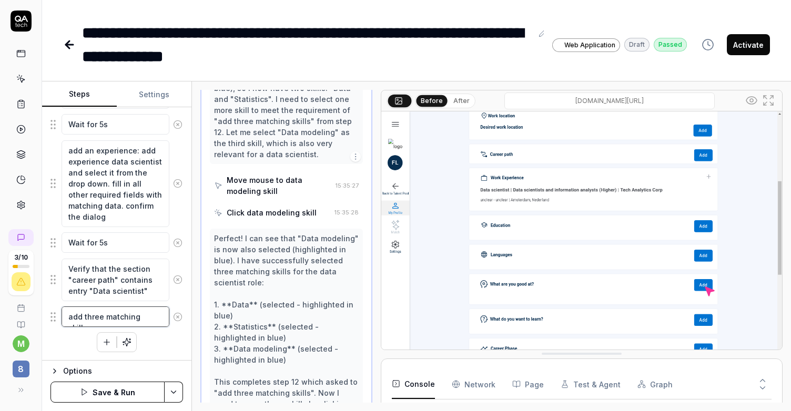
paste textarea "Data"
click at [352, 233] on div "Perfect! I can see that "Data modeling" is now also selected (highlighted in bl…" at bounding box center [286, 332] width 145 height 199
click at [318, 236] on div "Perfect! I can see that "Data modeling" is now also selected (highlighted in bl…" at bounding box center [286, 332] width 145 height 199
click at [288, 207] on div "Click data modeling skill" at bounding box center [272, 212] width 90 height 11
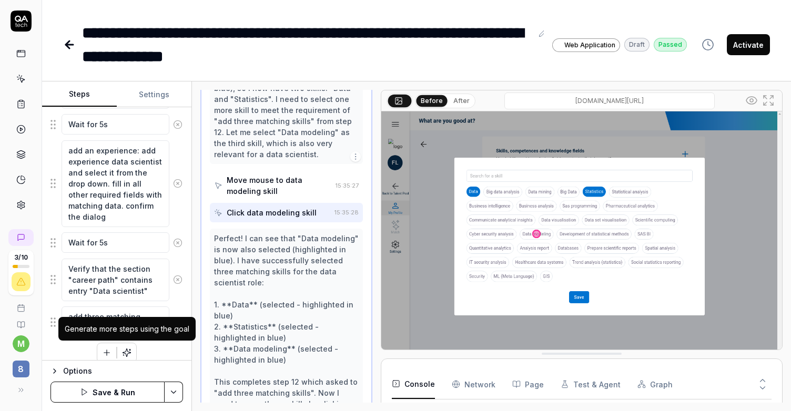
click at [138, 325] on div "Generate more steps using the goal" at bounding box center [127, 328] width 125 height 11
click at [117, 324] on div "Add a single step manually" at bounding box center [106, 328] width 93 height 11
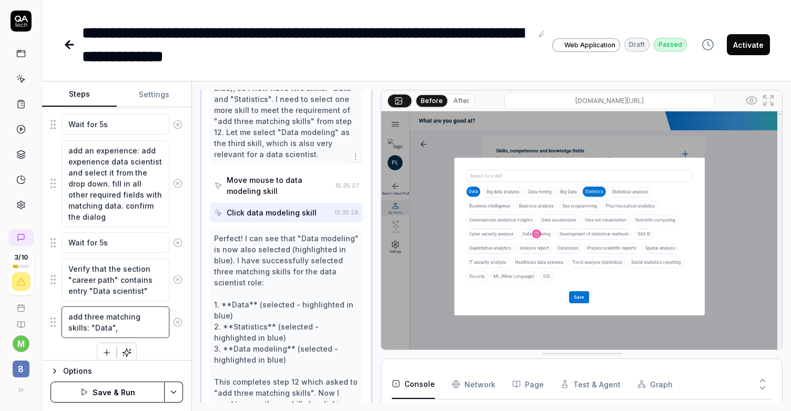
click at [151, 321] on textarea "add three matching skills: "Data"," at bounding box center [116, 323] width 108 height 32
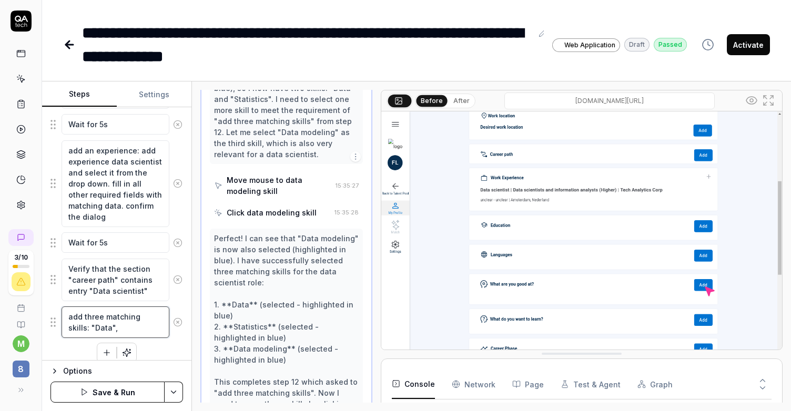
click at [144, 326] on textarea "add three matching skills: "Data"," at bounding box center [116, 323] width 108 height 32
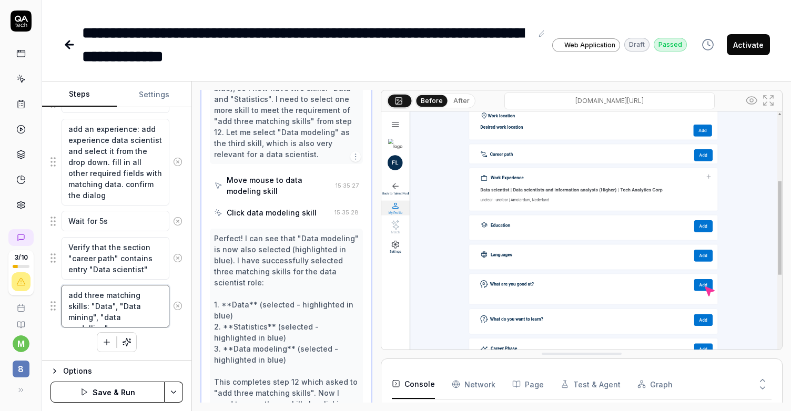
scroll to position [1925, 0]
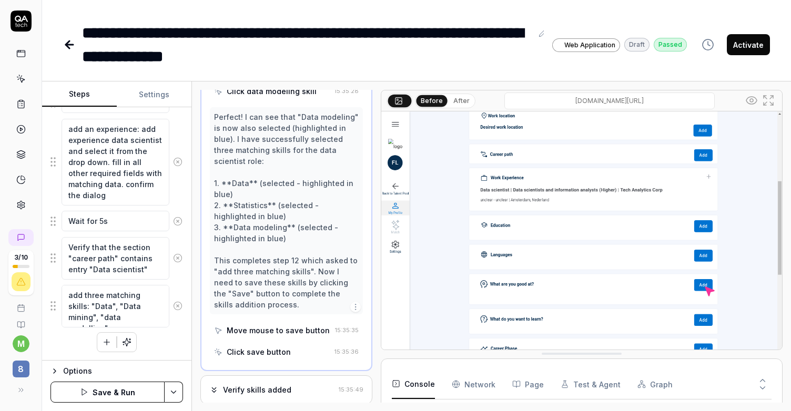
click at [157, 343] on div "Navigate to the home page Locate the 'Setup your talent pool' section Expand th…" at bounding box center [116, 30] width 132 height 643
click at [126, 394] on button "Save & Run" at bounding box center [107, 392] width 114 height 21
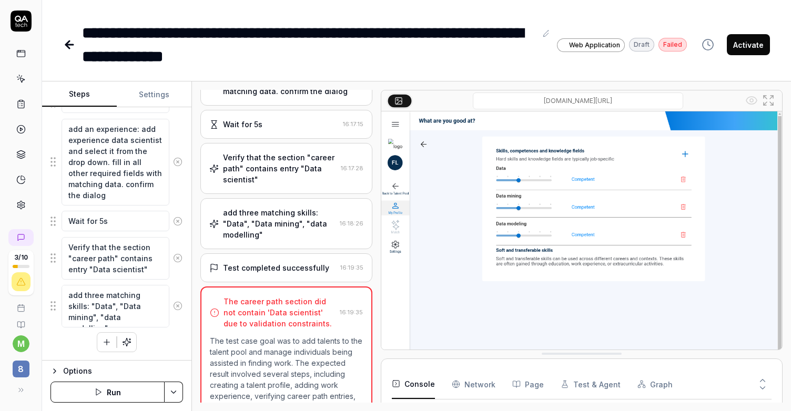
scroll to position [451, 0]
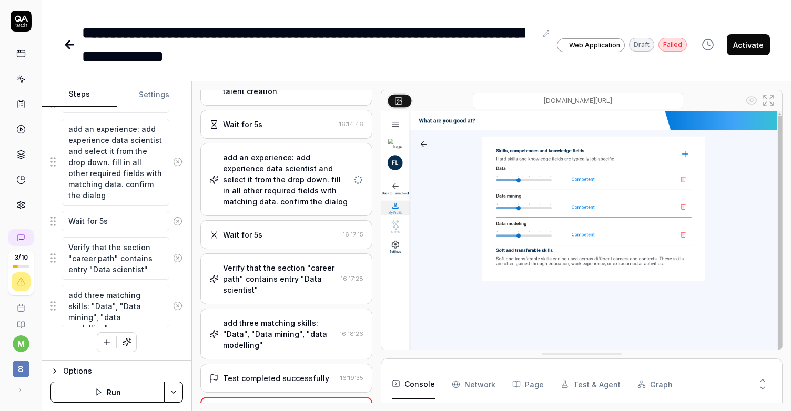
scroll to position [315, 0]
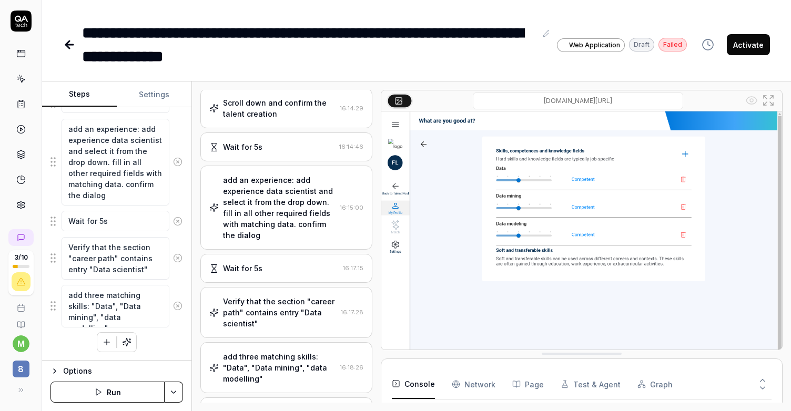
click at [301, 216] on div "add an experience: add experience data scientist and select it from the drop do…" at bounding box center [279, 208] width 113 height 66
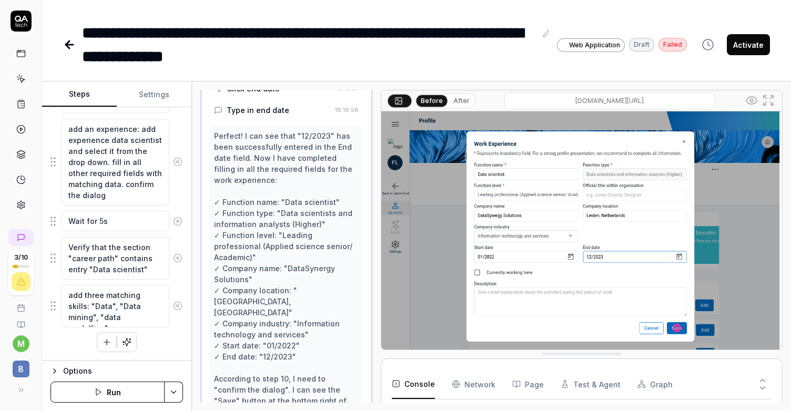
scroll to position [3196, 0]
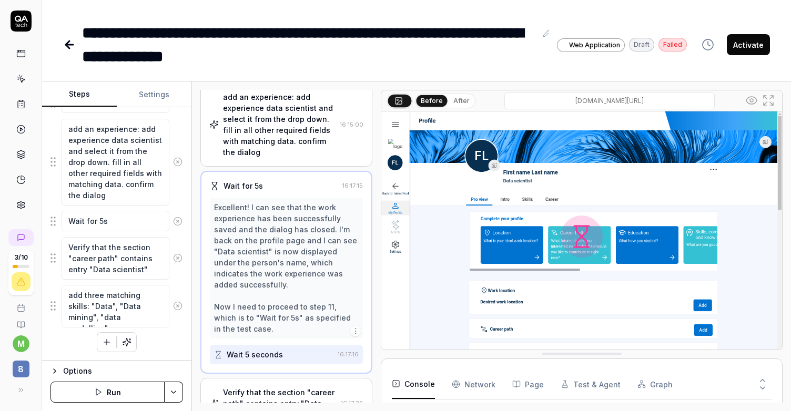
scroll to position [357, 0]
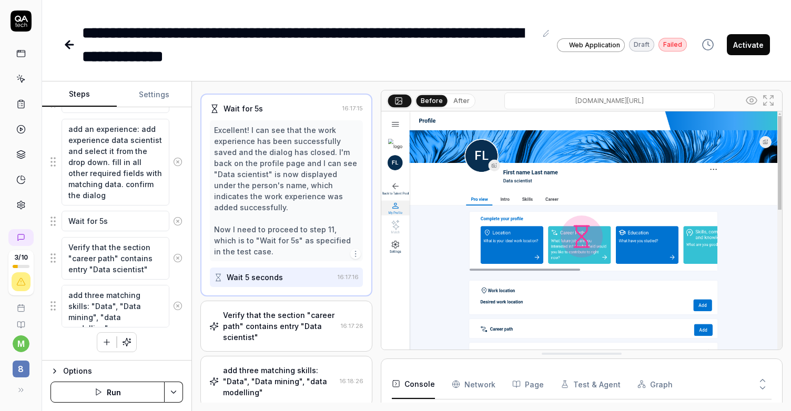
click at [273, 312] on div "Verify that the section "career path" contains entry "Data scientist"" at bounding box center [280, 326] width 114 height 33
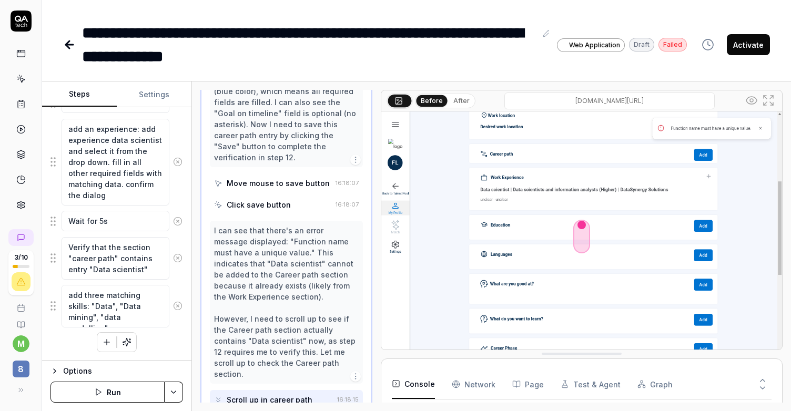
scroll to position [1752, 0]
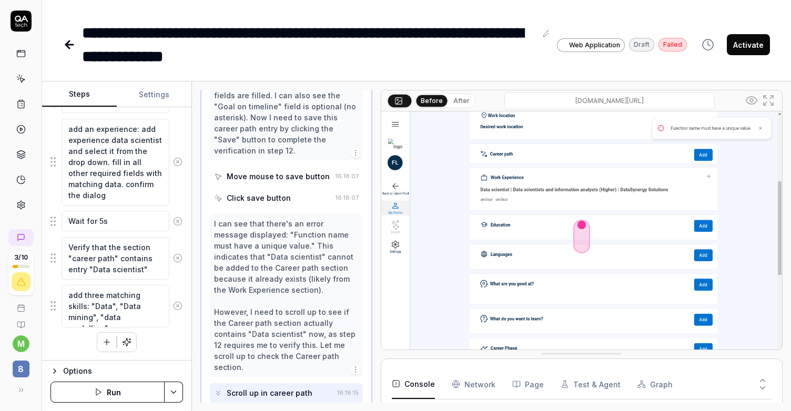
click at [294, 238] on div "I can see that there's an error message displayed: "Function name must have a u…" at bounding box center [286, 295] width 145 height 155
click at [281, 383] on div "Scroll up in career path" at bounding box center [273, 392] width 119 height 19
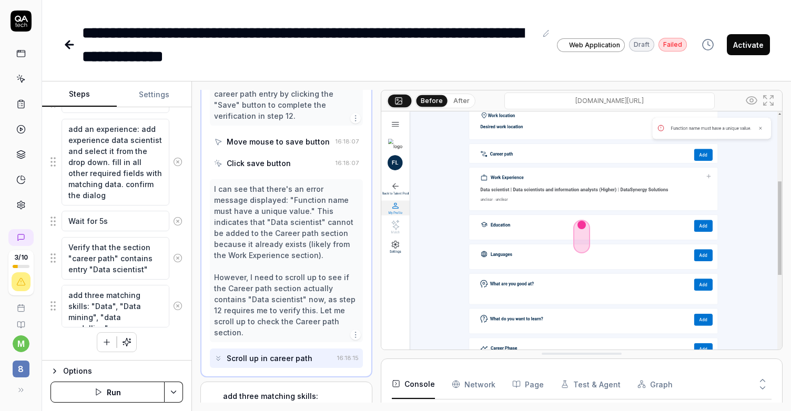
scroll to position [1786, 0]
click at [68, 47] on icon at bounding box center [68, 44] width 4 height 7
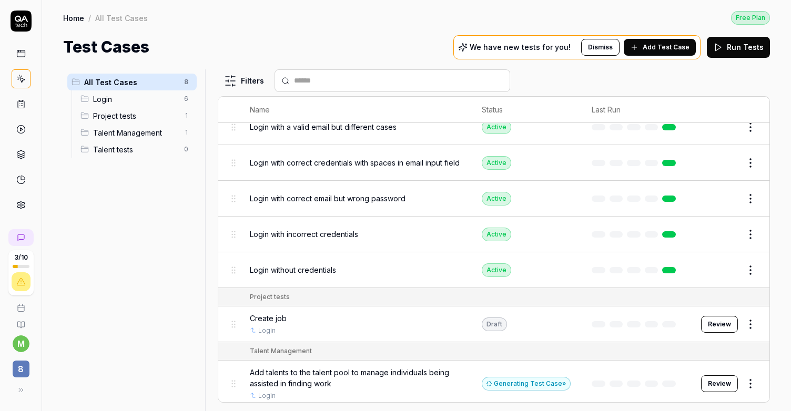
scroll to position [68, 0]
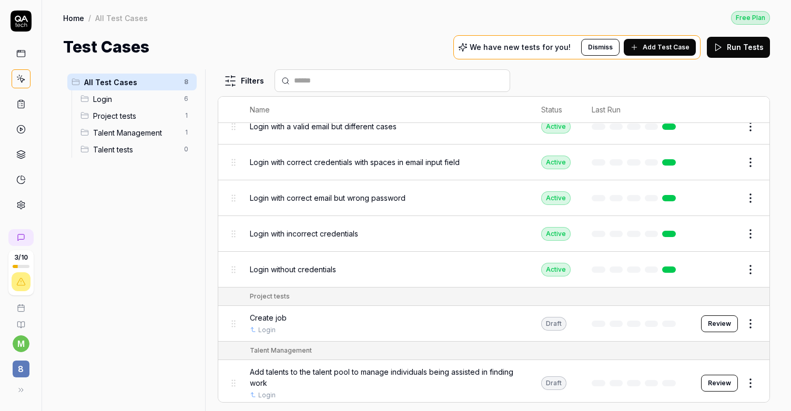
click at [142, 139] on div "Talent Management 1" at bounding box center [136, 132] width 120 height 17
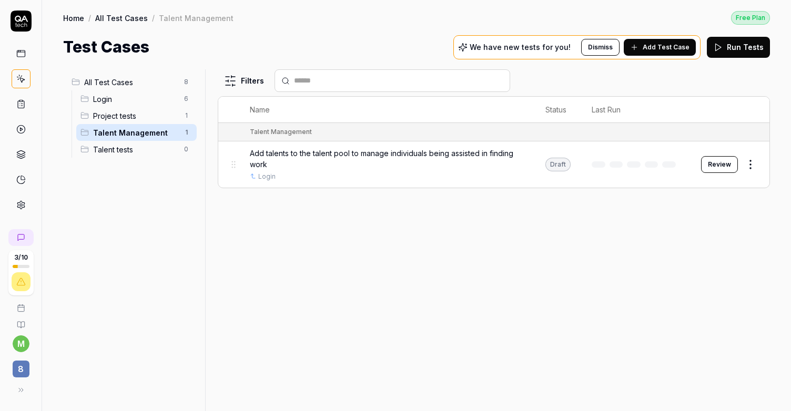
click at [751, 167] on html "3 / 10 m 8 Home / All Test Cases / Talent Management Free Plan Home / All Test …" at bounding box center [395, 205] width 791 height 411
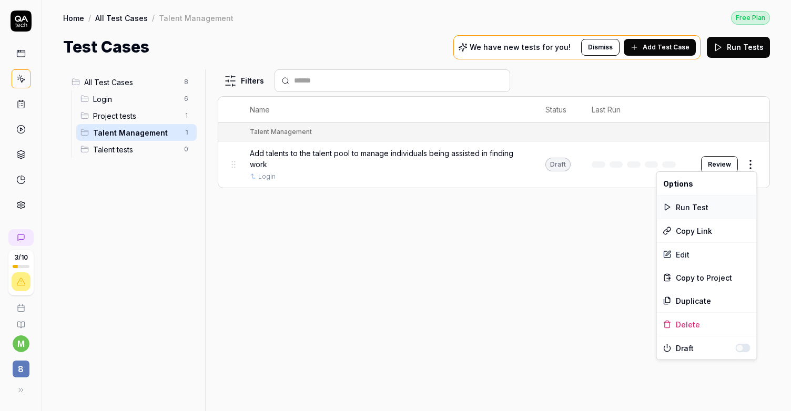
click at [713, 207] on div "Run Test" at bounding box center [707, 207] width 100 height 23
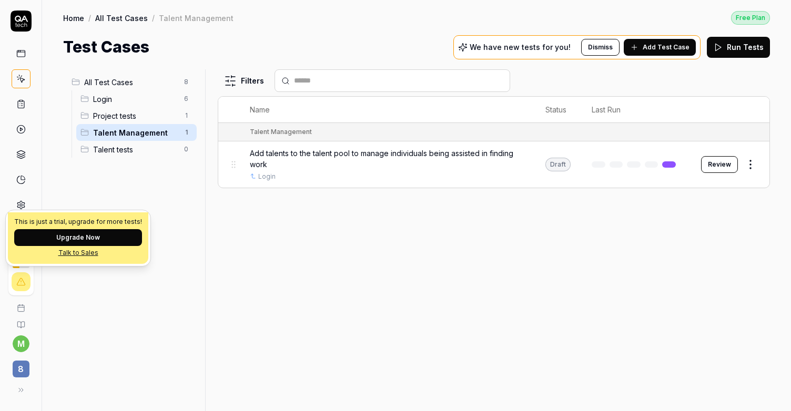
click at [461, 303] on div "Filters Name Status Last Run Talent Management Add talents to the talent pool t…" at bounding box center [494, 240] width 552 height 342
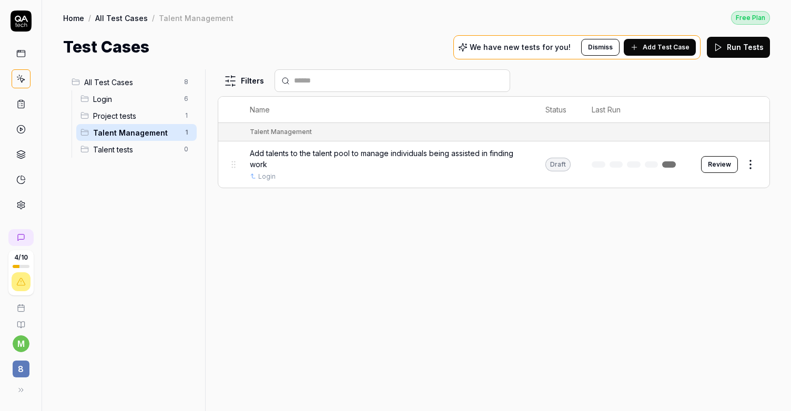
click at [23, 54] on icon at bounding box center [20, 53] width 9 height 9
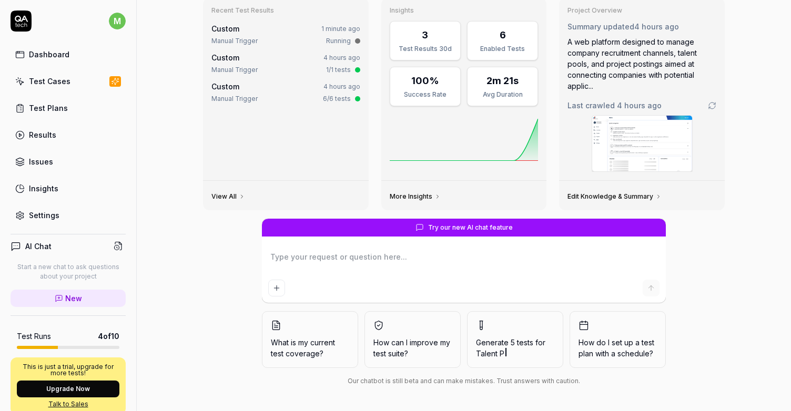
scroll to position [55, 0]
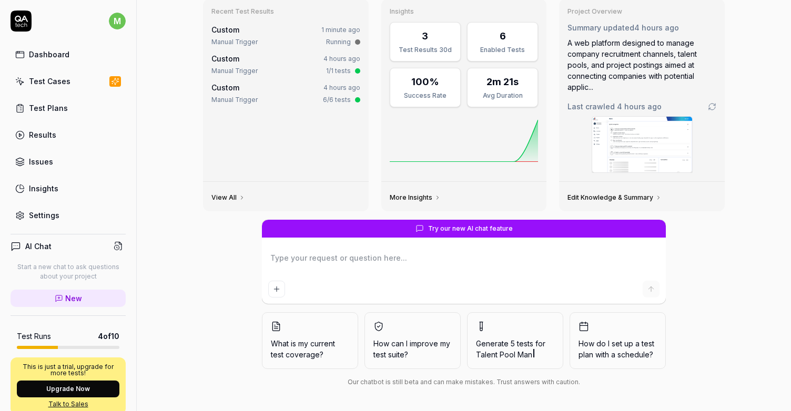
click at [366, 257] on textarea at bounding box center [463, 263] width 391 height 26
click at [65, 85] on div "Test Cases" at bounding box center [50, 81] width 42 height 11
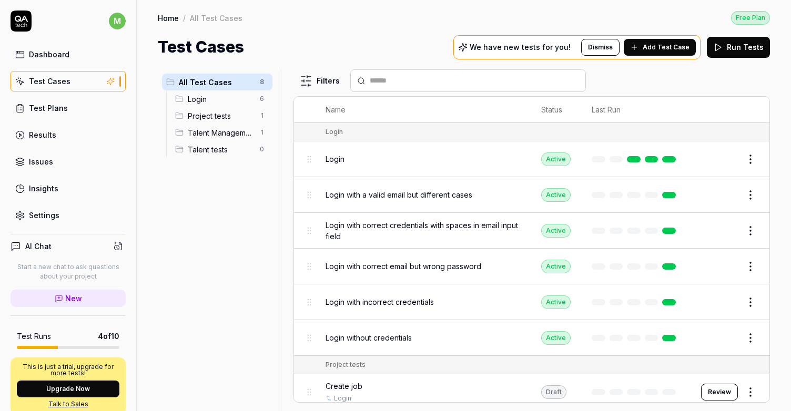
scroll to position [68, 0]
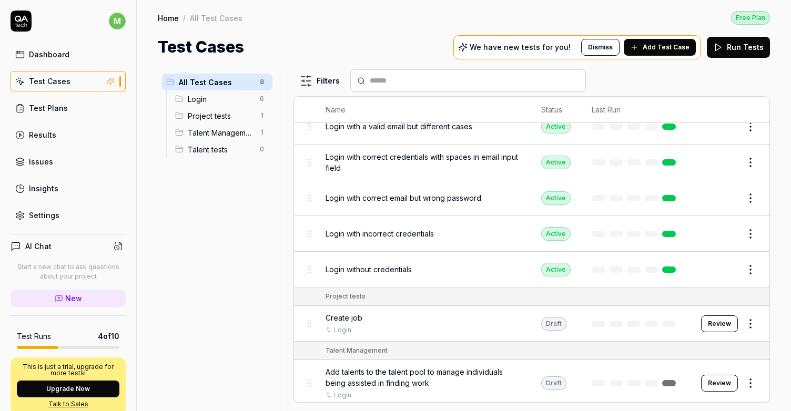
click at [747, 323] on html "m Dashboard Test Cases Test Plans Results Issues Insights Settings AI Chat Star…" at bounding box center [395, 205] width 791 height 411
click at [216, 275] on html "m Dashboard Test Cases Test Plans Results Issues Insights Settings AI Chat Star…" at bounding box center [395, 205] width 791 height 411
click at [754, 327] on html "m Dashboard Test Cases Test Plans Results Issues Insights Settings AI Chat Star…" at bounding box center [395, 205] width 791 height 411
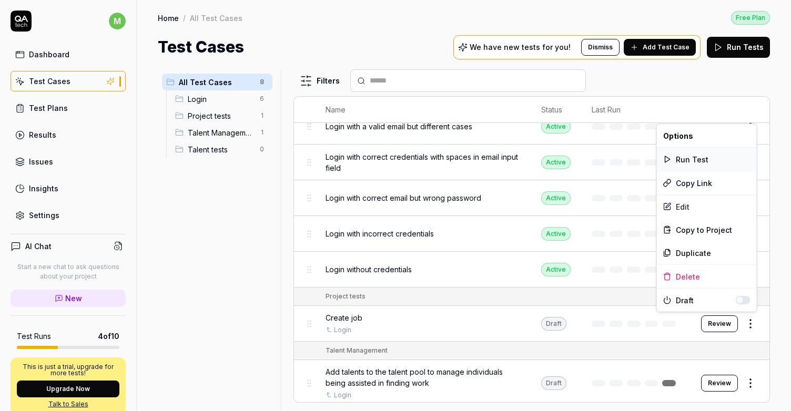
click at [692, 157] on div "Run Test" at bounding box center [707, 159] width 100 height 23
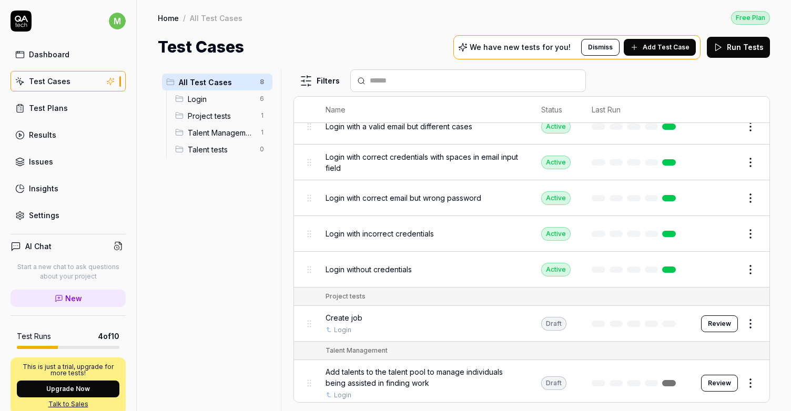
click at [775, 238] on div "All Test Cases 8 Login 6 Project tests 1 Talent Management 1 Talent tests 0 Fil…" at bounding box center [464, 235] width 654 height 352
click at [751, 323] on html "m Dashboard Test Cases Test Plans Results Issues Insights Settings AI Chat Star…" at bounding box center [395, 205] width 791 height 411
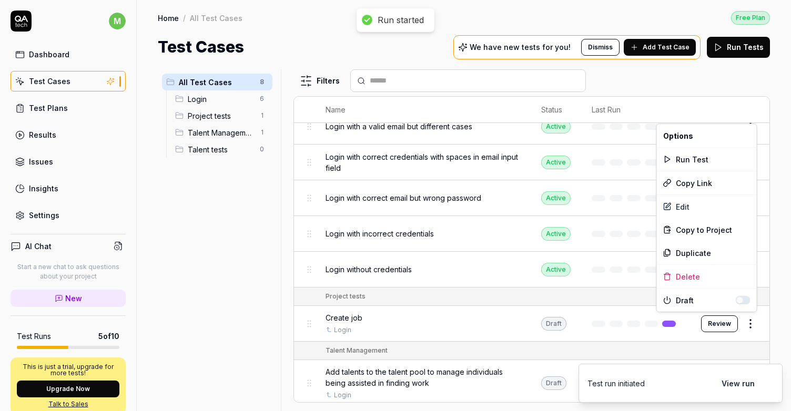
click at [779, 313] on html "Run started m Dashboard Test Cases Test Plans Results Issues Insights Settings …" at bounding box center [395, 205] width 791 height 411
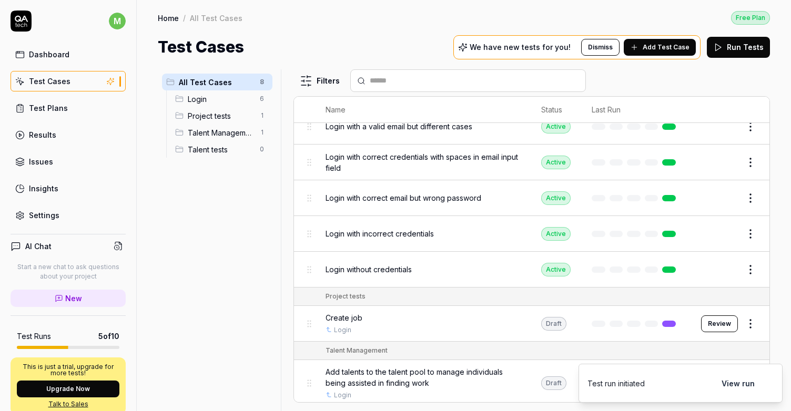
click at [742, 383] on button "View run" at bounding box center [738, 383] width 46 height 21
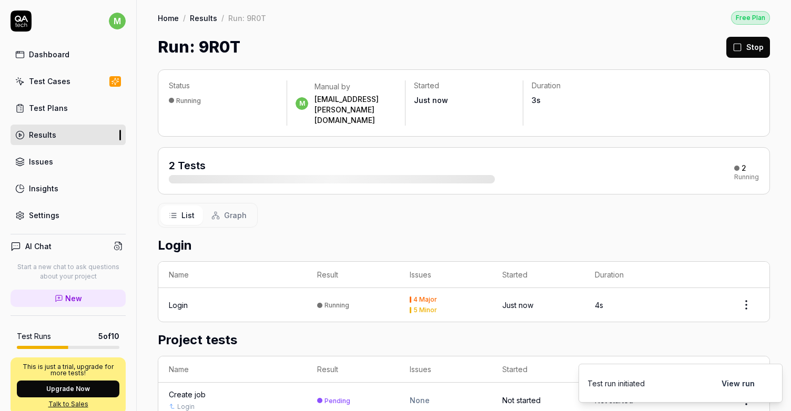
scroll to position [5, 0]
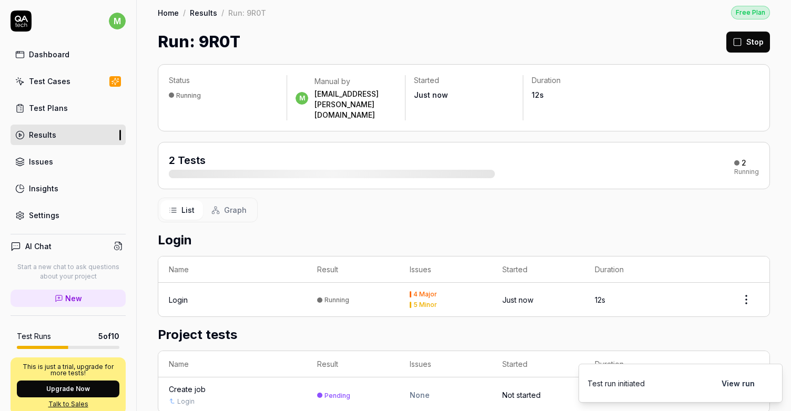
click at [231, 200] on button "Graph" at bounding box center [229, 209] width 52 height 19
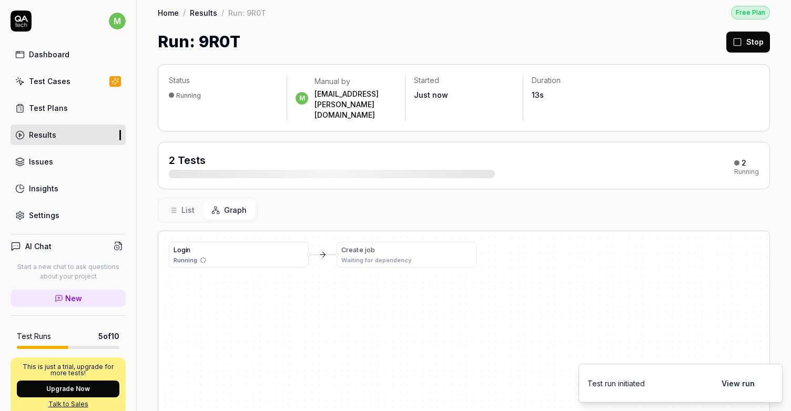
click at [180, 200] on button "List" at bounding box center [181, 209] width 43 height 19
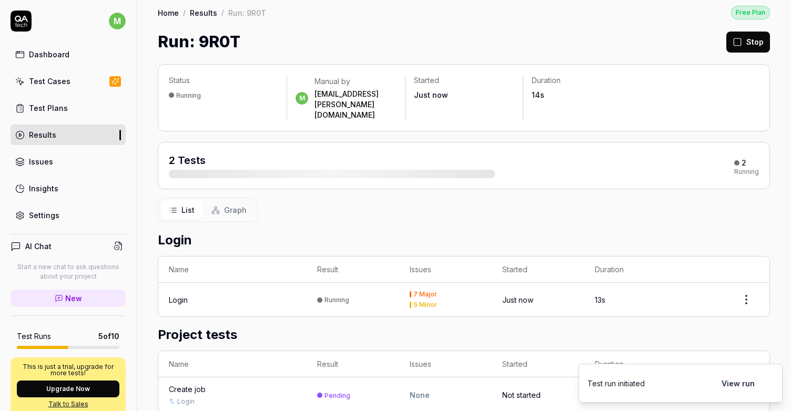
click at [215, 206] on icon at bounding box center [215, 210] width 8 height 8
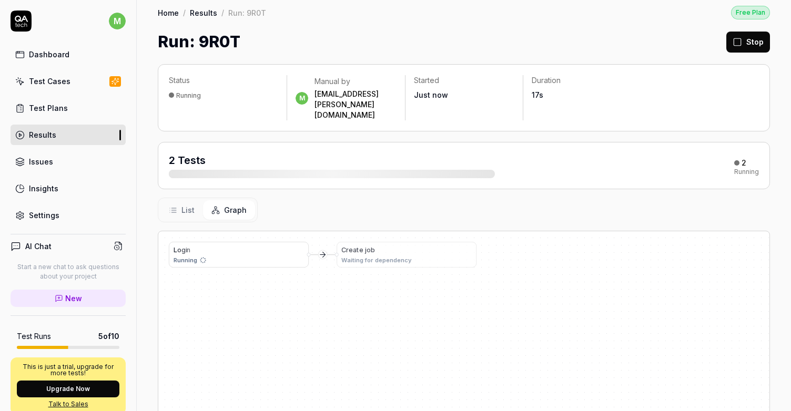
click at [178, 200] on button "List" at bounding box center [181, 209] width 43 height 19
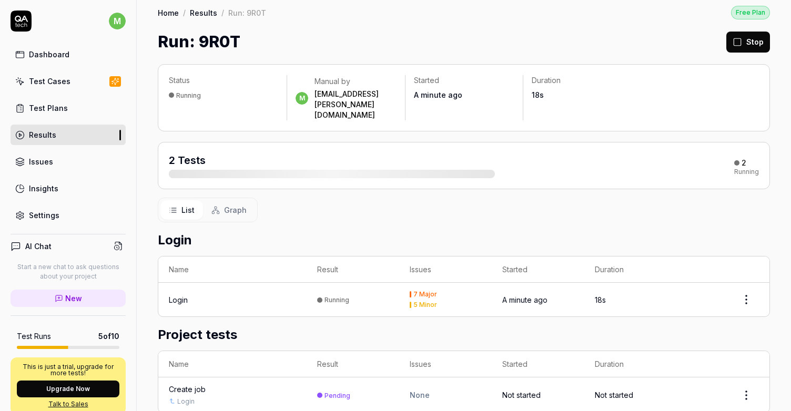
click at [203, 13] on link "Results" at bounding box center [203, 12] width 27 height 11
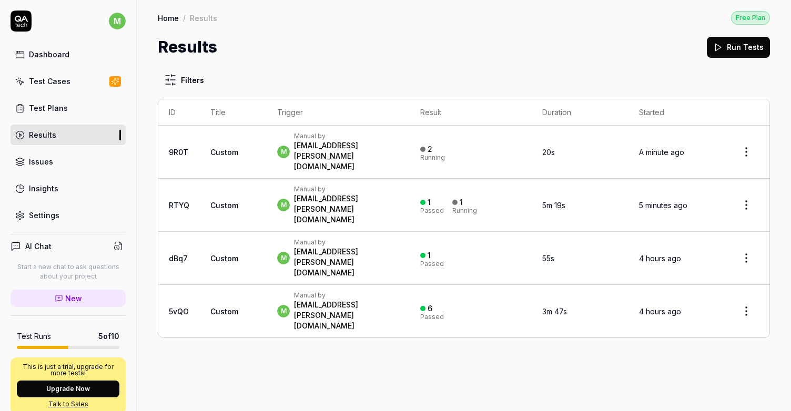
click at [171, 21] on link "Home" at bounding box center [168, 18] width 21 height 11
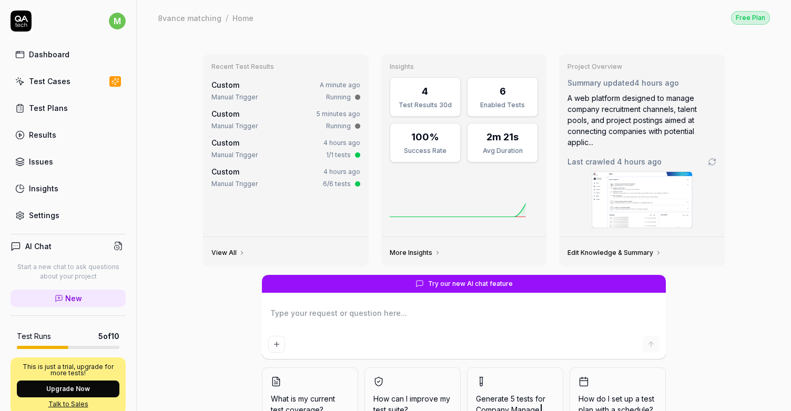
click at [49, 136] on div "Results" at bounding box center [42, 134] width 27 height 11
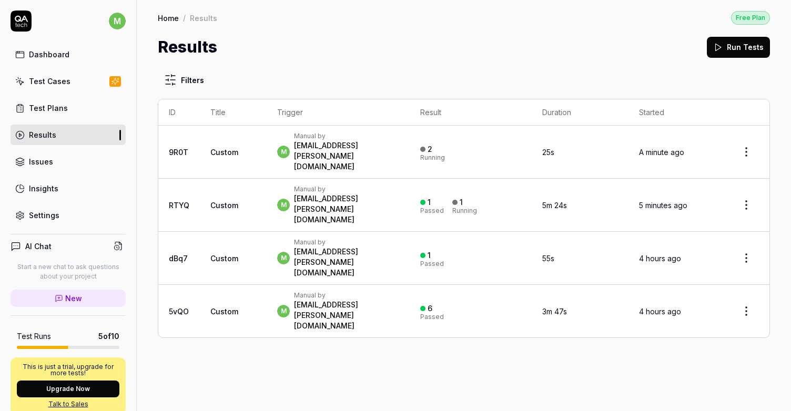
click at [372, 141] on div "[EMAIL_ADDRESS][PERSON_NAME][DOMAIN_NAME]" at bounding box center [346, 156] width 105 height 32
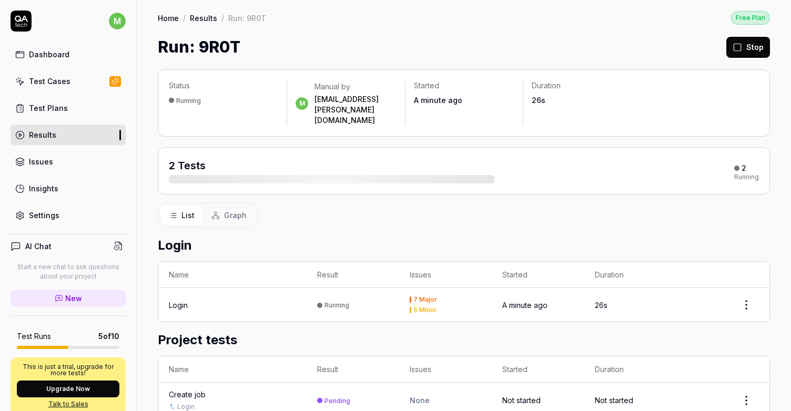
scroll to position [5, 0]
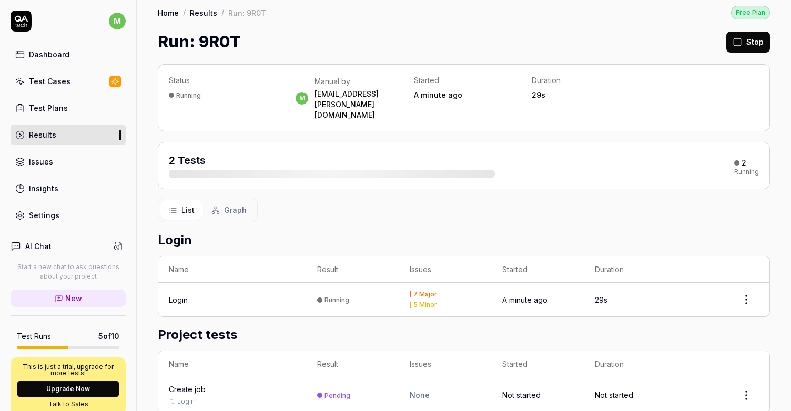
click at [57, 110] on div "Test Plans" at bounding box center [48, 108] width 39 height 11
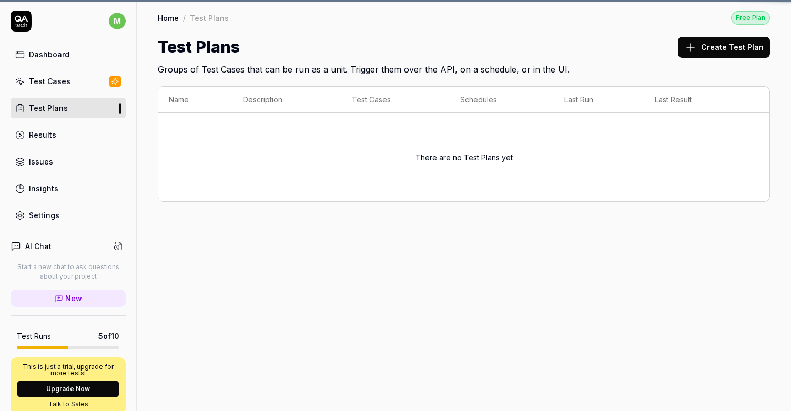
click at [66, 79] on div "Test Cases" at bounding box center [50, 81] width 42 height 11
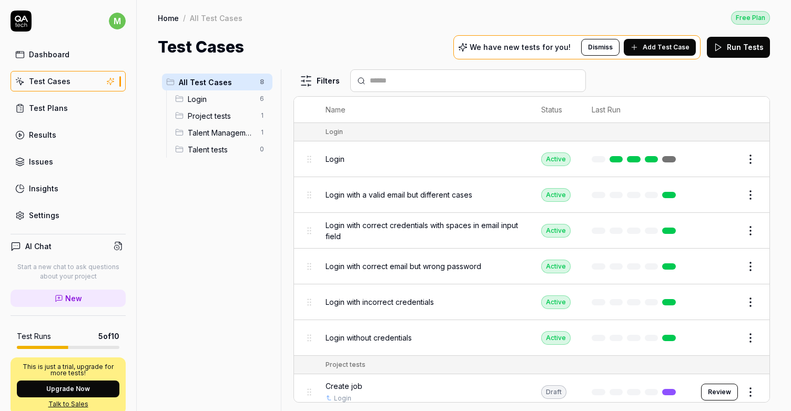
scroll to position [68, 0]
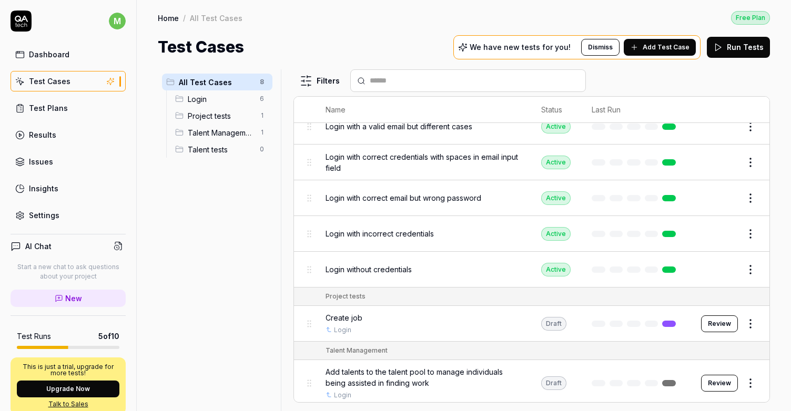
click at [749, 320] on html "m Dashboard Test Cases Test Plans Results Issues Insights Settings AI Chat Star…" at bounding box center [395, 205] width 791 height 411
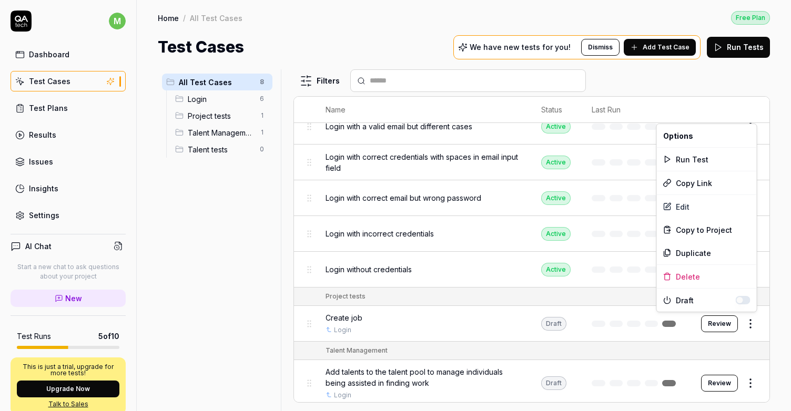
click at [778, 262] on html "m Dashboard Test Cases Test Plans Results Issues Insights Settings AI Chat Star…" at bounding box center [395, 205] width 791 height 411
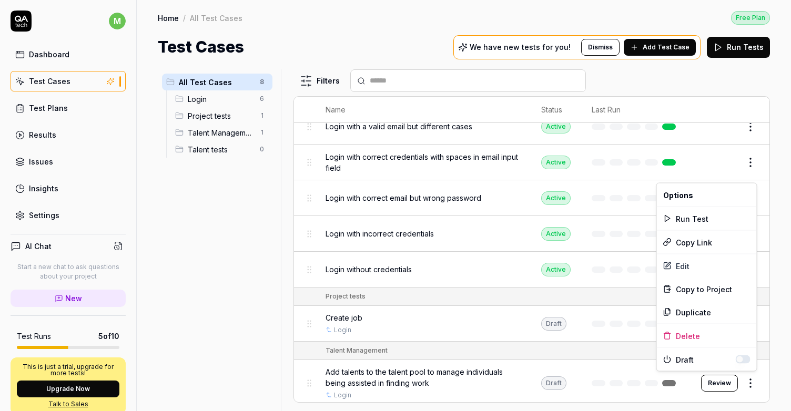
click at [753, 381] on html "m Dashboard Test Cases Test Plans Results Issues Insights Settings AI Chat Star…" at bounding box center [395, 205] width 791 height 411
click at [766, 370] on html "m Dashboard Test Cases Test Plans Results Issues Insights Settings AI Chat Star…" at bounding box center [395, 205] width 791 height 411
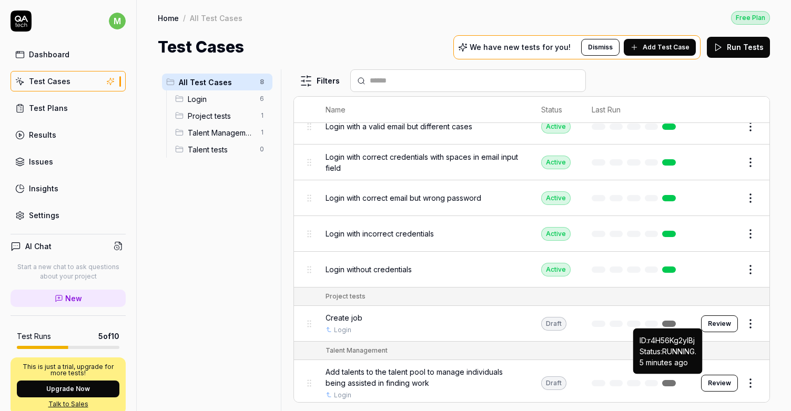
click at [667, 381] on link at bounding box center [669, 383] width 14 height 6
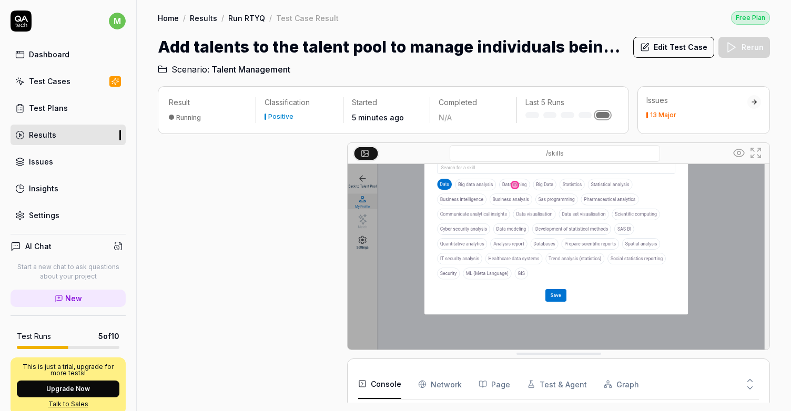
scroll to position [65, 0]
click at [555, 383] on button "Test & Agent" at bounding box center [557, 384] width 60 height 29
click at [392, 384] on button "Console" at bounding box center [379, 384] width 43 height 29
click at [753, 156] on icon at bounding box center [752, 156] width 3 height 3
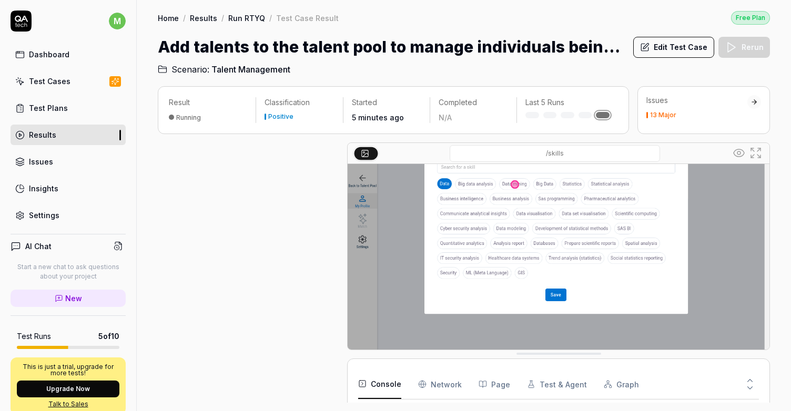
click at [716, 104] on div "Issues" at bounding box center [696, 100] width 101 height 11
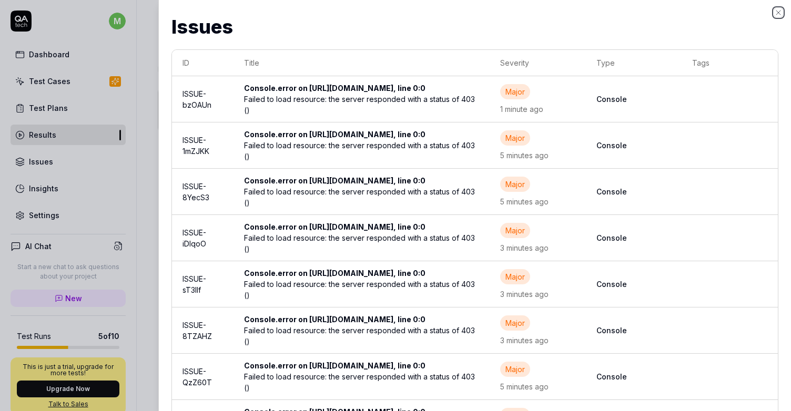
click at [779, 9] on icon "button" at bounding box center [778, 12] width 8 height 8
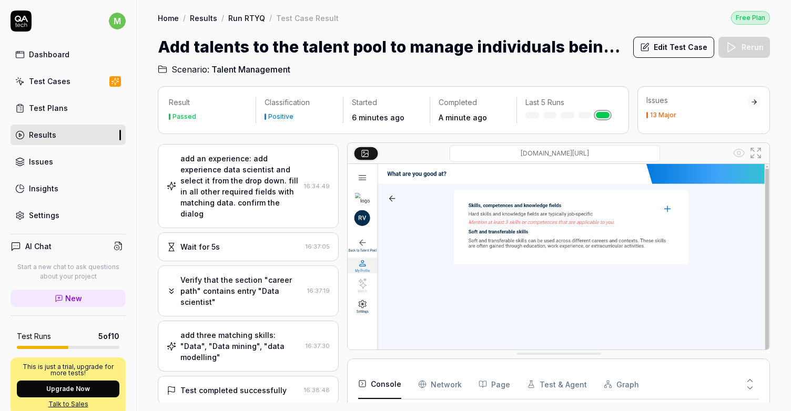
scroll to position [873, 0]
